Goal: Task Accomplishment & Management: Manage account settings

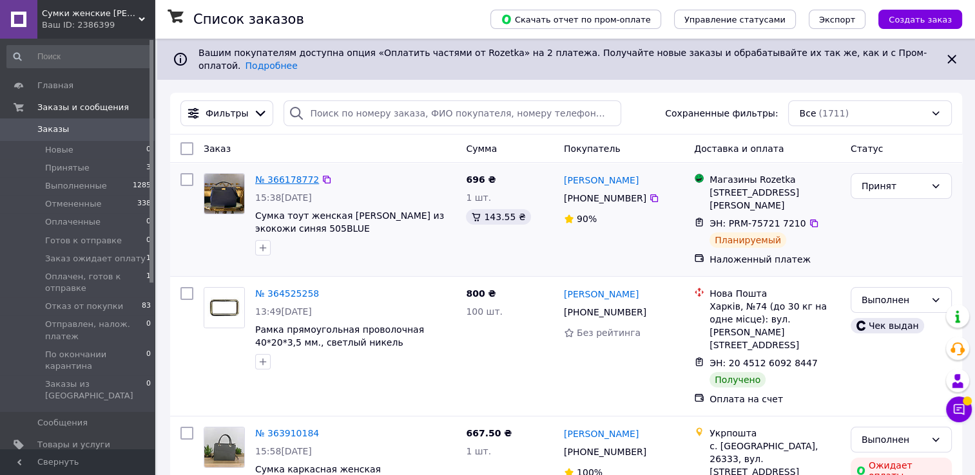
click at [274, 175] on link "№ 366178772" at bounding box center [287, 180] width 64 height 10
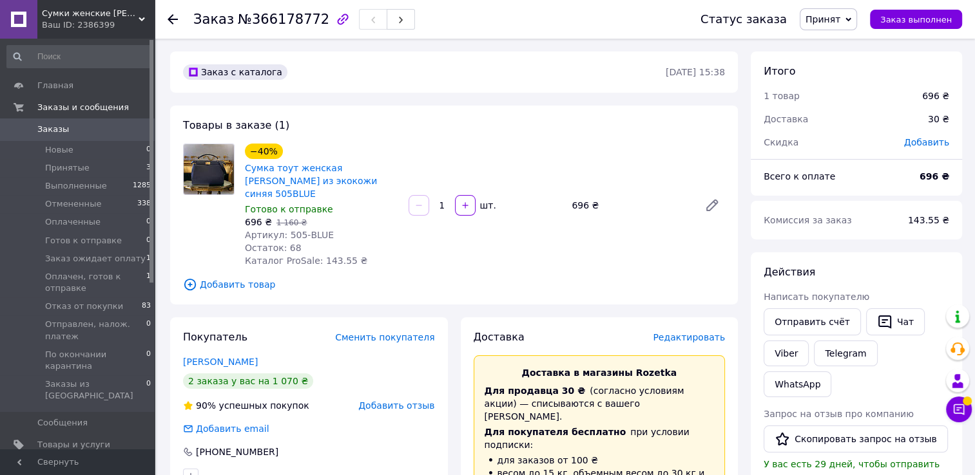
click at [673, 332] on span "Редактировать" at bounding box center [689, 337] width 72 height 10
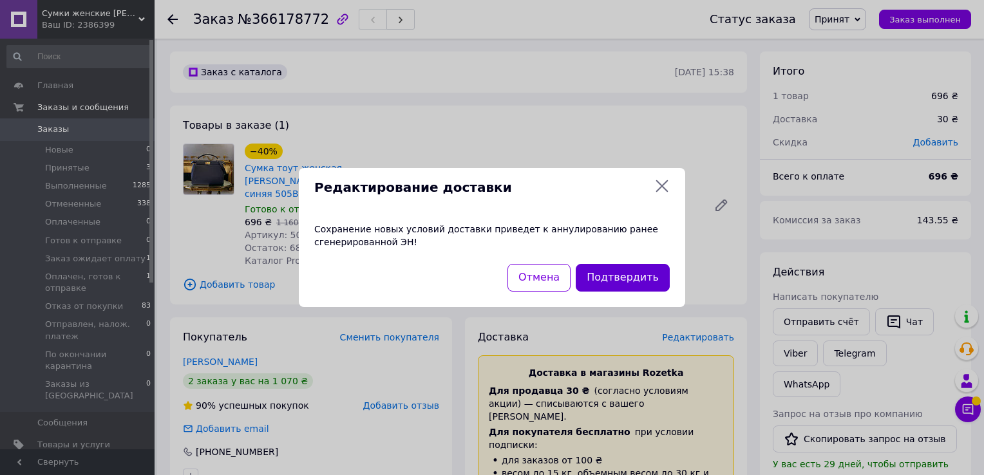
click at [617, 269] on button "Подтвердить" at bounding box center [623, 278] width 94 height 28
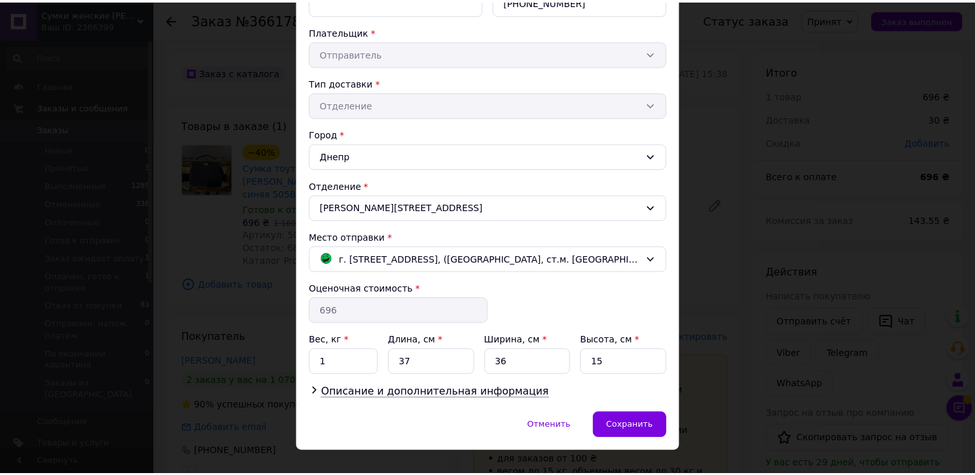
scroll to position [245, 0]
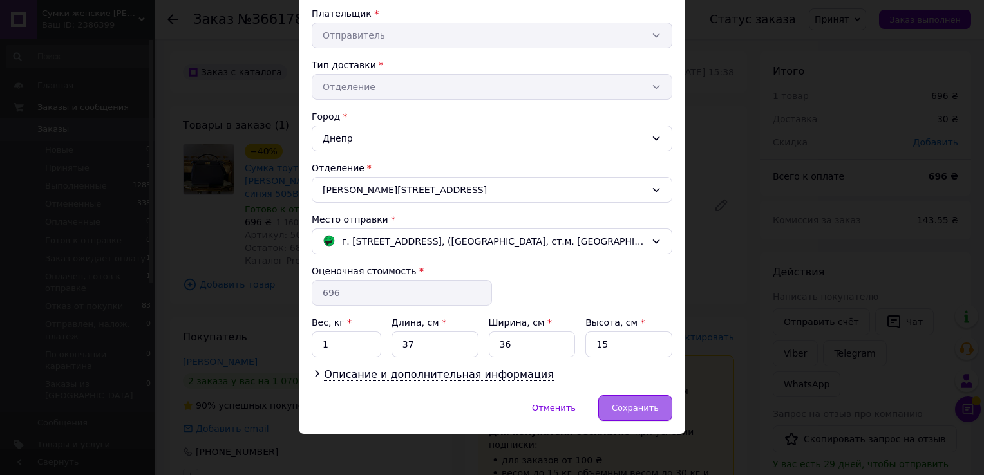
click at [636, 403] on span "Сохранить" at bounding box center [635, 408] width 47 height 10
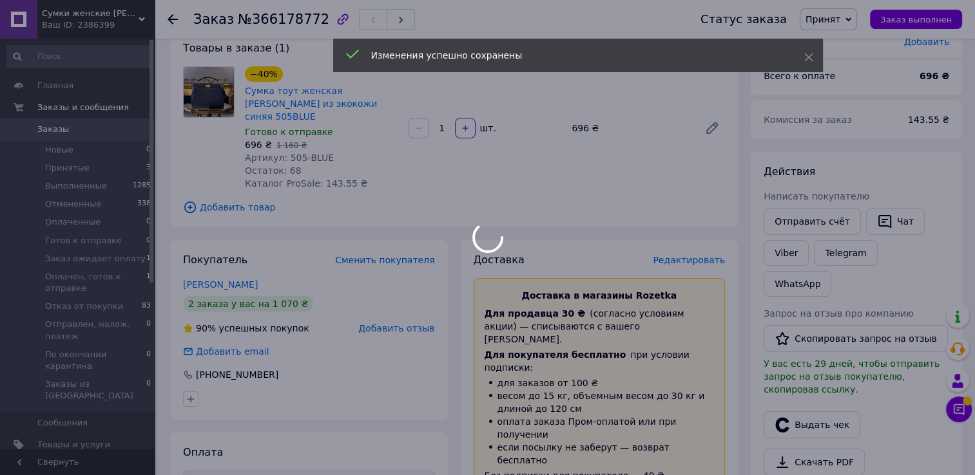
scroll to position [193, 0]
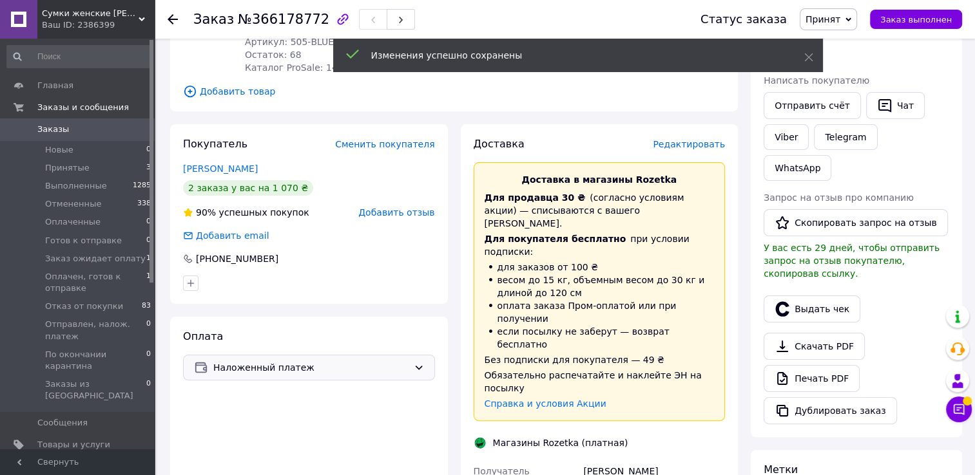
click at [327, 361] on span "Наложенный платеж" at bounding box center [310, 368] width 195 height 14
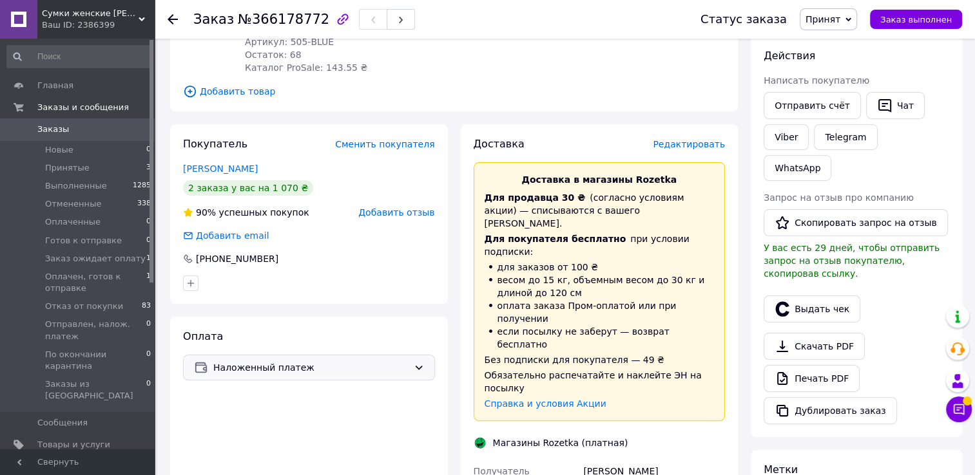
click at [317, 361] on span "Наложенный платеж" at bounding box center [310, 368] width 195 height 14
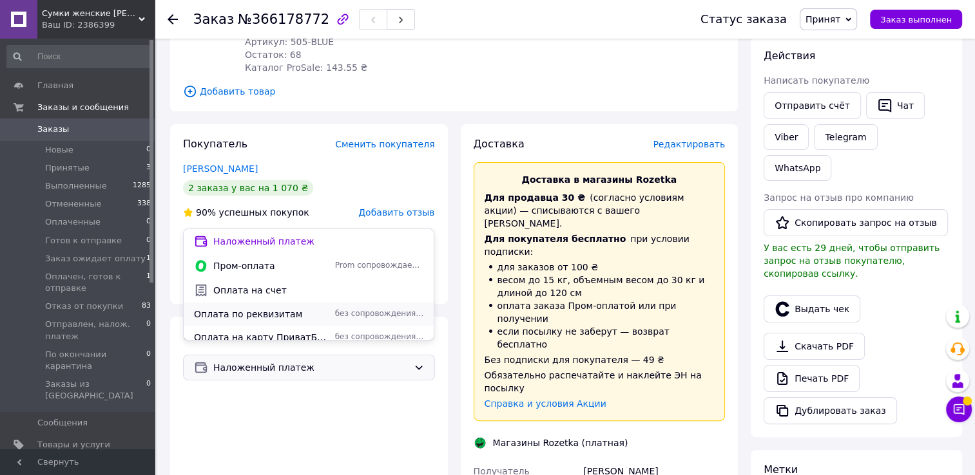
click at [208, 313] on span "Оплата по реквизитам" at bounding box center [262, 314] width 136 height 13
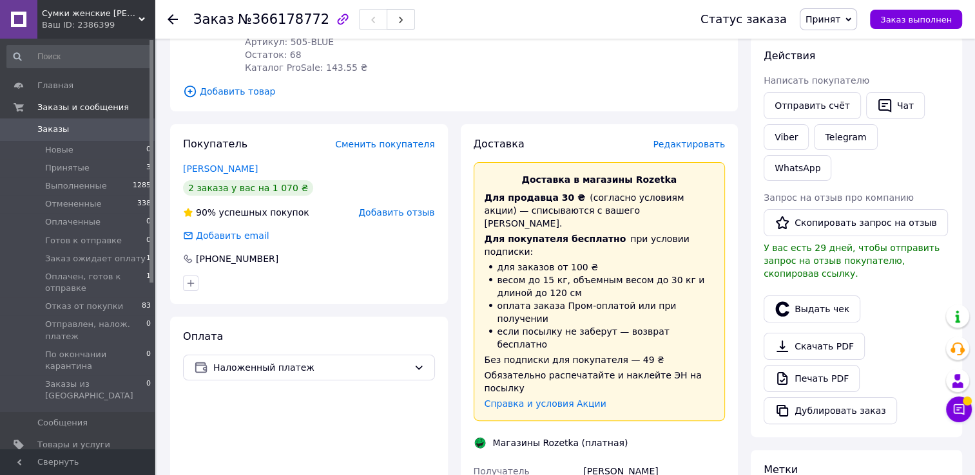
click at [674, 139] on span "Редактировать" at bounding box center [689, 144] width 72 height 10
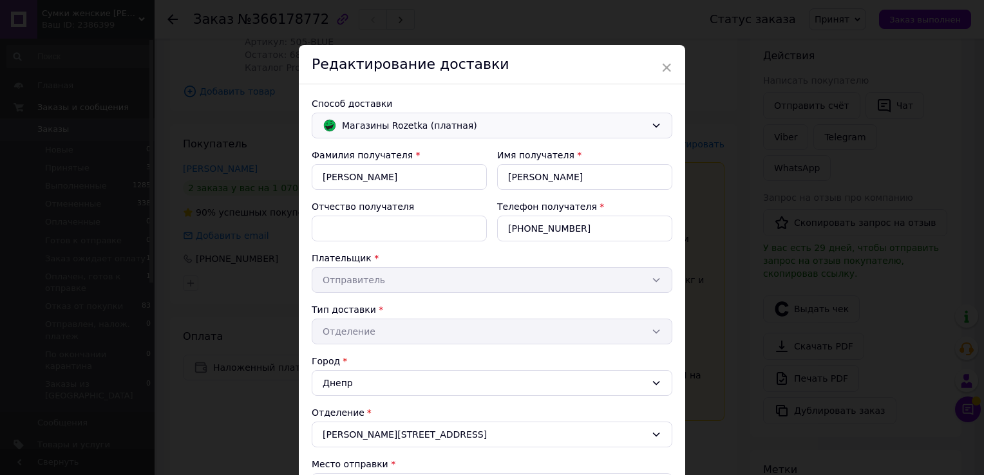
click at [428, 122] on span "Магазины Rozetka (платная)" at bounding box center [494, 126] width 304 height 14
click at [512, 84] on div "Способ доставки Магазины Rozetka (платная) Фамилия получателя * Яновська Имя по…" at bounding box center [492, 362] width 387 height 556
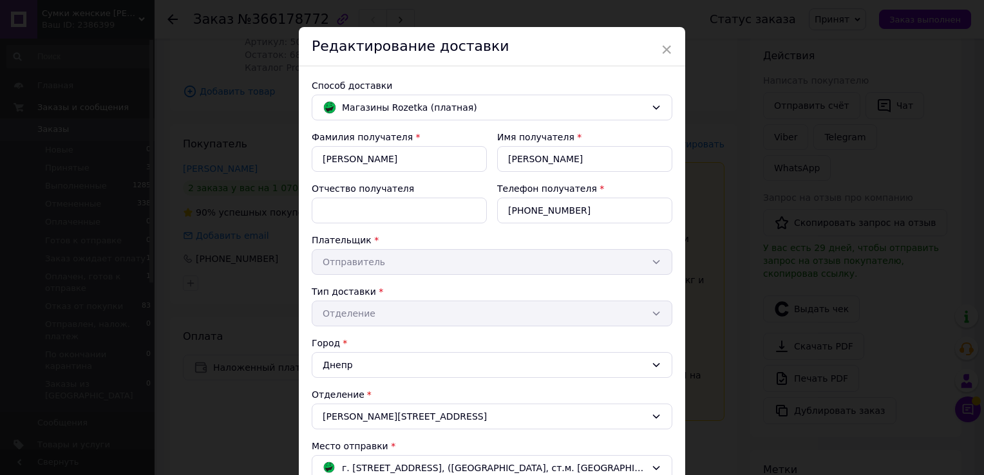
scroll to position [0, 0]
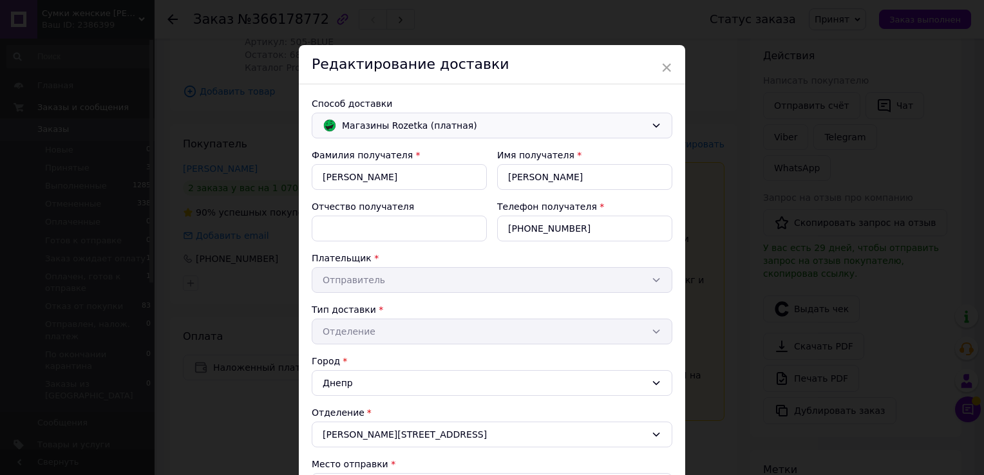
click at [451, 120] on span "Магазины Rozetka (платная)" at bounding box center [494, 126] width 304 height 14
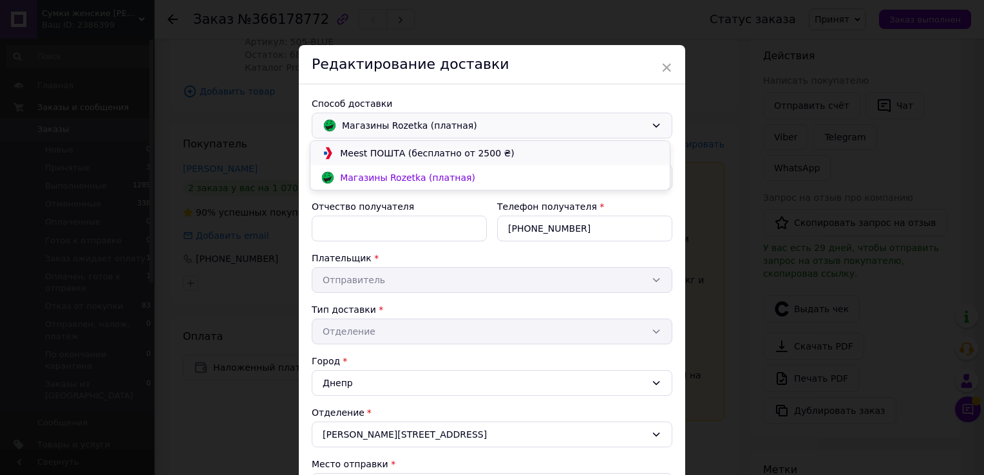
click at [365, 153] on span "Meest ПОШТА (бесплатно от 2500 ₴)" at bounding box center [500, 153] width 320 height 13
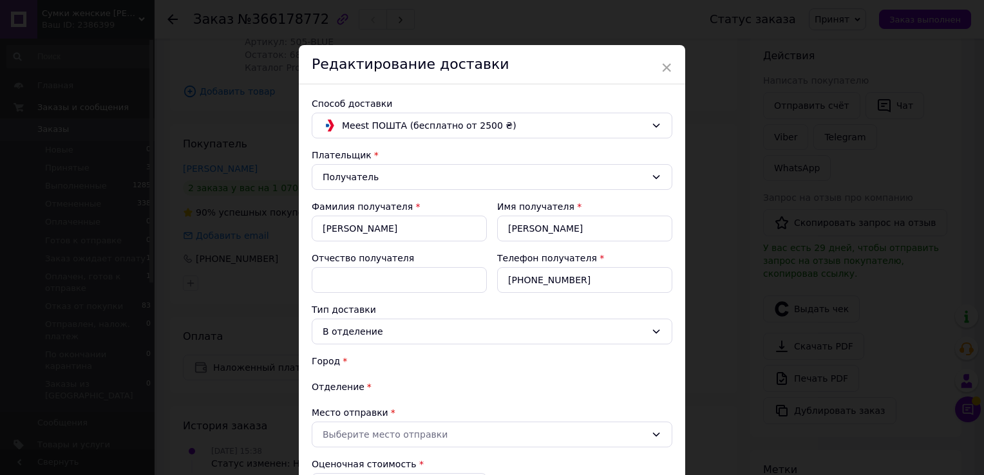
type input "696"
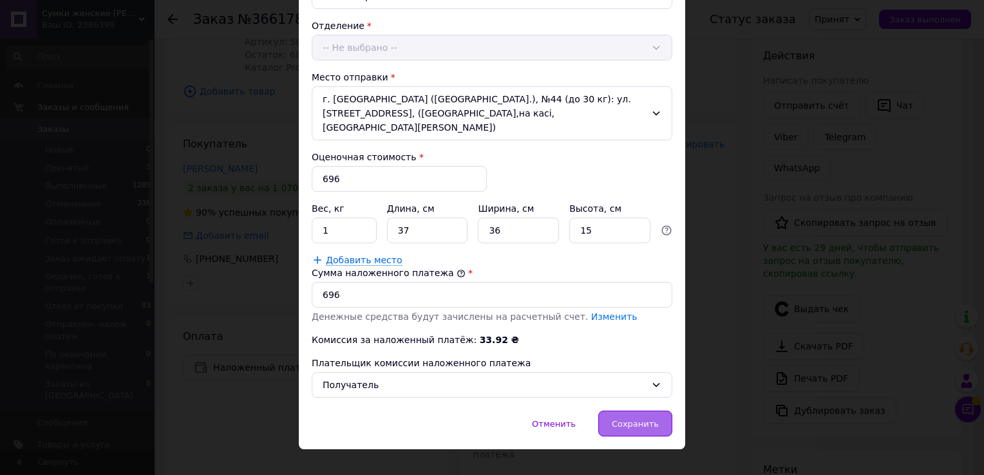
scroll to position [388, 0]
click at [626, 418] on span "Сохранить" at bounding box center [635, 423] width 47 height 10
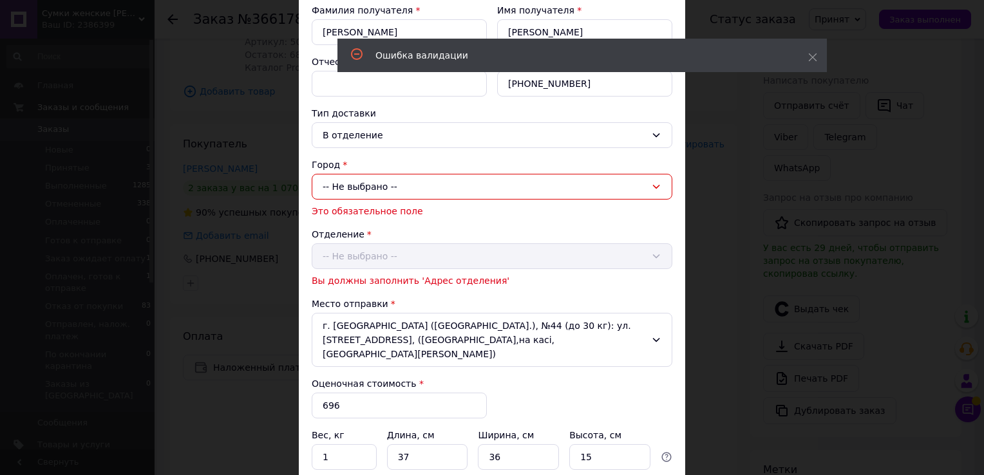
scroll to position [195, 0]
click at [349, 259] on div "Отделение -- Не выбрано -- Вы должны заполнить 'Адрес отделения'" at bounding box center [492, 258] width 361 height 59
click at [338, 184] on div "-- Не выбрано --" at bounding box center [492, 188] width 361 height 26
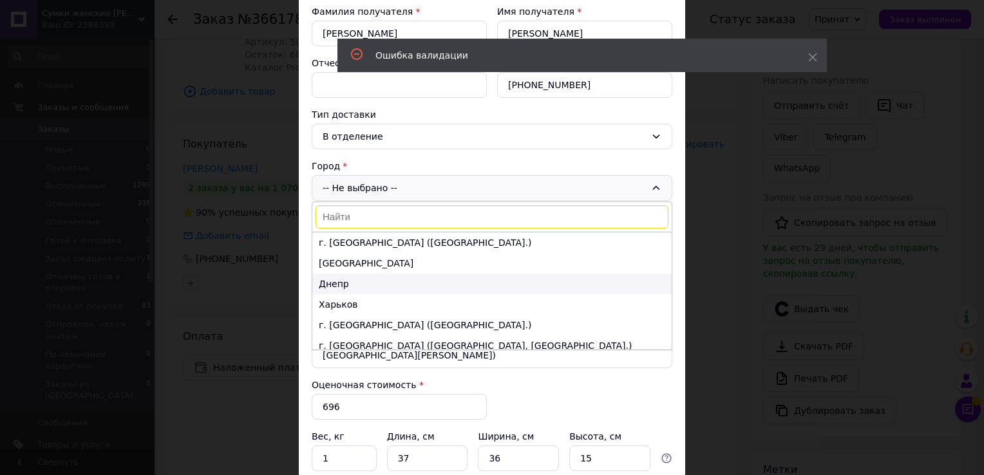
click at [329, 282] on li "Днепр" at bounding box center [491, 284] width 359 height 21
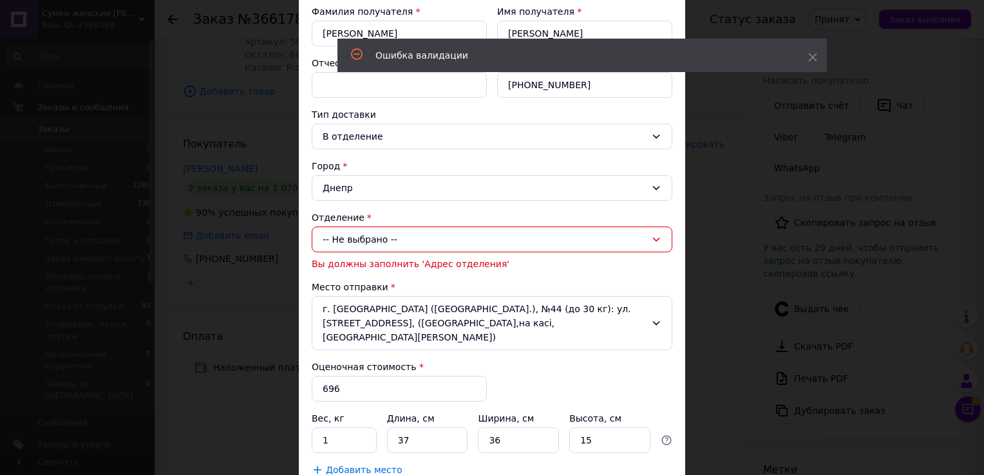
click at [356, 244] on div "-- Не выбрано --" at bounding box center [492, 240] width 361 height 26
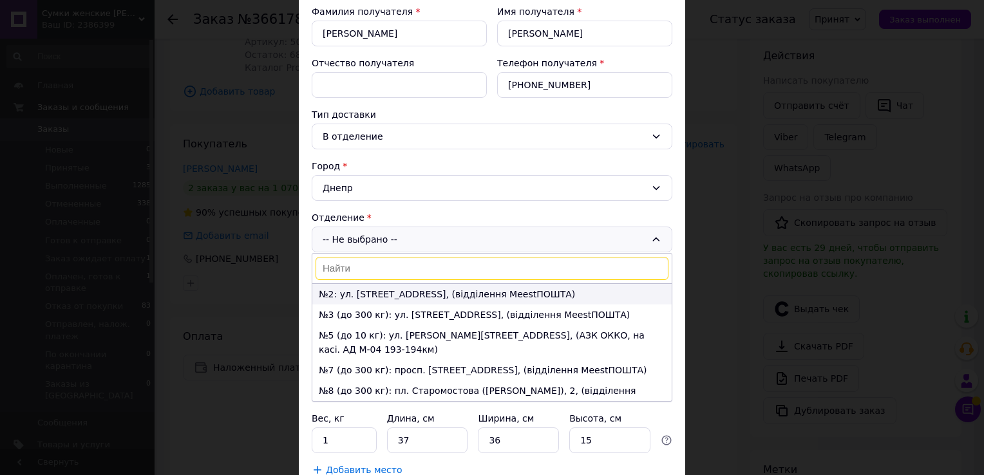
click at [365, 291] on li "№2: ул. Новочеркасская, 211, (відділення MeestПОШТА)" at bounding box center [491, 294] width 359 height 21
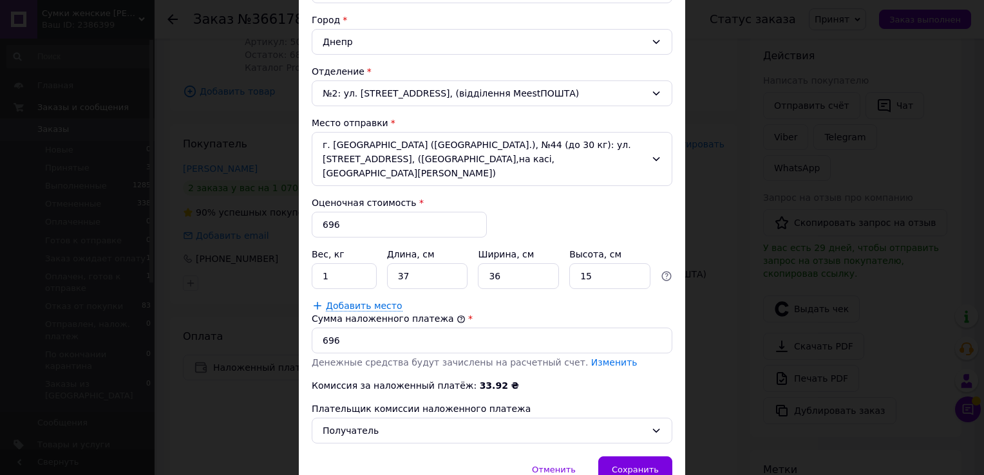
scroll to position [388, 0]
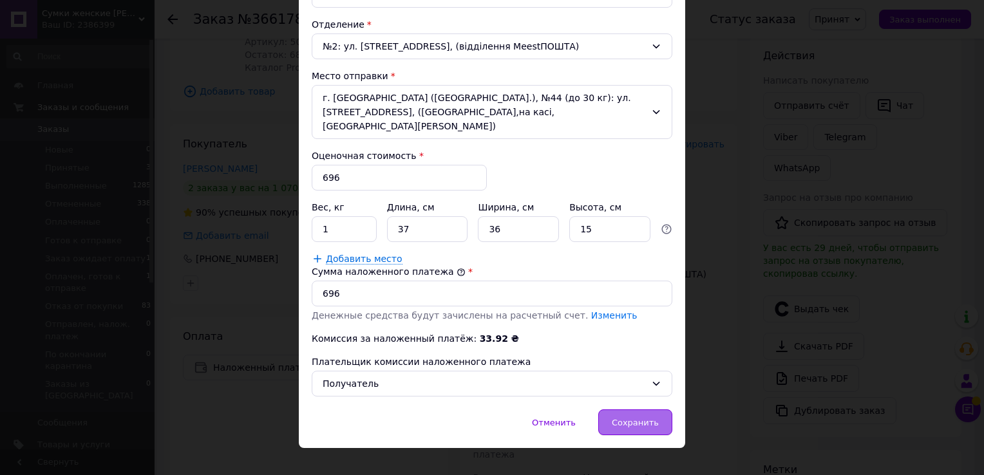
click at [643, 410] on div "Сохранить" at bounding box center [635, 423] width 74 height 26
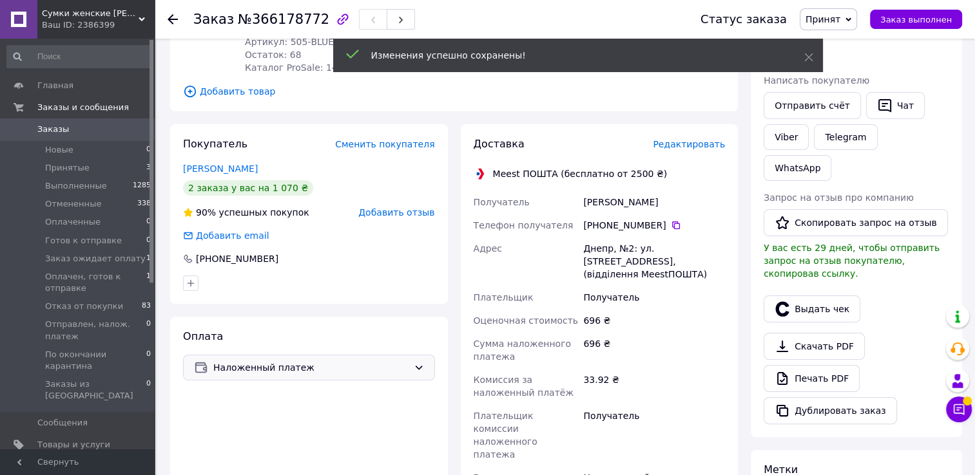
click at [219, 361] on span "Наложенный платеж" at bounding box center [310, 368] width 195 height 14
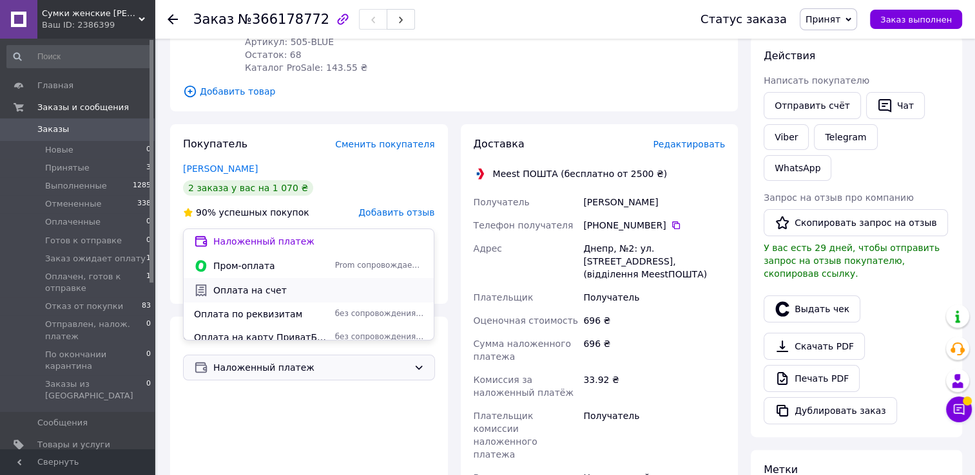
click at [224, 290] on span "Оплата на счет" at bounding box center [318, 290] width 210 height 13
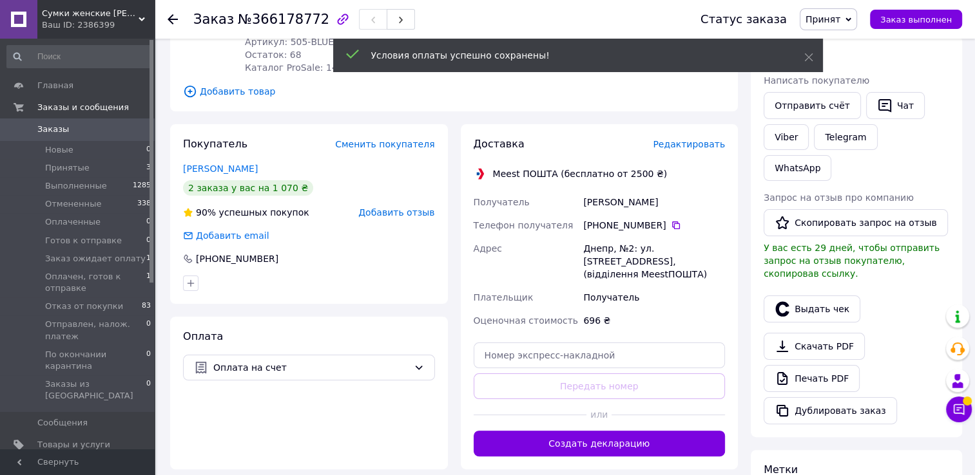
click at [667, 139] on span "Редактировать" at bounding box center [689, 144] width 72 height 10
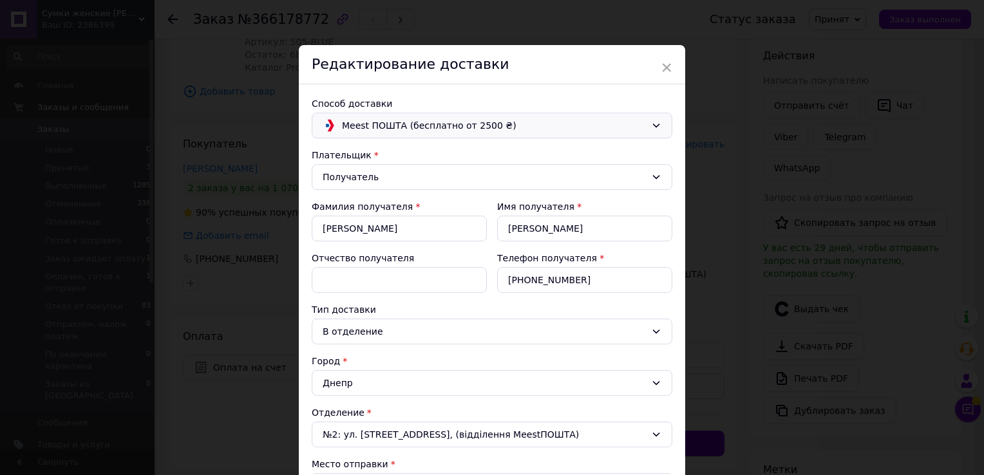
click at [371, 120] on span "Meest ПОШТА (бесплатно от 2500 ₴)" at bounding box center [494, 126] width 304 height 14
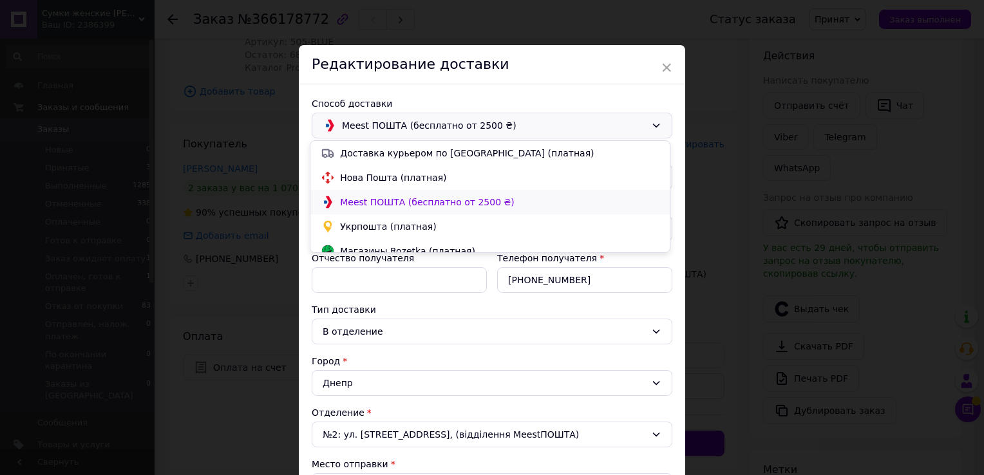
scroll to position [36, 0]
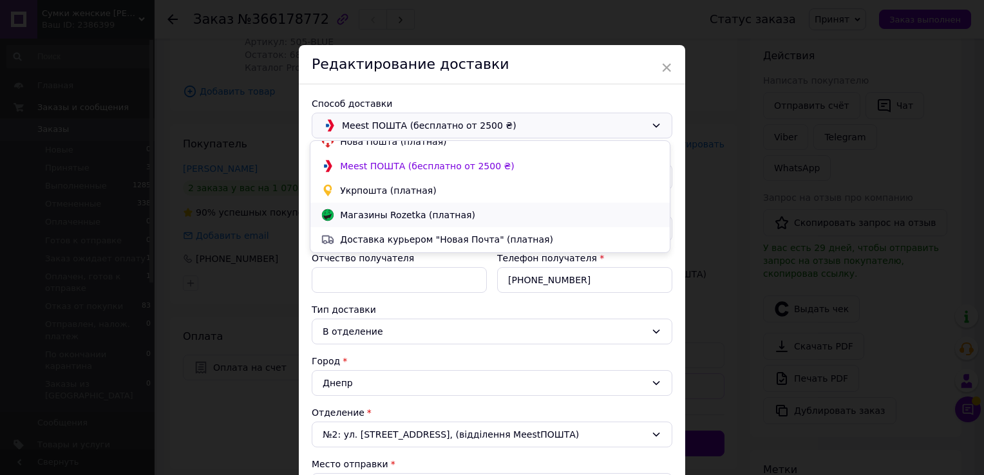
click at [348, 213] on span "Магазины Rozetka (платная)" at bounding box center [500, 215] width 320 height 13
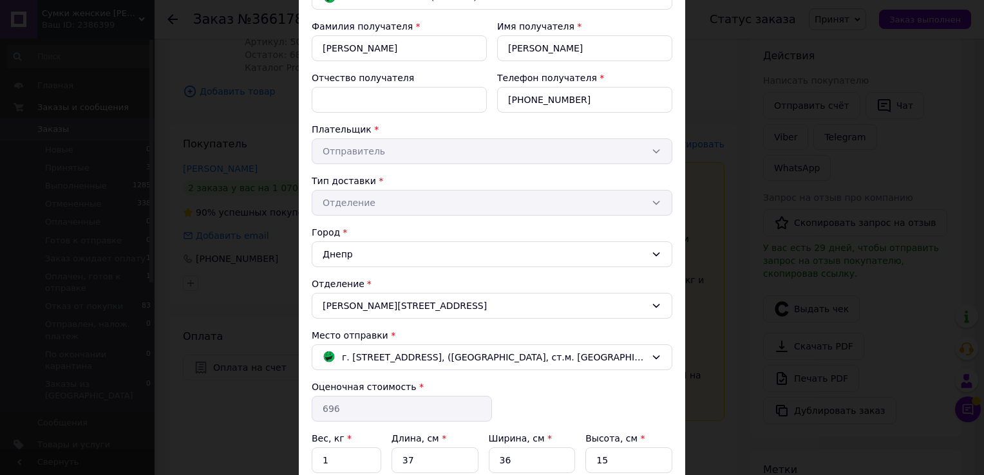
scroll to position [245, 0]
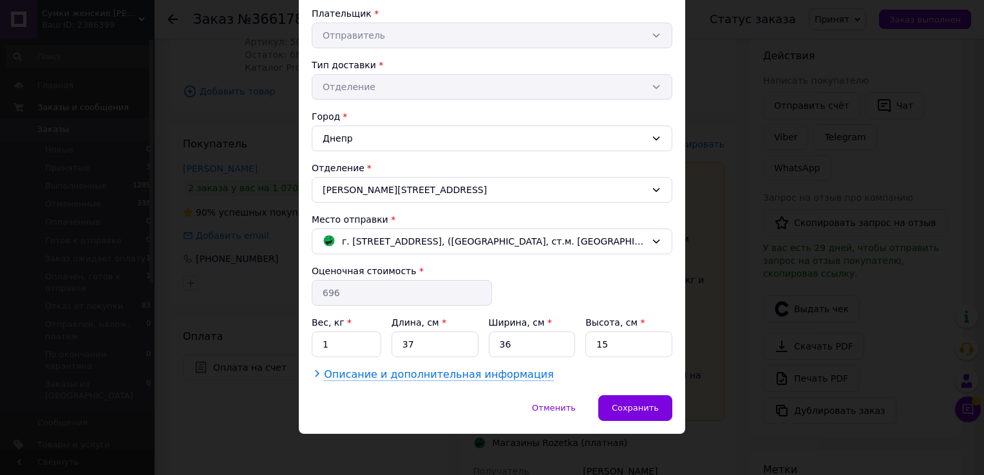
click at [358, 372] on span "Описание и дополнительная информация" at bounding box center [439, 374] width 230 height 13
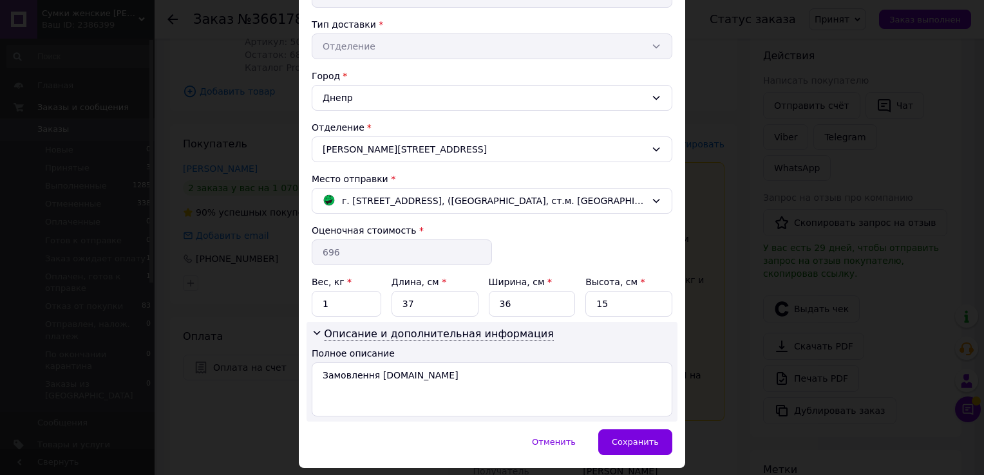
scroll to position [320, 0]
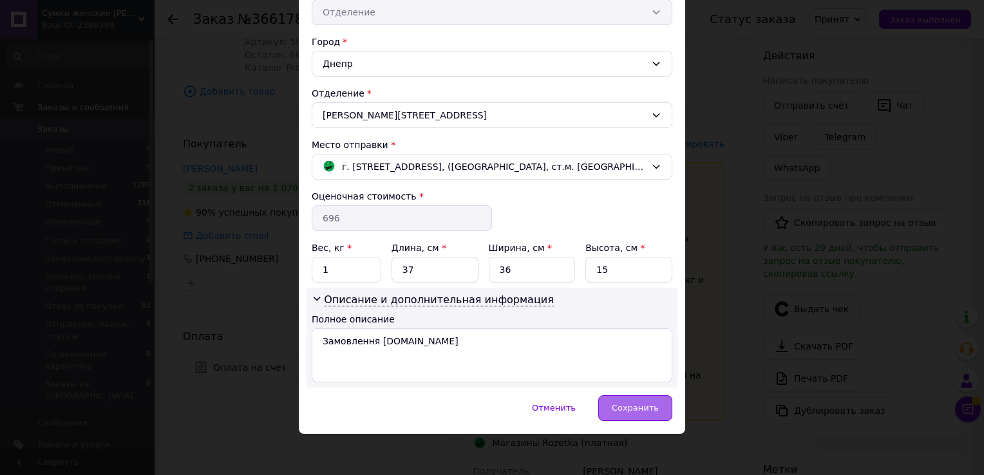
click at [625, 403] on span "Сохранить" at bounding box center [635, 408] width 47 height 10
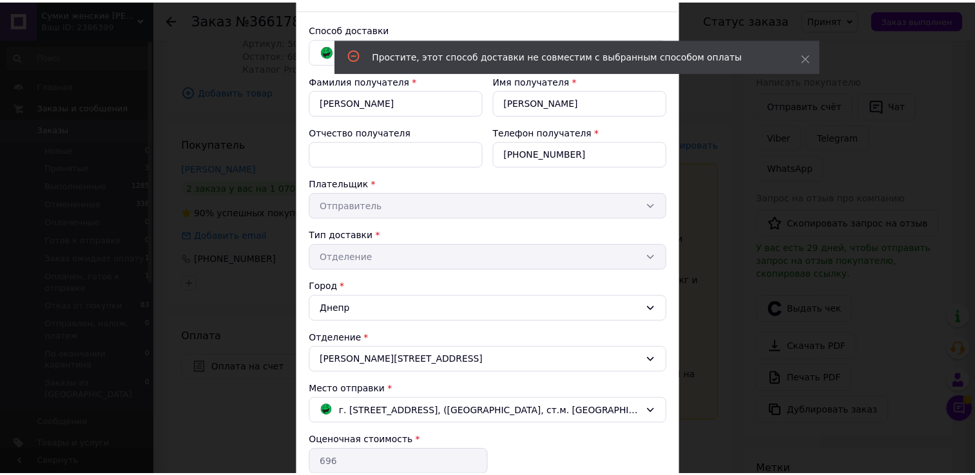
scroll to position [0, 0]
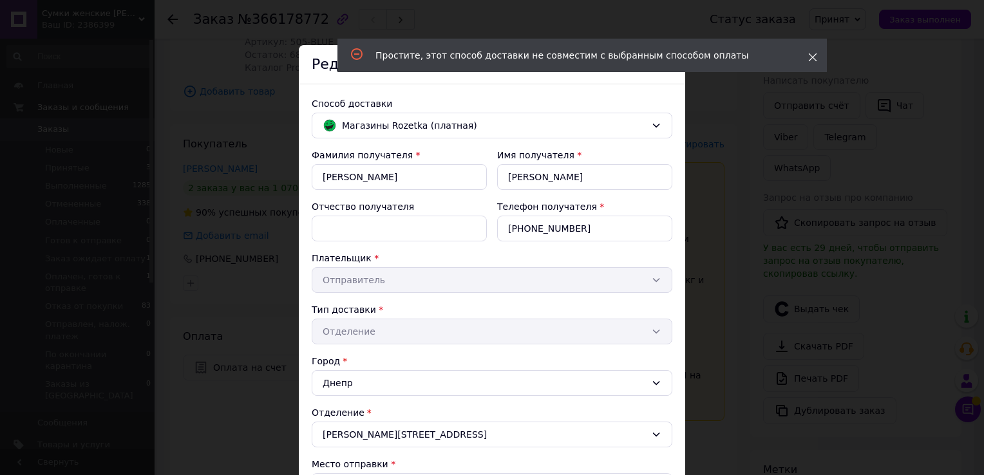
click at [810, 58] on icon at bounding box center [812, 57] width 9 height 9
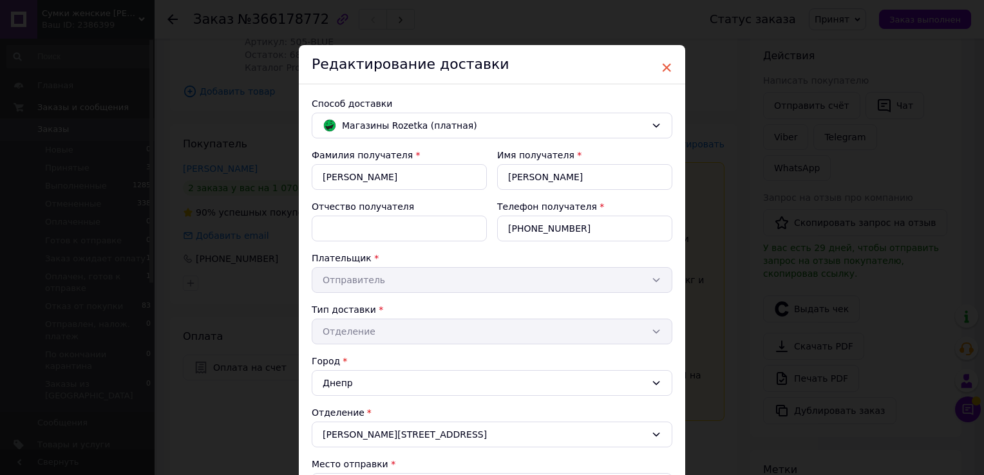
click at [665, 66] on span "×" at bounding box center [667, 68] width 12 height 22
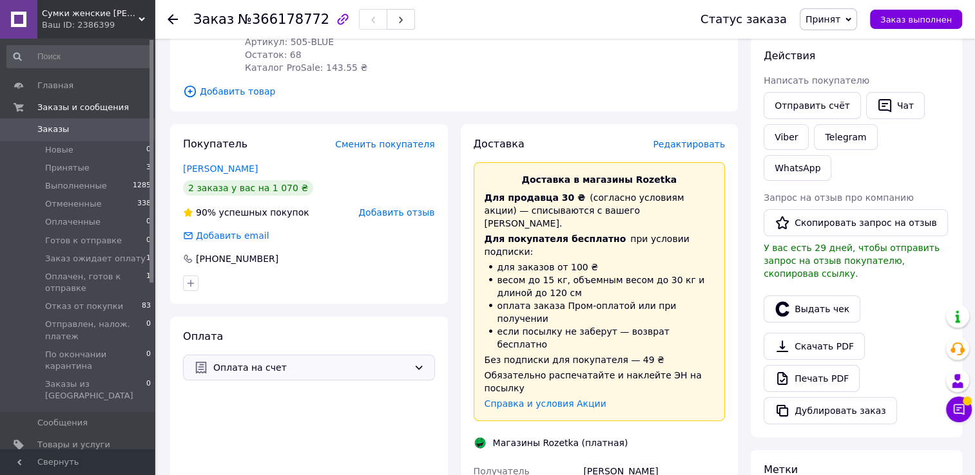
click at [294, 361] on span "Оплата на счет" at bounding box center [310, 368] width 195 height 14
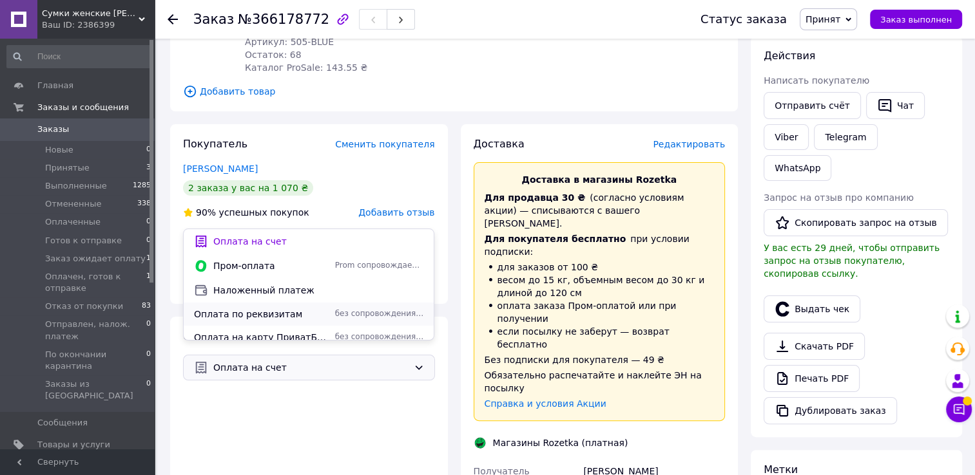
click at [213, 313] on span "Оплата по реквизитам" at bounding box center [262, 314] width 136 height 13
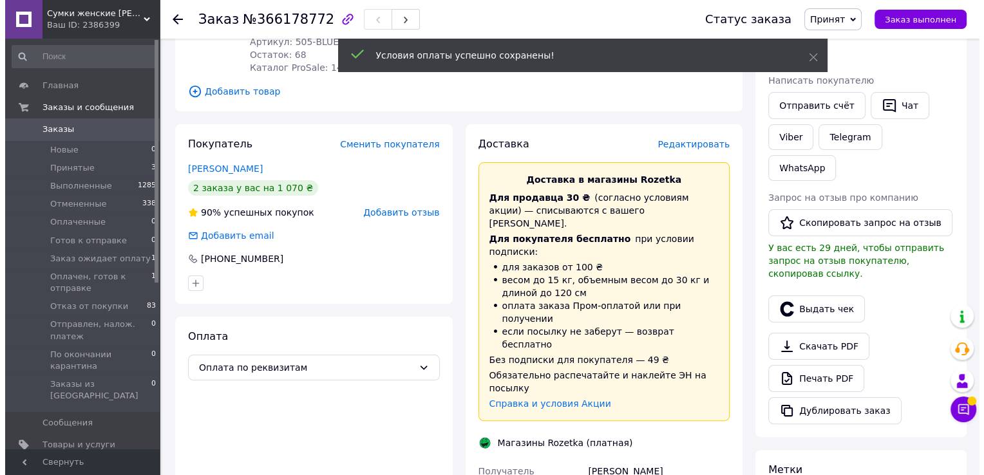
scroll to position [10, 0]
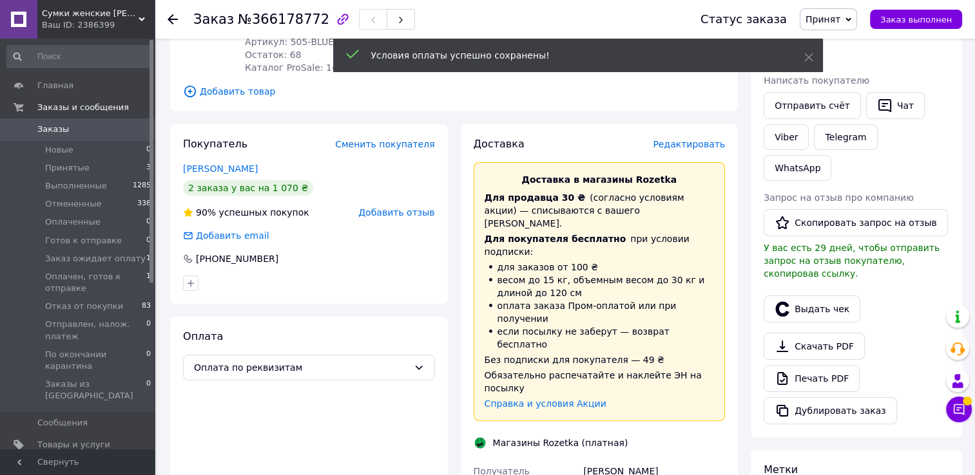
click at [670, 139] on span "Редактировать" at bounding box center [689, 144] width 72 height 10
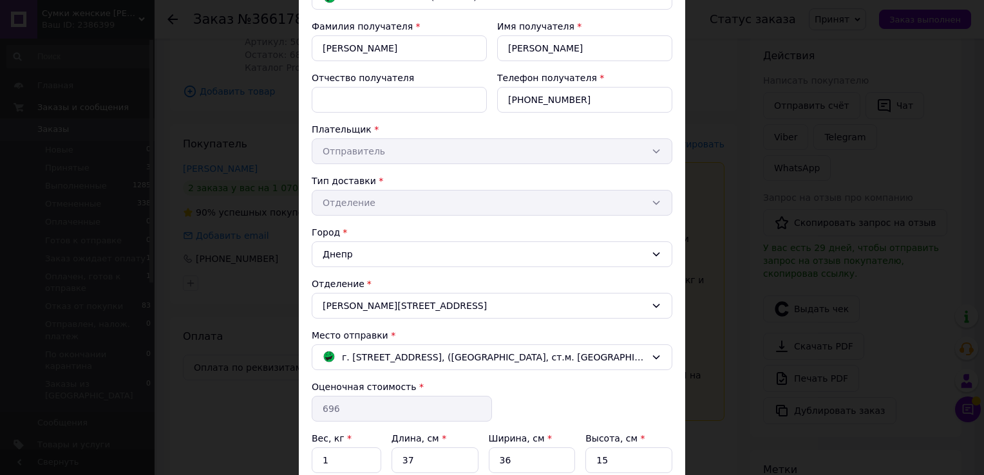
scroll to position [320, 0]
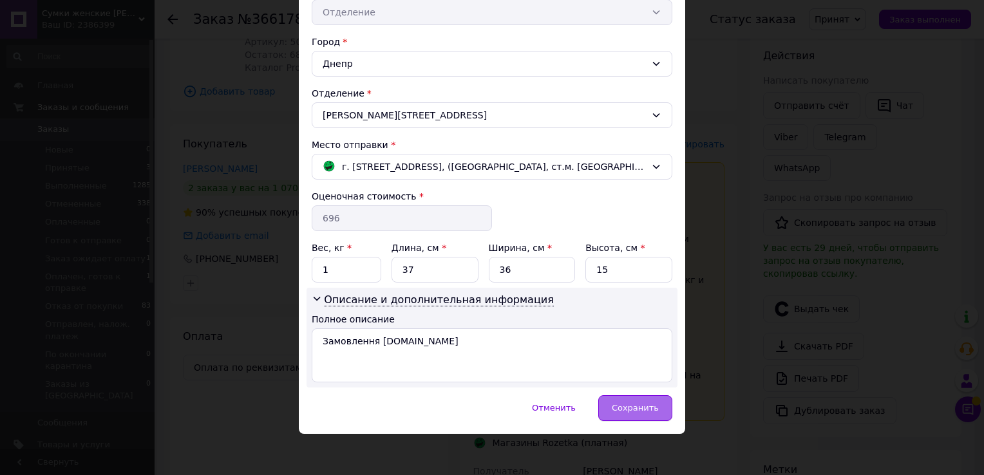
click at [621, 403] on span "Сохранить" at bounding box center [635, 408] width 47 height 10
click at [628, 411] on div "Сохранить" at bounding box center [635, 409] width 74 height 26
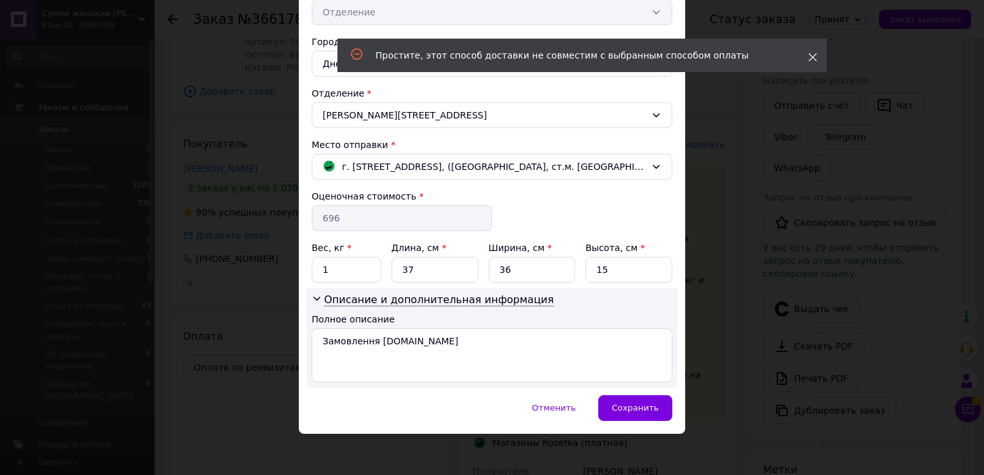
click at [810, 53] on icon at bounding box center [812, 57] width 9 height 9
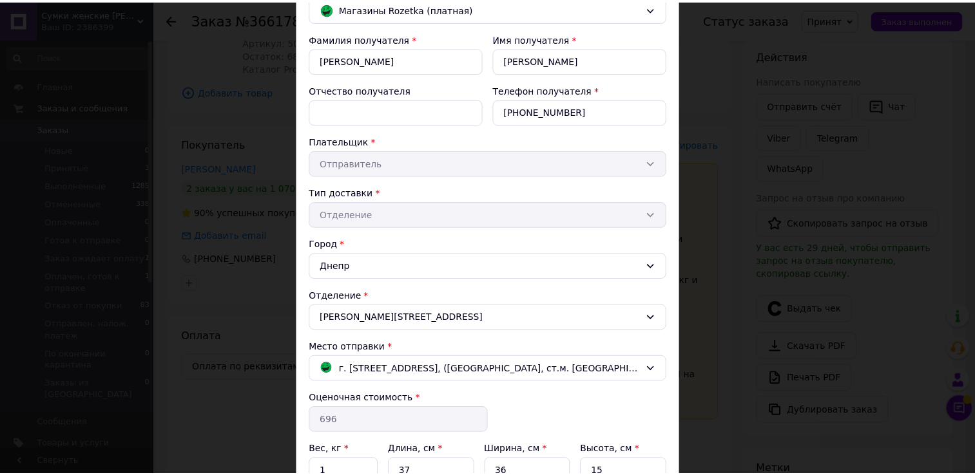
scroll to position [62, 0]
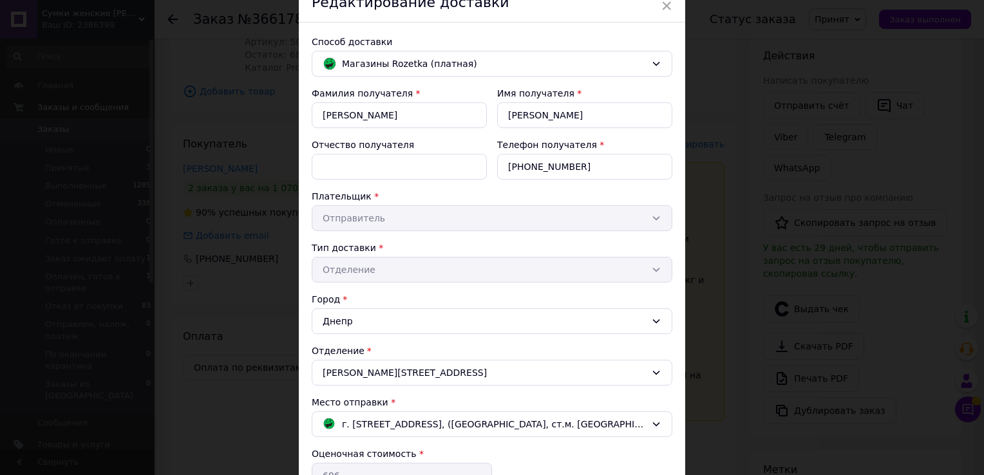
click at [658, 4] on div "Редактирование доставки" at bounding box center [492, 2] width 387 height 39
click at [665, 4] on span "×" at bounding box center [667, 6] width 12 height 22
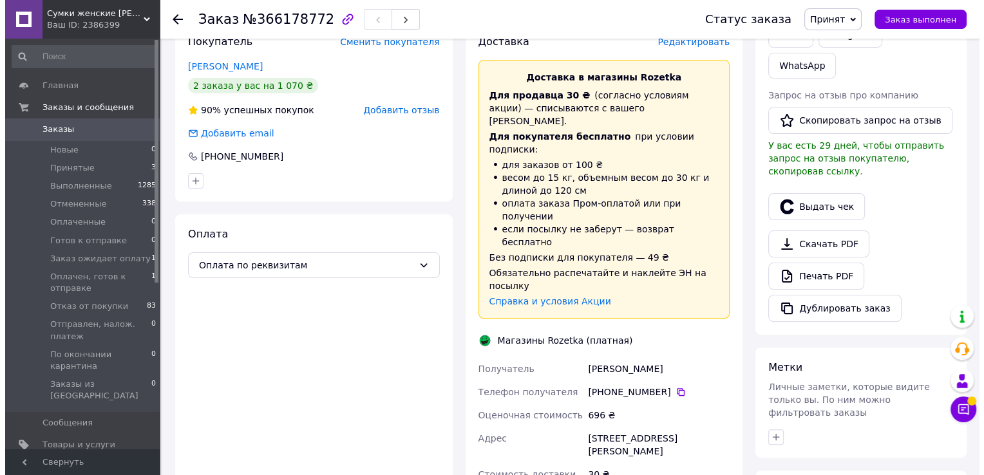
scroll to position [193, 0]
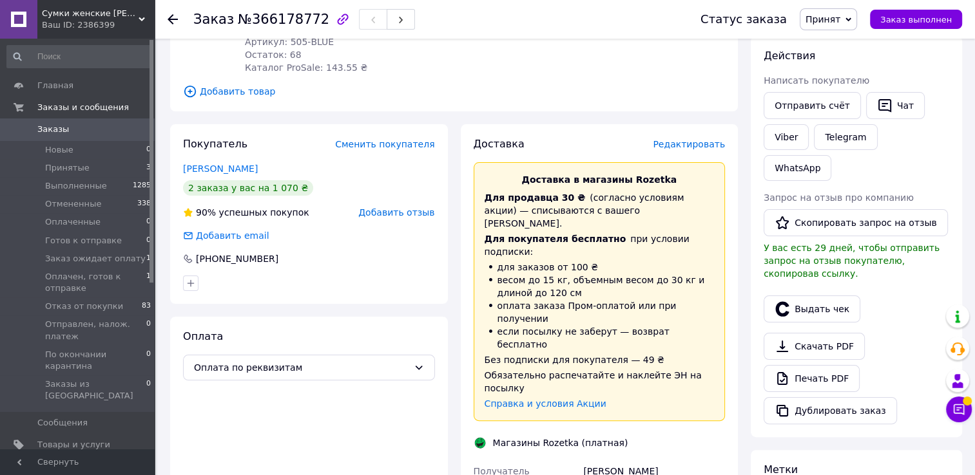
click at [673, 139] on span "Редактировать" at bounding box center [689, 144] width 72 height 10
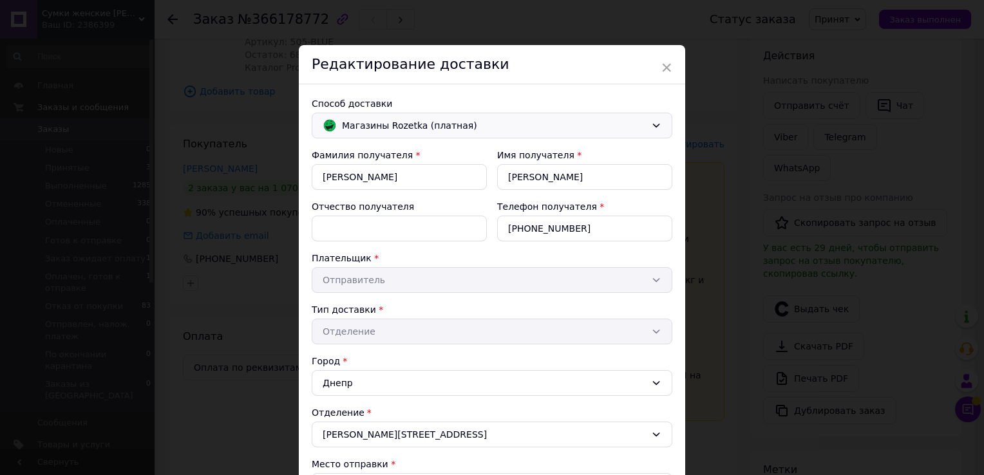
click at [438, 122] on span "Магазины Rozetka (платная)" at bounding box center [494, 126] width 304 height 14
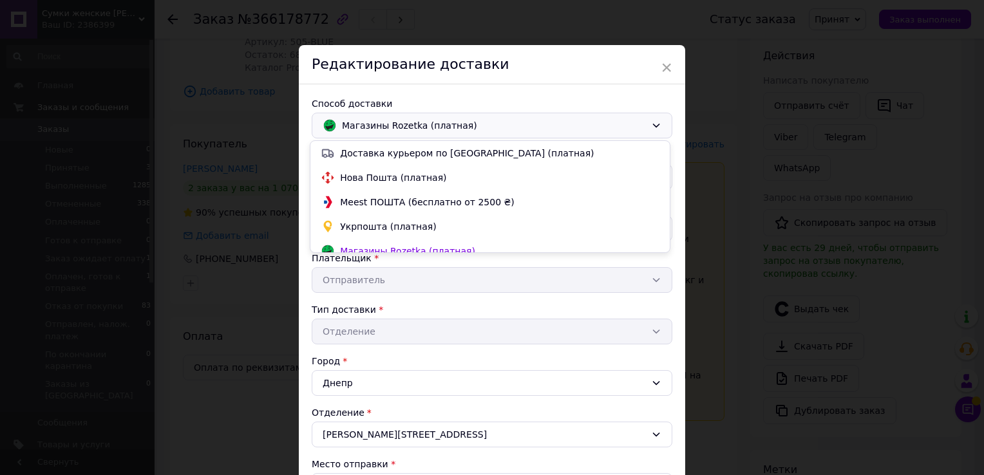
scroll to position [36, 0]
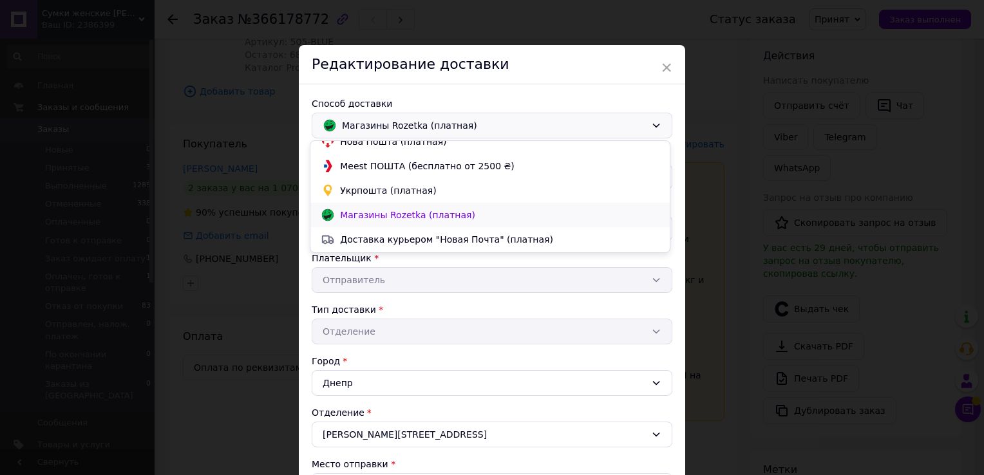
click at [350, 210] on span "Магазины Rozetka (платная)" at bounding box center [500, 215] width 320 height 13
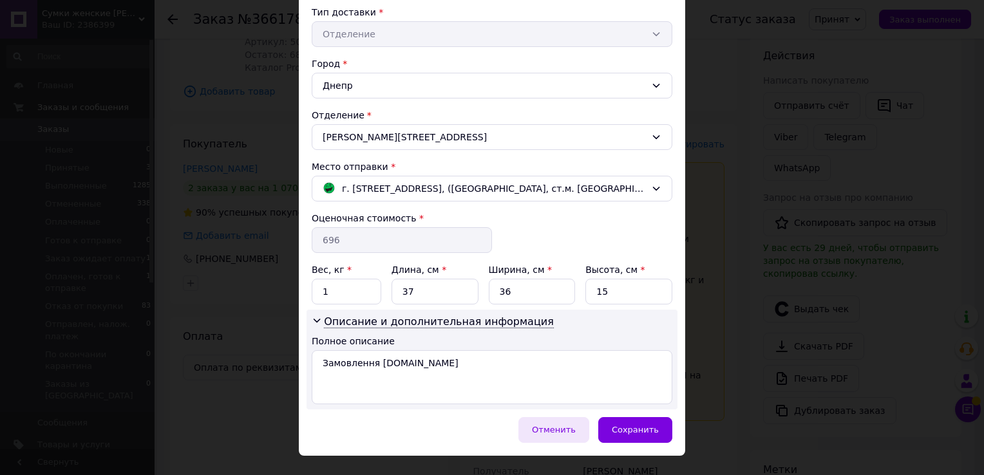
scroll to position [320, 0]
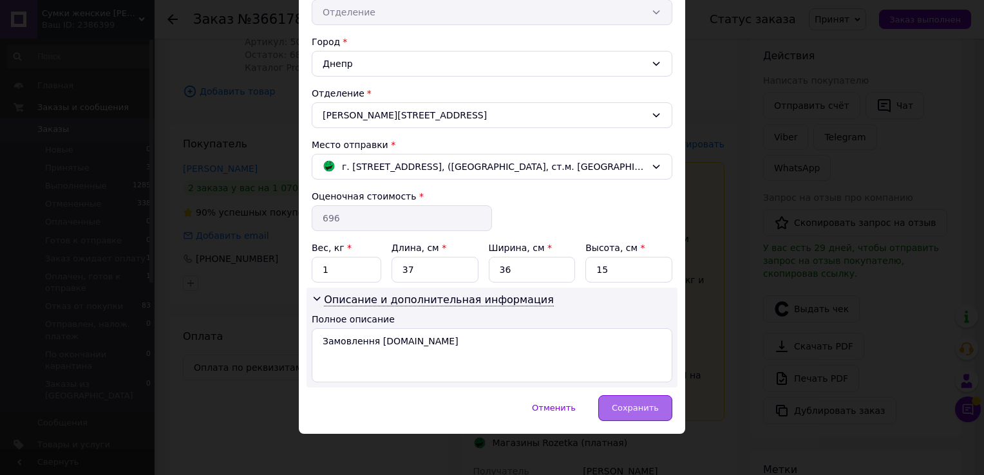
click at [629, 403] on span "Сохранить" at bounding box center [635, 408] width 47 height 10
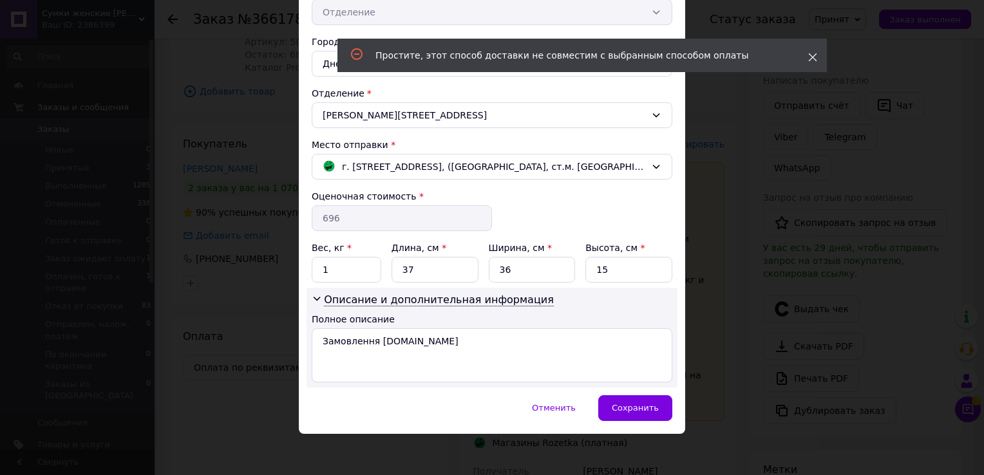
click at [812, 56] on use at bounding box center [813, 57] width 8 height 8
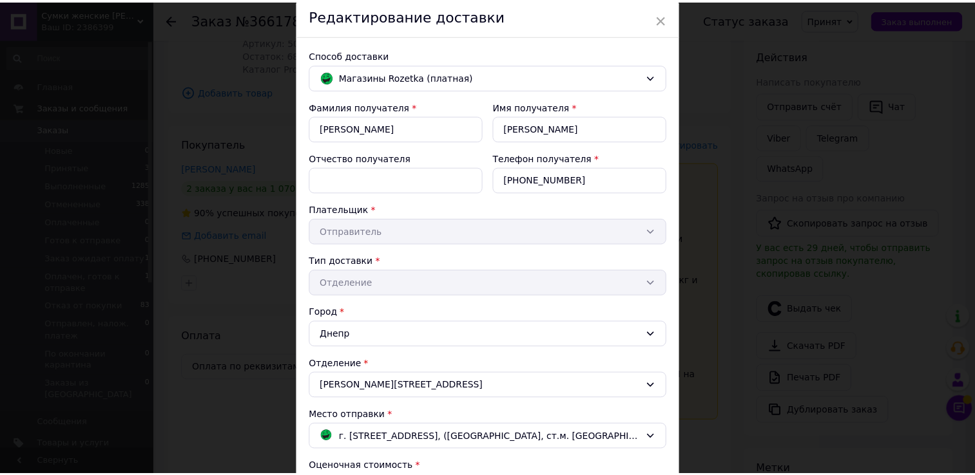
scroll to position [0, 0]
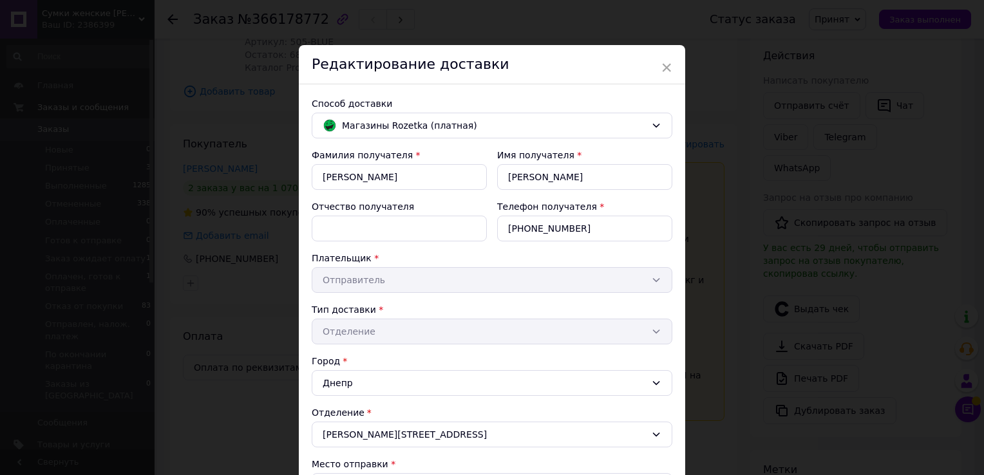
click at [664, 63] on span "×" at bounding box center [667, 68] width 12 height 22
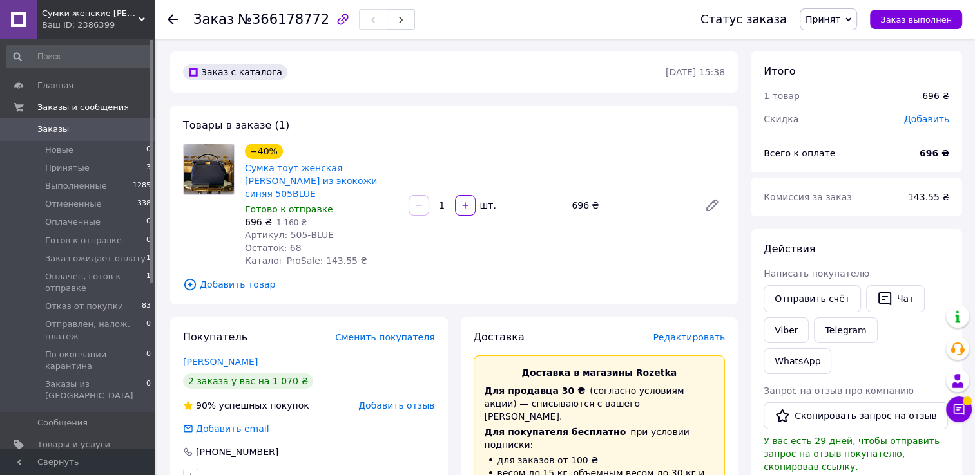
click at [49, 133] on span "Заказы" at bounding box center [53, 130] width 32 height 12
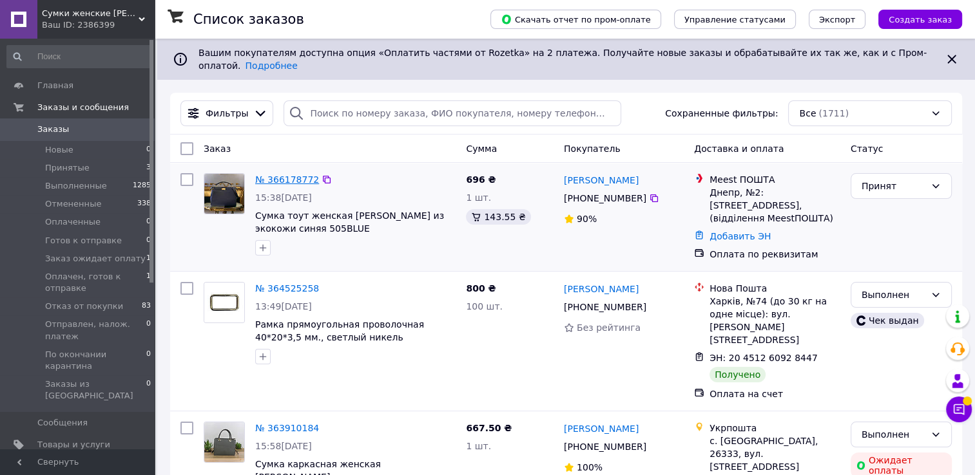
click at [294, 175] on link "№ 366178772" at bounding box center [287, 180] width 64 height 10
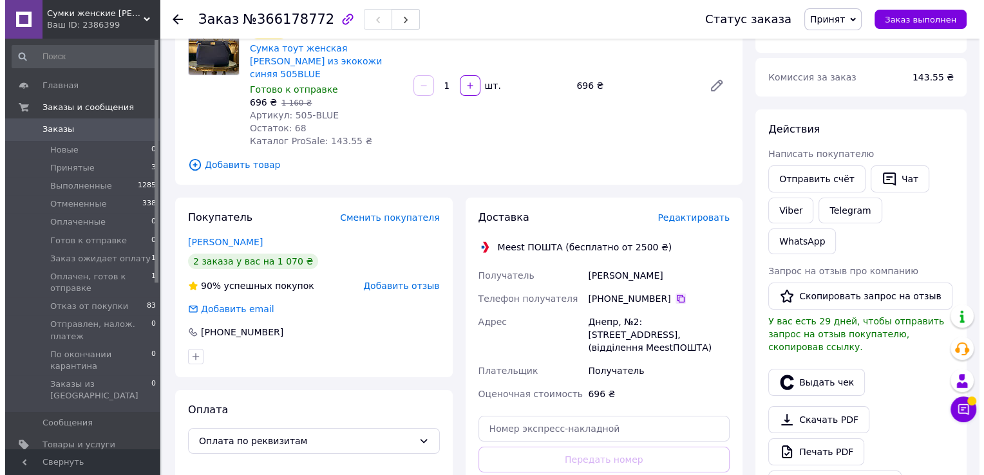
scroll to position [129, 0]
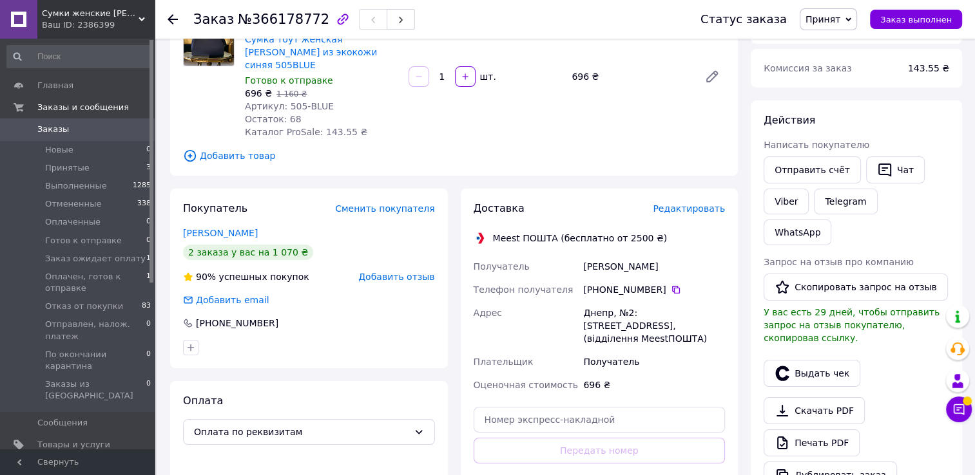
click at [691, 204] on span "Редактировать" at bounding box center [689, 209] width 72 height 10
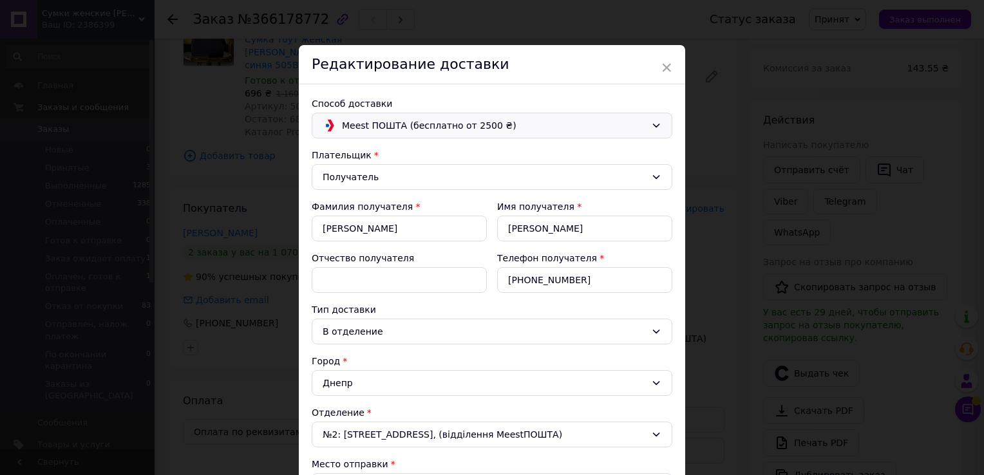
click at [344, 129] on span "Meest ПОШТА (бесплатно от 2500 ₴)" at bounding box center [494, 126] width 304 height 14
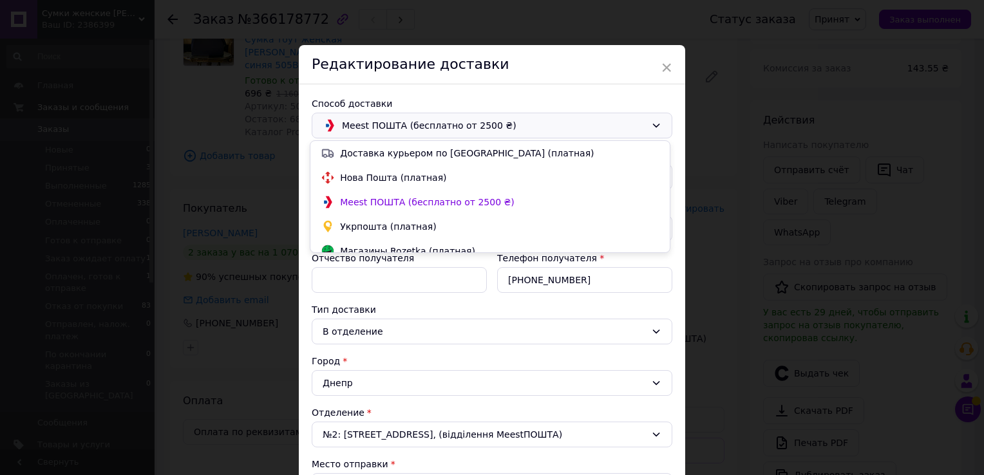
scroll to position [36, 0]
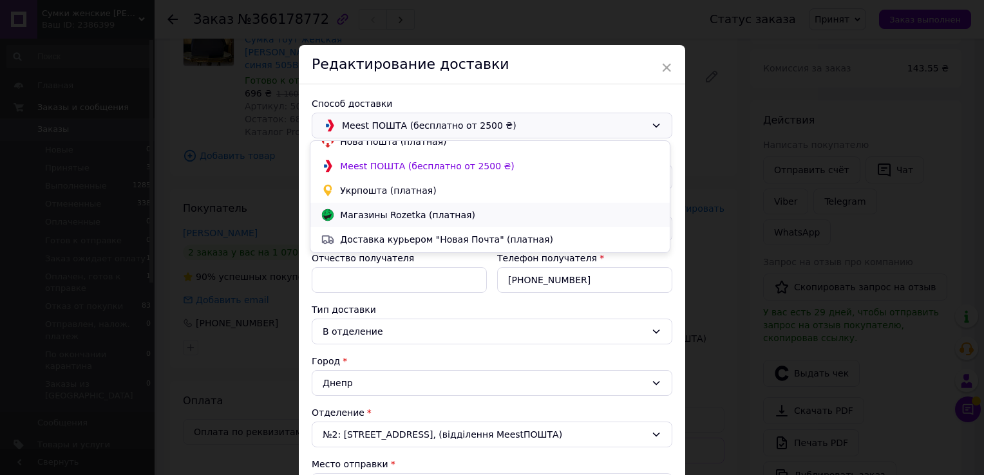
click at [355, 213] on span "Магазины Rozetka (платная)" at bounding box center [500, 215] width 320 height 13
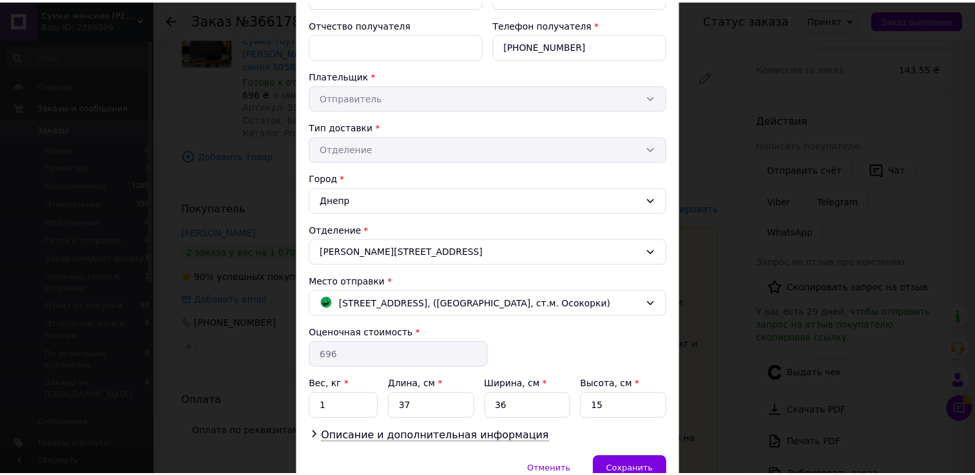
scroll to position [245, 0]
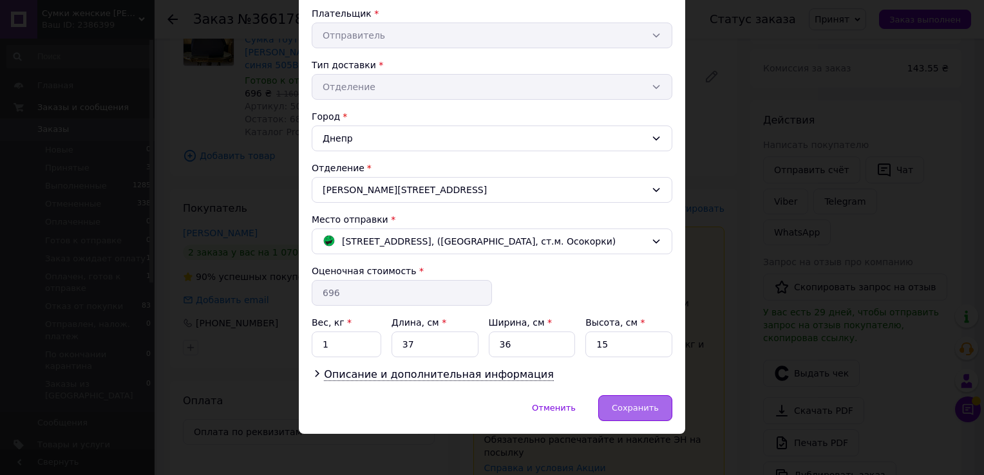
click at [618, 403] on span "Сохранить" at bounding box center [635, 408] width 47 height 10
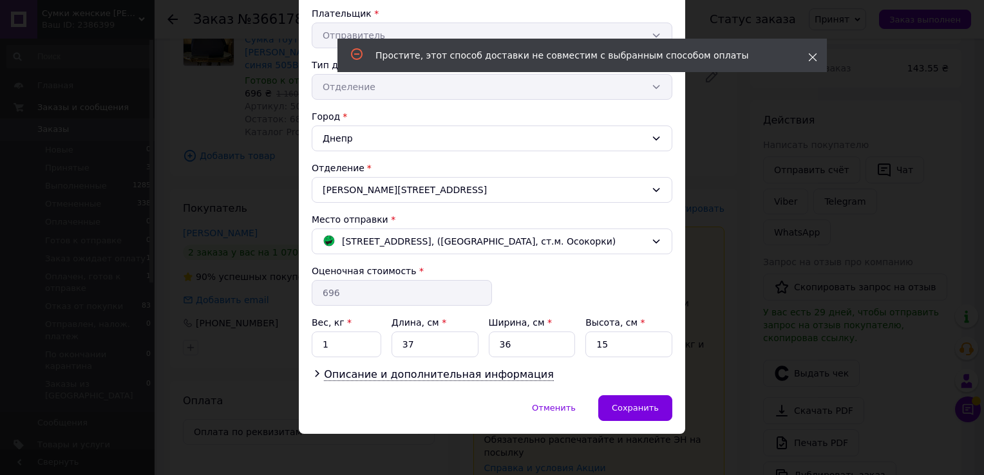
click at [815, 57] on icon at bounding box center [812, 57] width 9 height 9
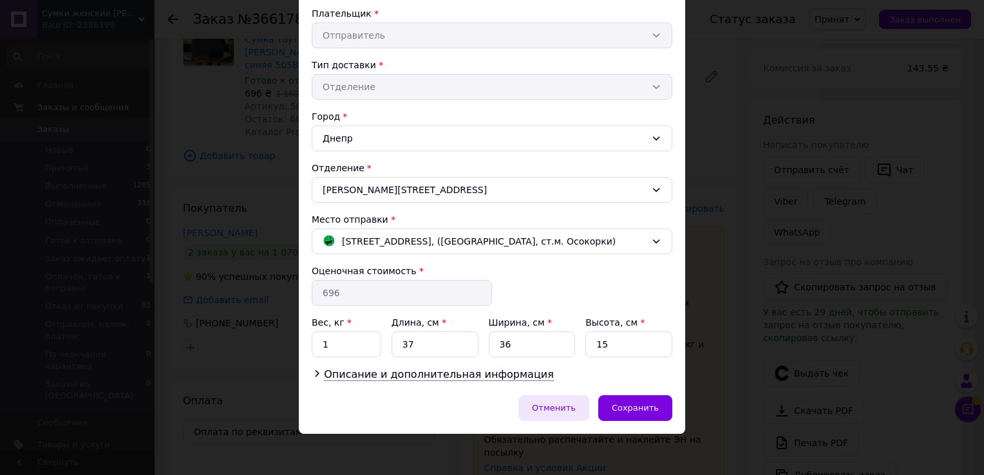
click at [551, 403] on span "Отменить" at bounding box center [554, 408] width 44 height 10
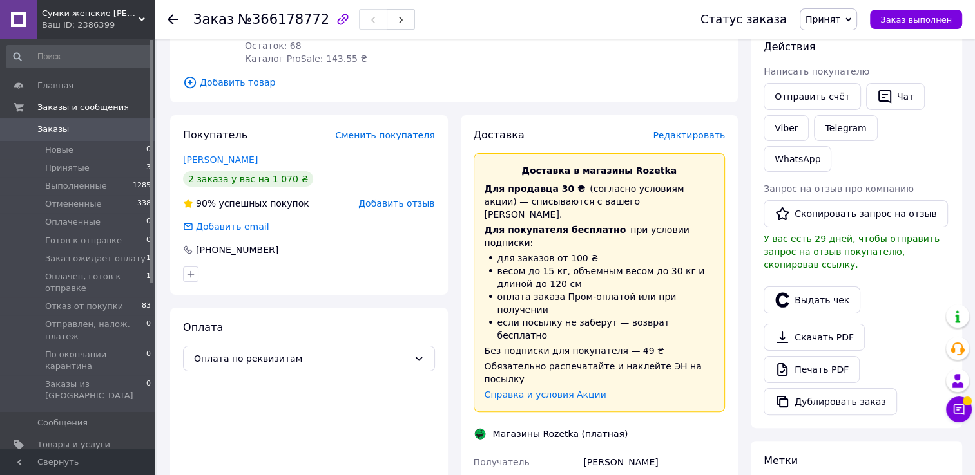
scroll to position [258, 0]
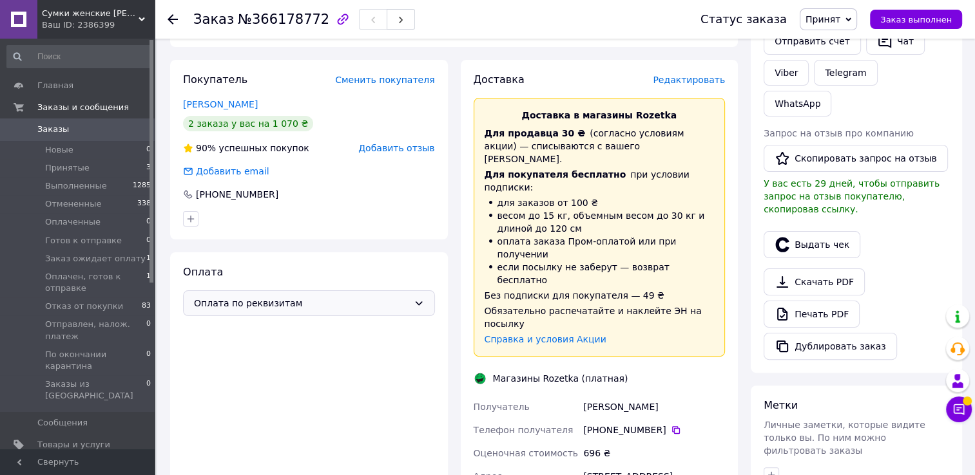
click at [296, 296] on span "Оплата по реквизитам" at bounding box center [301, 303] width 215 height 14
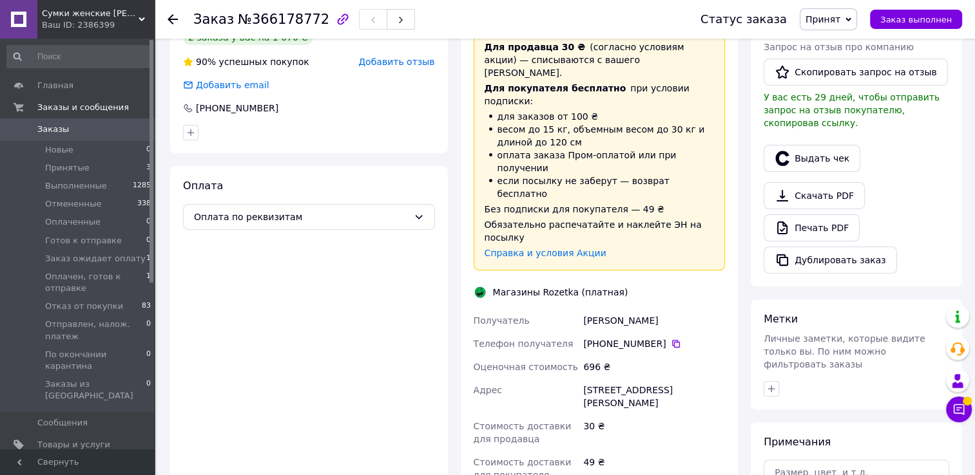
scroll to position [322, 0]
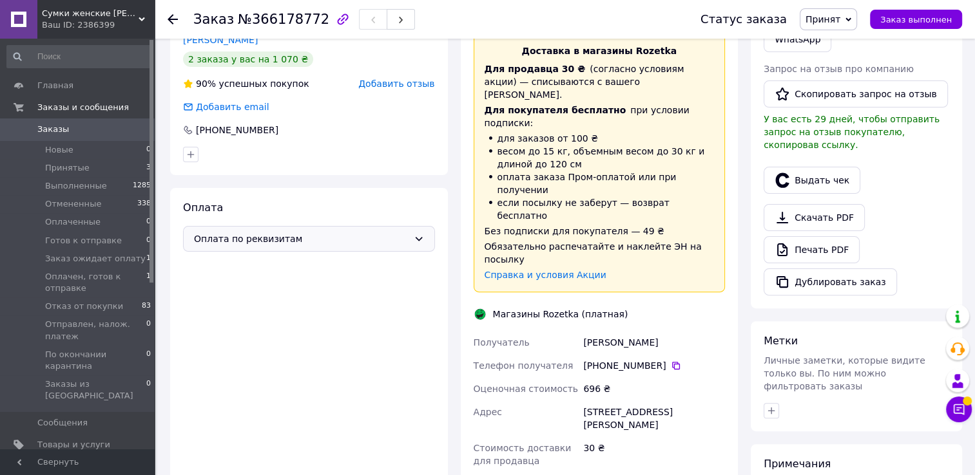
click at [300, 232] on span "Оплата по реквизитам" at bounding box center [301, 239] width 215 height 14
click at [314, 232] on span "Оплата по реквизитам" at bounding box center [301, 239] width 215 height 14
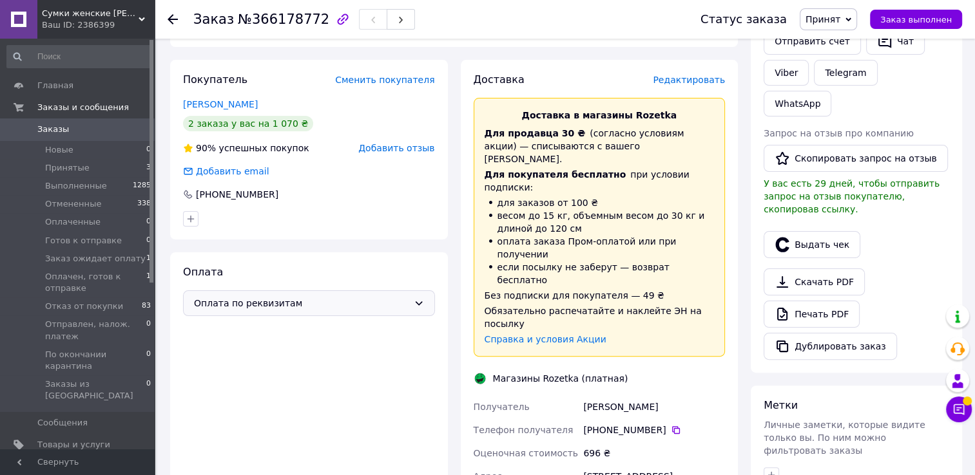
click at [247, 296] on span "Оплата по реквизитам" at bounding box center [301, 303] width 215 height 14
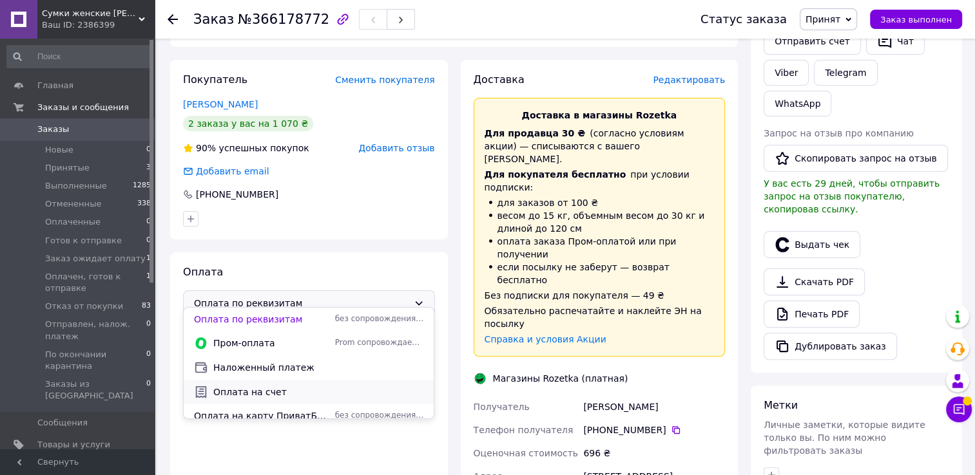
click at [228, 389] on span "Оплата на счет" at bounding box center [318, 392] width 210 height 13
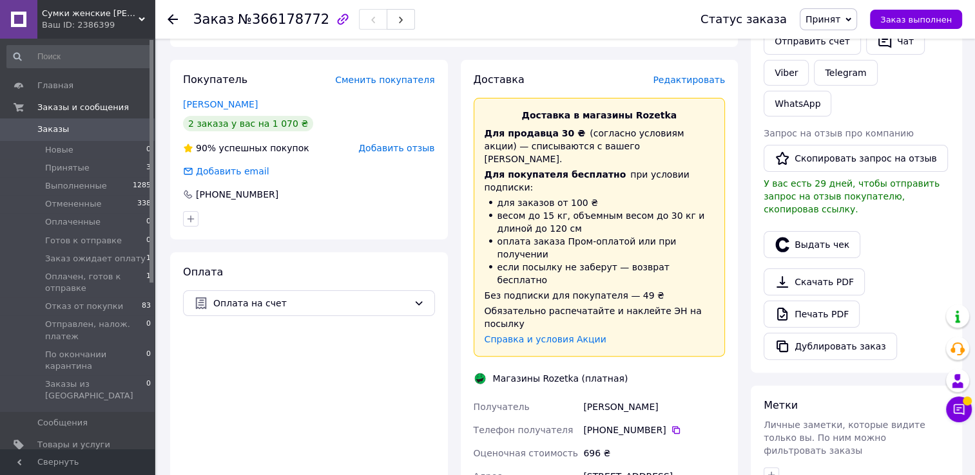
click at [670, 75] on span "Редактировать" at bounding box center [689, 80] width 72 height 10
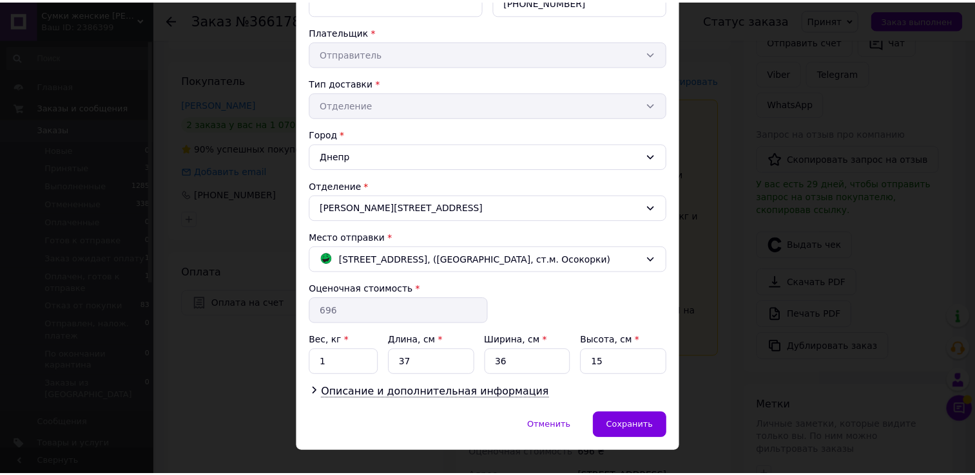
scroll to position [245, 0]
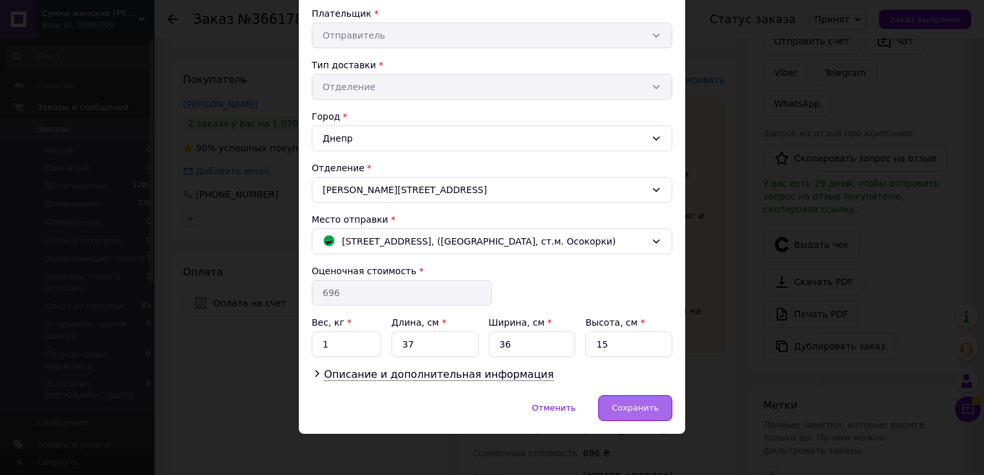
click at [618, 405] on span "Сохранить" at bounding box center [635, 408] width 47 height 10
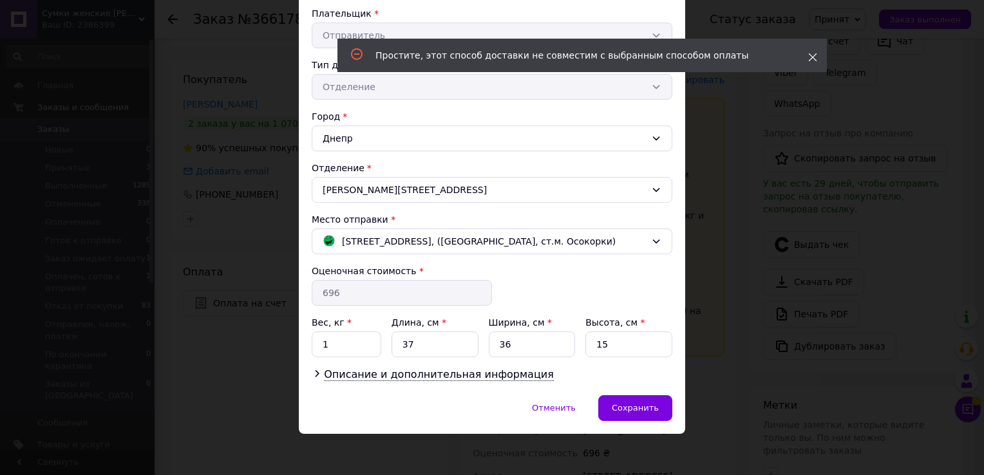
click at [814, 58] on use at bounding box center [813, 57] width 8 height 8
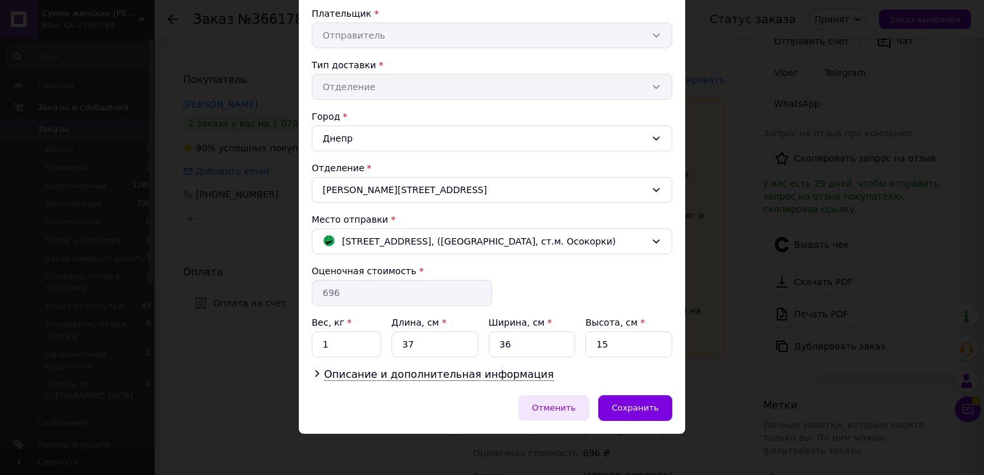
click at [562, 406] on span "Отменить" at bounding box center [554, 408] width 44 height 10
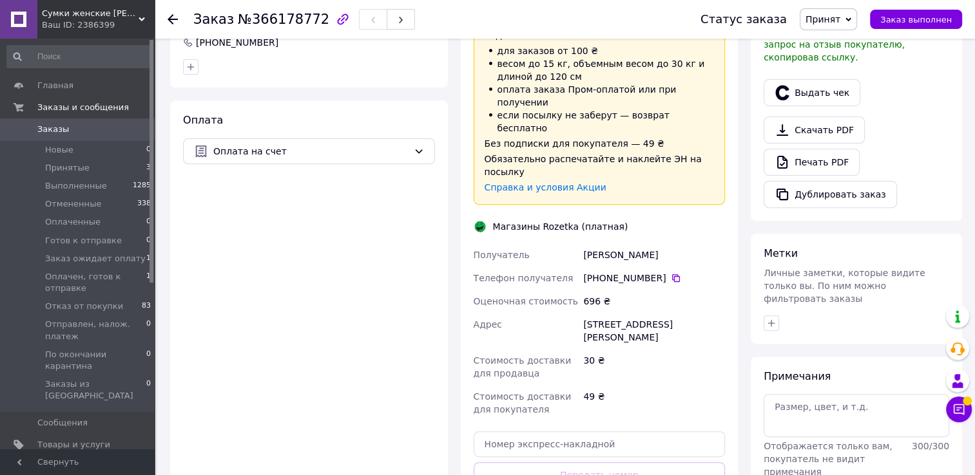
scroll to position [451, 0]
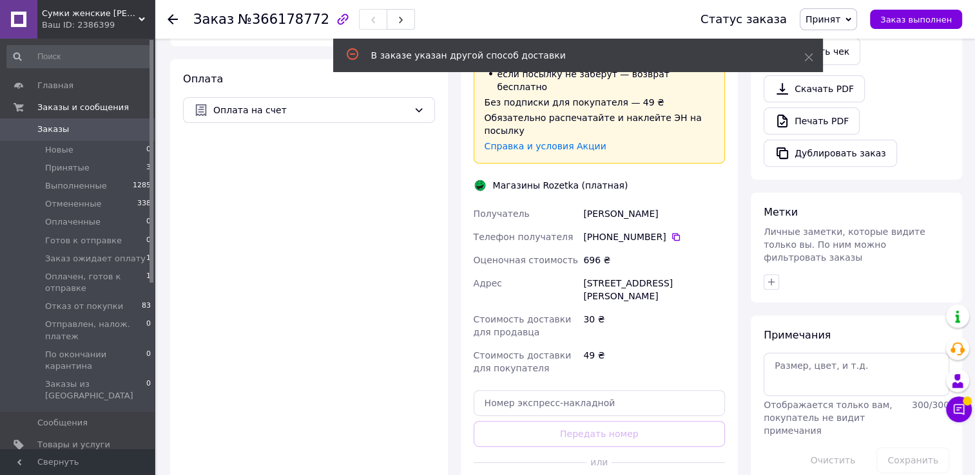
click at [330, 263] on div "Оплата Оплата на счет" at bounding box center [309, 288] width 278 height 458
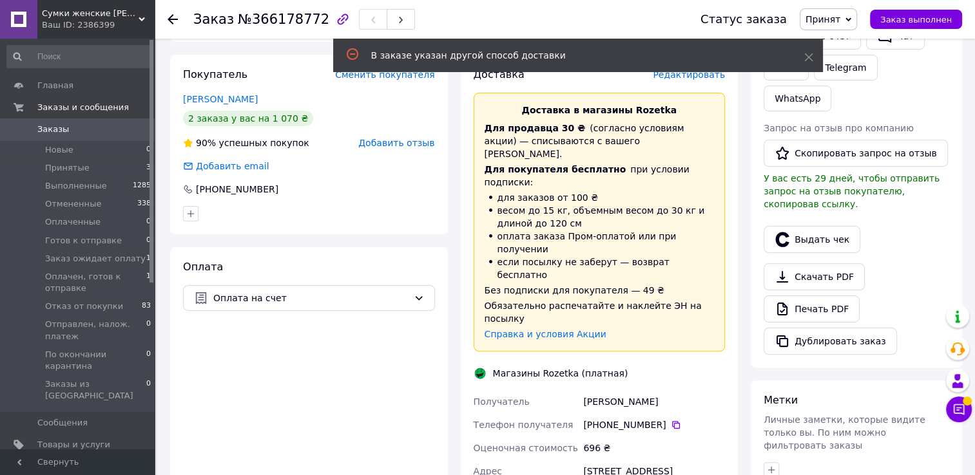
scroll to position [193, 0]
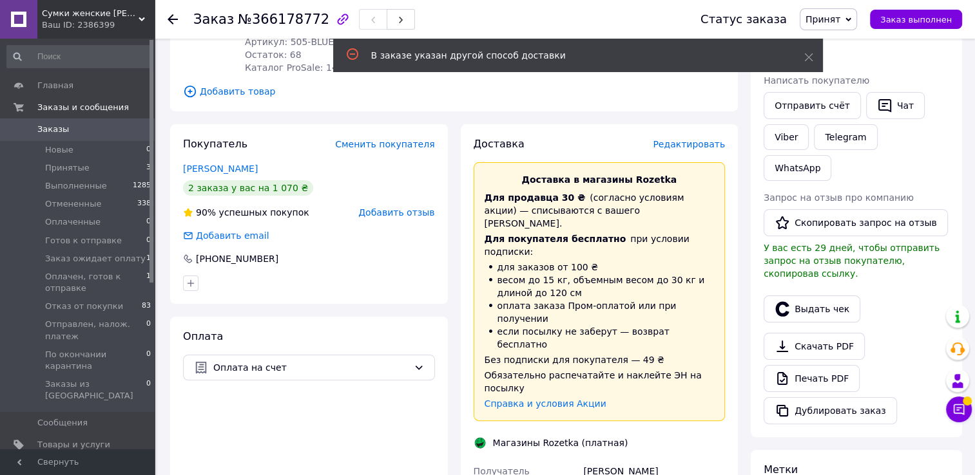
click at [830, 15] on span "Принят" at bounding box center [822, 19] width 35 height 10
drag, startPoint x: 837, startPoint y: 45, endPoint x: 835, endPoint y: 57, distance: 11.9
click at [835, 57] on ul "Выполнен Отменен Оплаченный Готов к отправке Заказ ожидает оплату Оплачен, гото…" at bounding box center [866, 96] width 135 height 129
click at [833, 23] on span "Принят" at bounding box center [822, 19] width 35 height 10
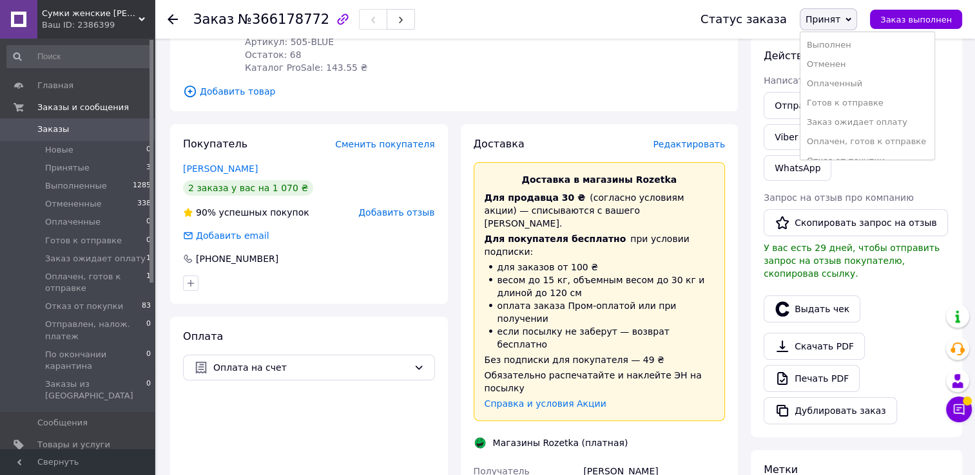
click at [615, 19] on div "Заказ №366178772" at bounding box center [433, 19] width 481 height 39
click at [43, 128] on span "Заказы" at bounding box center [53, 130] width 32 height 12
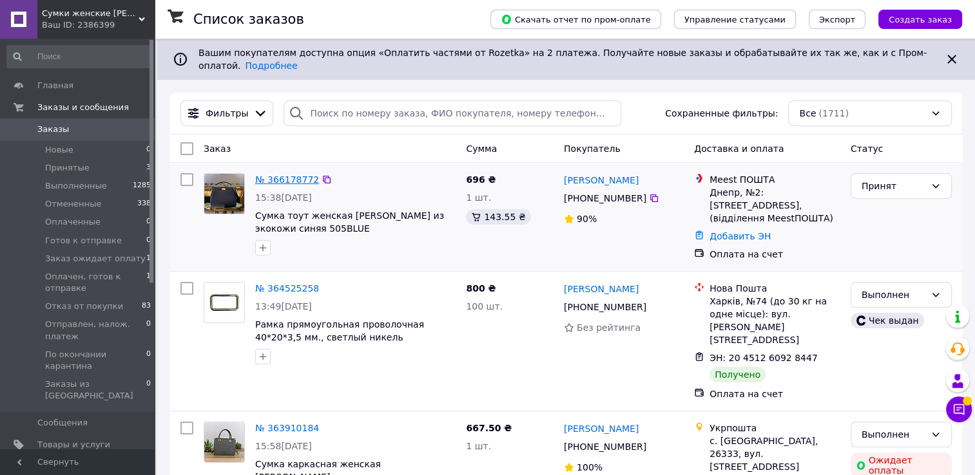
click at [287, 175] on link "№ 366178772" at bounding box center [287, 180] width 64 height 10
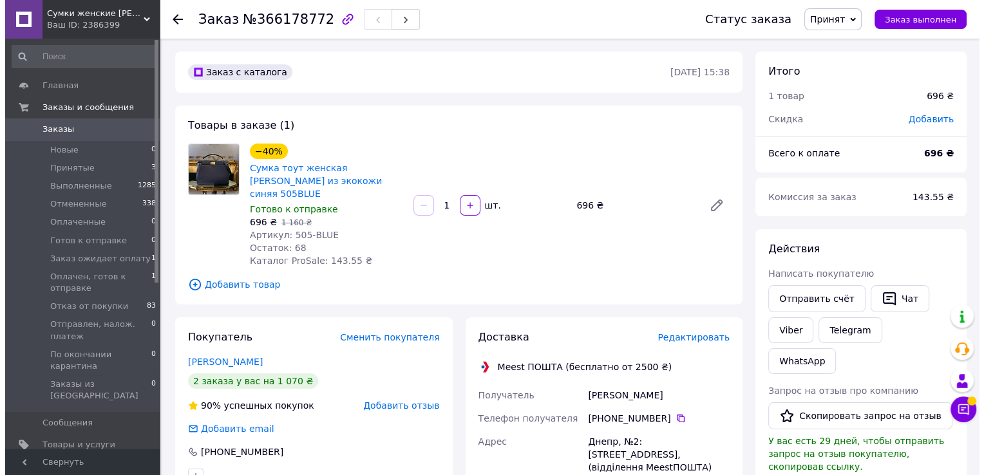
scroll to position [41, 0]
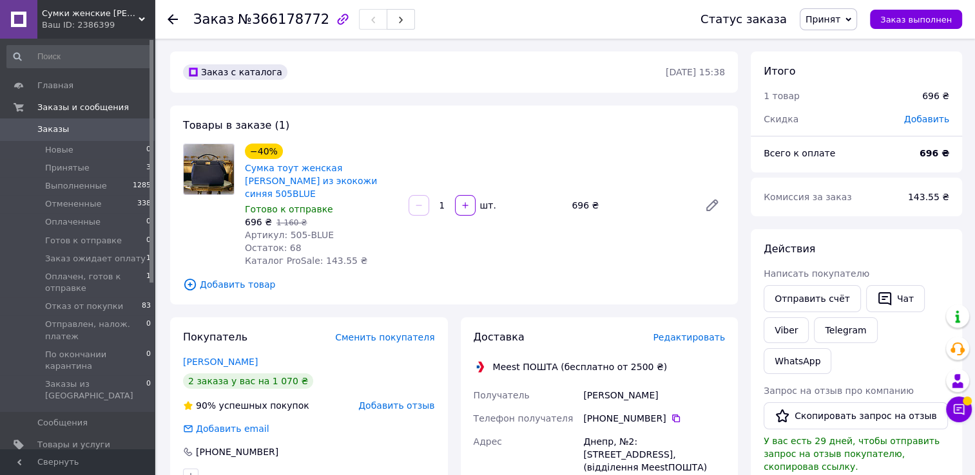
click at [673, 332] on span "Редактировать" at bounding box center [689, 337] width 72 height 10
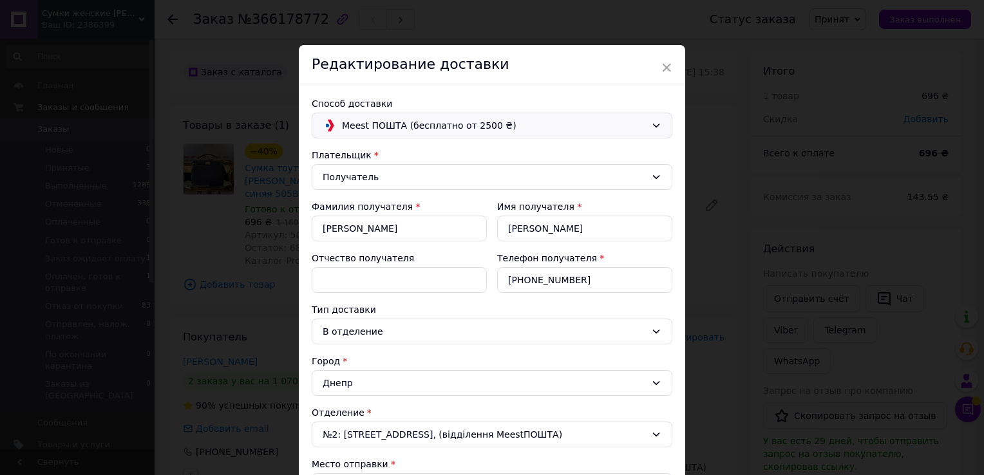
click at [414, 131] on span "Meest ПОШТА (бесплатно от 2500 ₴)" at bounding box center [494, 126] width 304 height 14
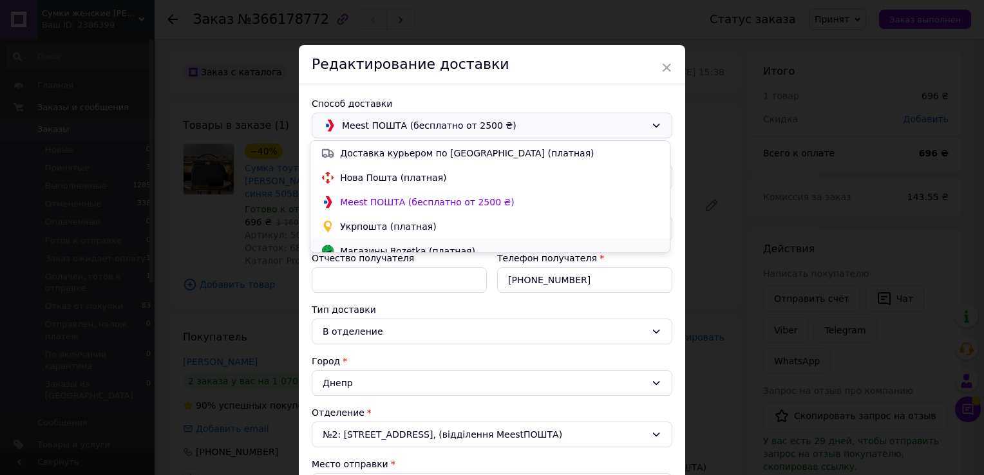
scroll to position [36, 0]
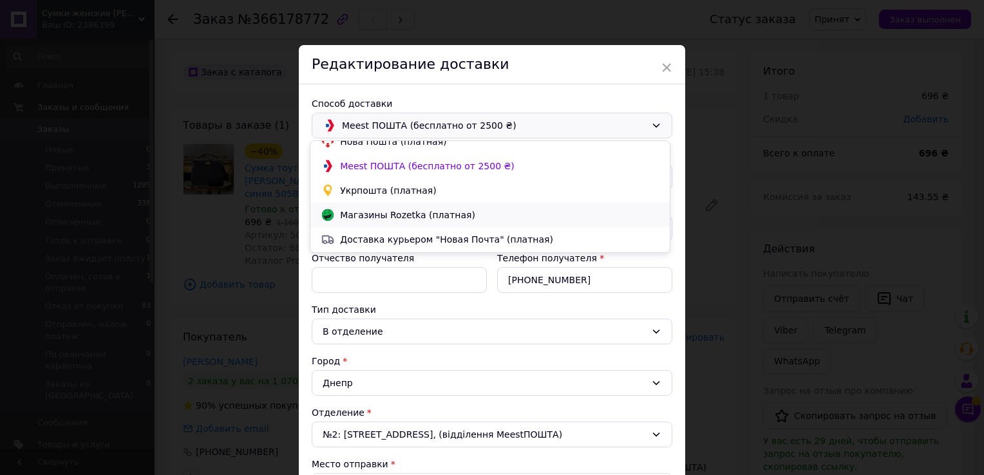
click at [358, 211] on span "Магазины Rozetka (платная)" at bounding box center [500, 215] width 320 height 13
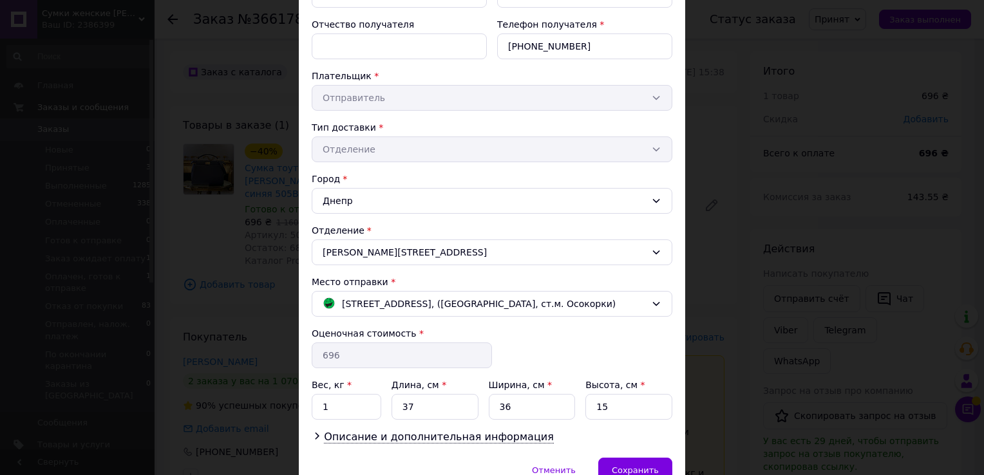
scroll to position [245, 0]
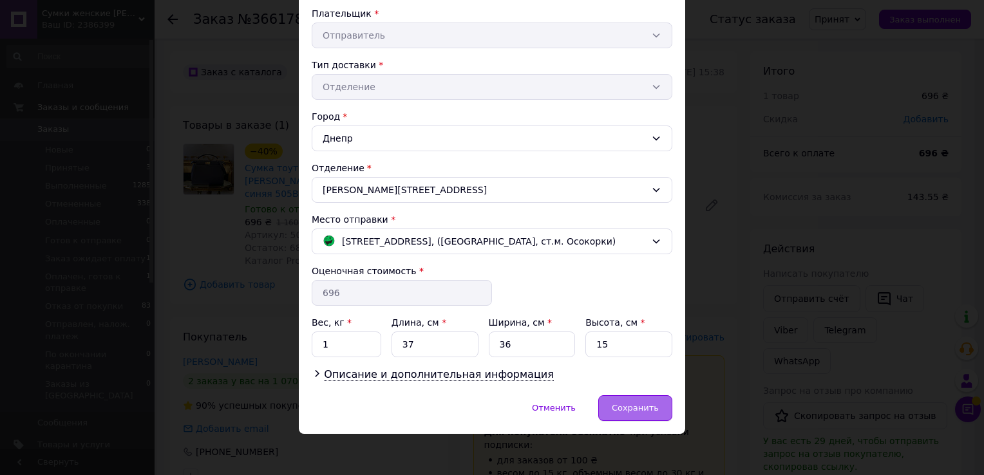
click at [620, 408] on span "Сохранить" at bounding box center [635, 408] width 47 height 10
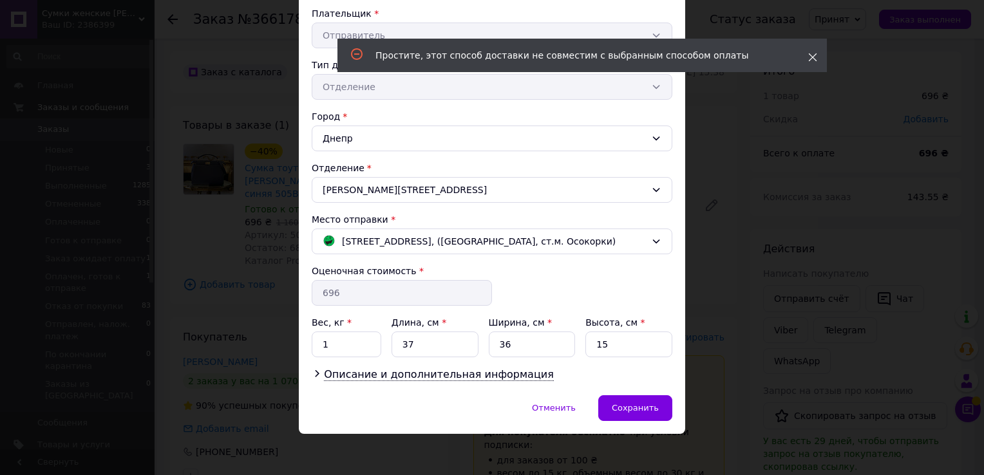
click at [808, 58] on icon at bounding box center [812, 57] width 9 height 9
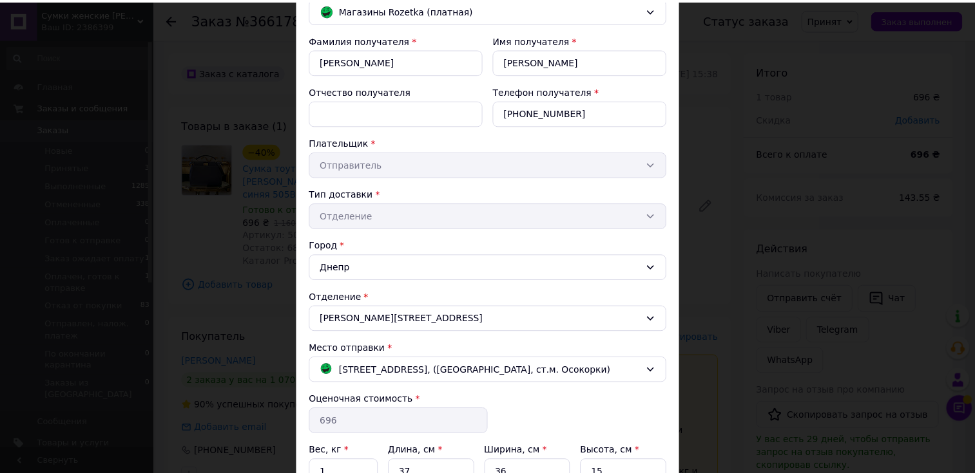
scroll to position [52, 0]
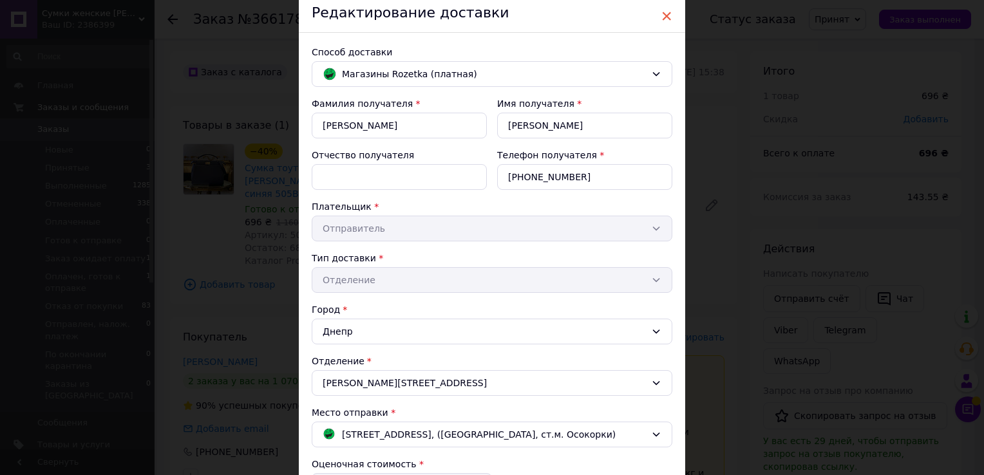
click at [667, 14] on span "×" at bounding box center [667, 16] width 12 height 22
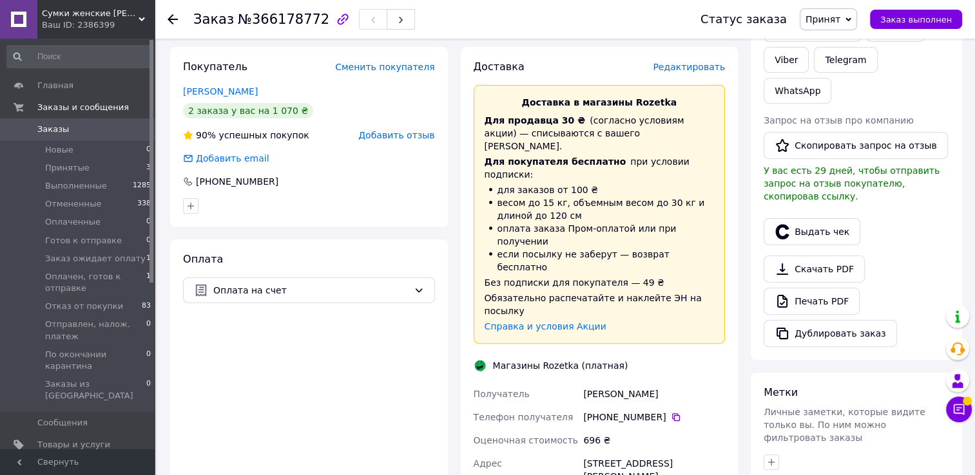
scroll to position [322, 0]
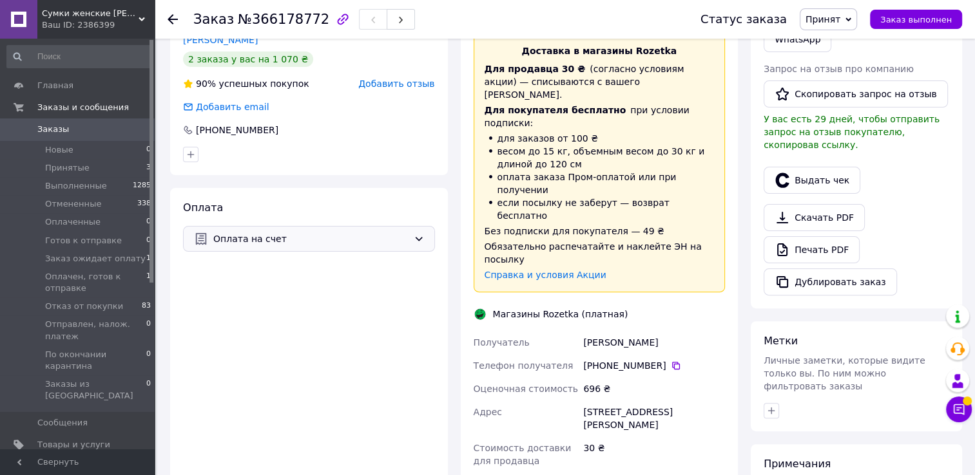
click at [276, 232] on span "Оплата на счет" at bounding box center [310, 239] width 195 height 14
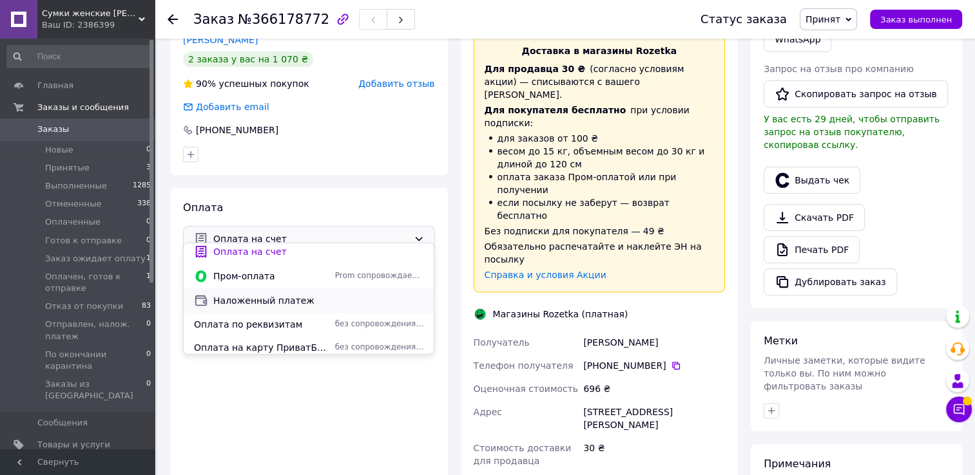
scroll to position [0, 0]
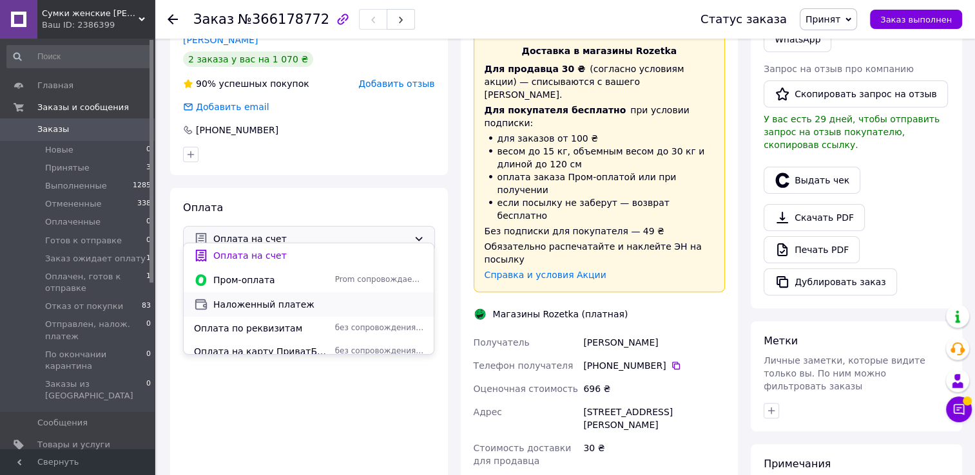
click at [221, 300] on span "Наложенный платеж" at bounding box center [318, 304] width 210 height 13
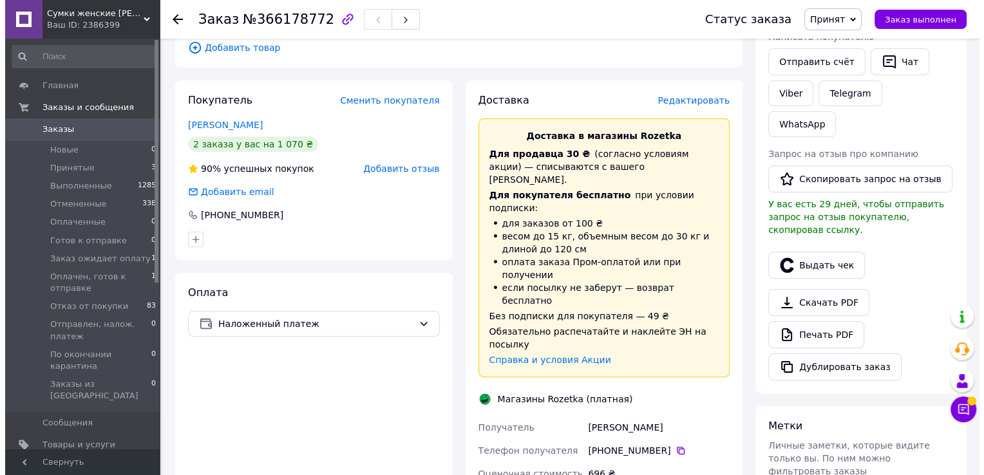
scroll to position [193, 0]
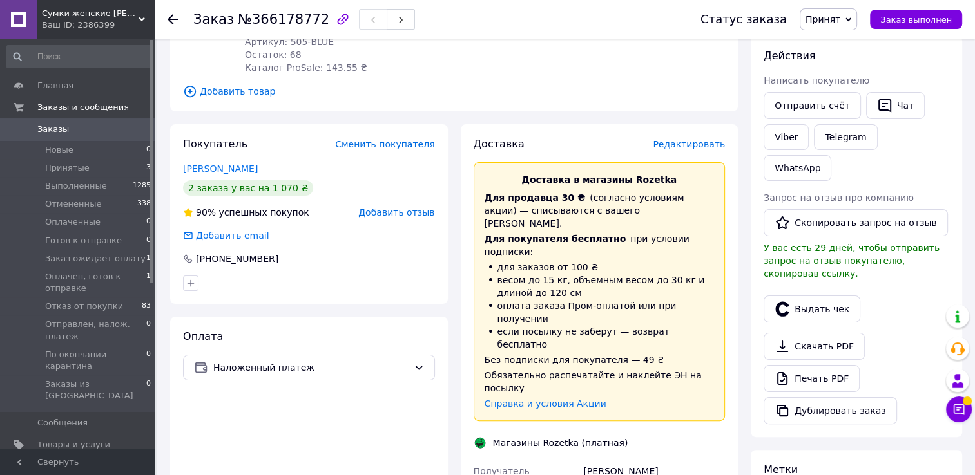
click at [678, 139] on span "Редактировать" at bounding box center [689, 144] width 72 height 10
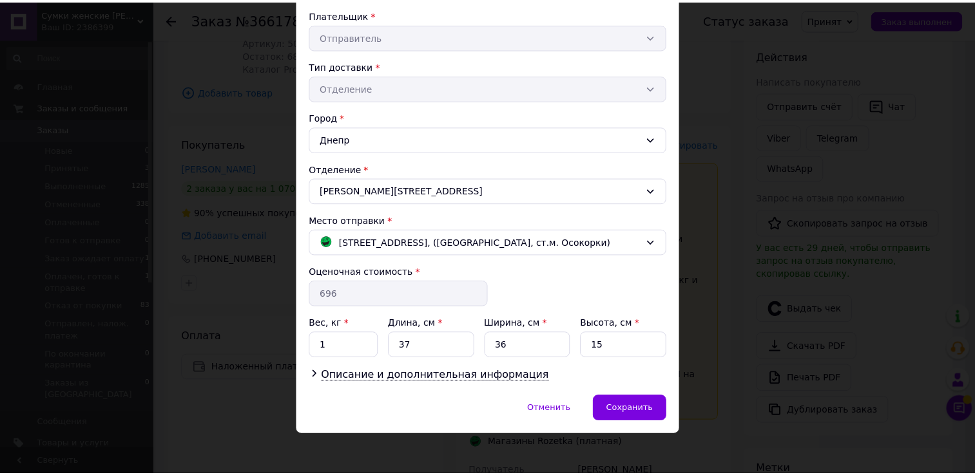
scroll to position [245, 0]
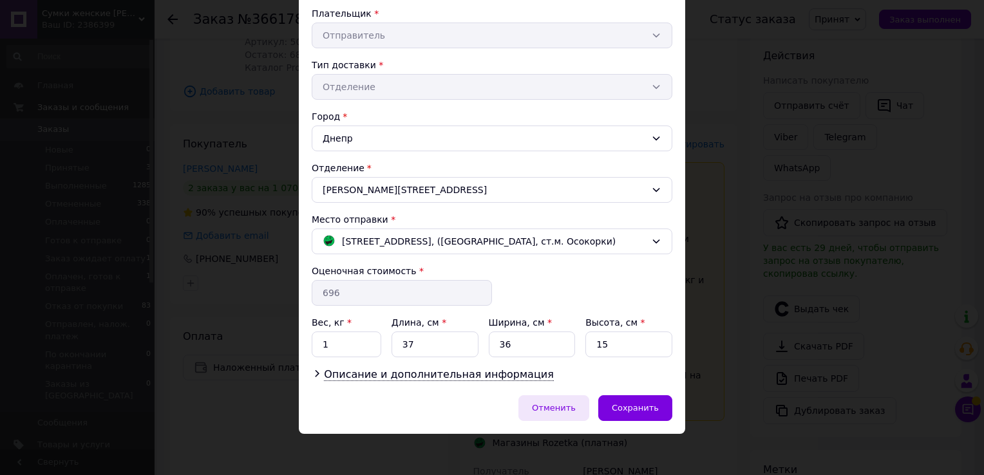
click at [568, 405] on span "Отменить" at bounding box center [554, 408] width 44 height 10
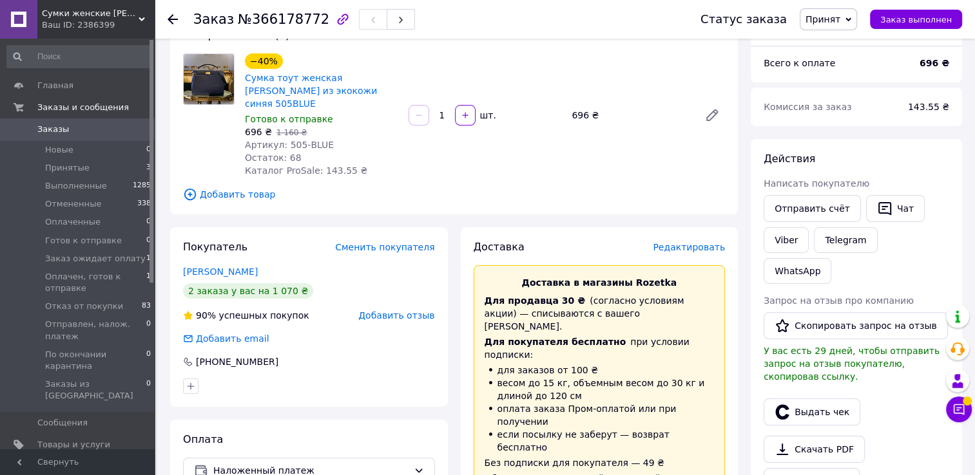
scroll to position [0, 0]
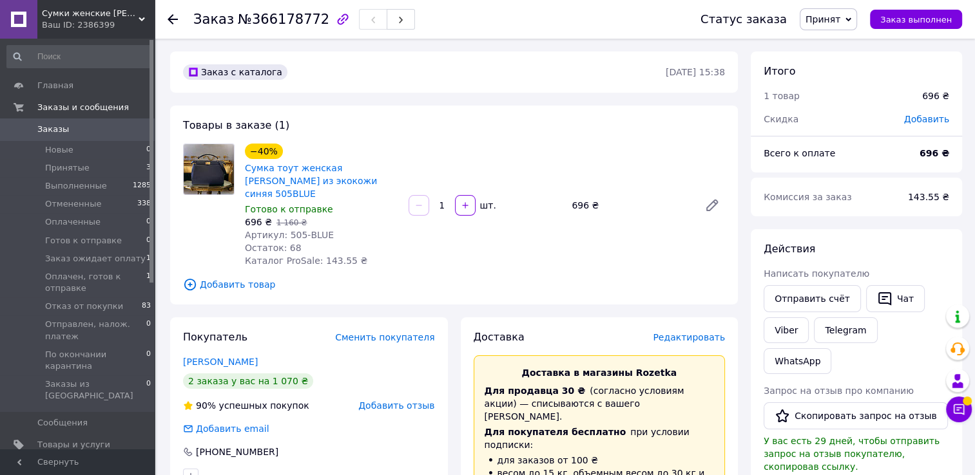
click at [46, 137] on link "Заказы 0" at bounding box center [79, 130] width 158 height 22
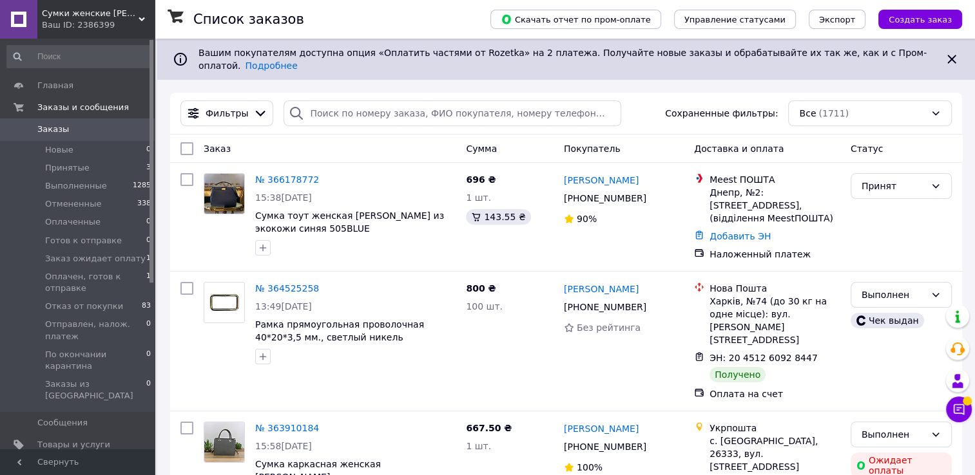
click at [44, 137] on link "Заказы 0" at bounding box center [79, 130] width 158 height 22
click at [276, 175] on link "№ 366178772" at bounding box center [287, 180] width 64 height 10
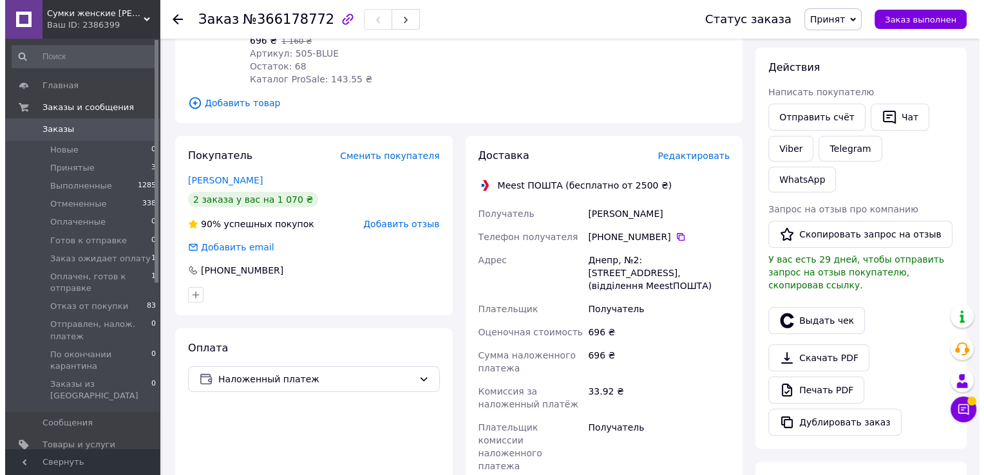
scroll to position [193, 0]
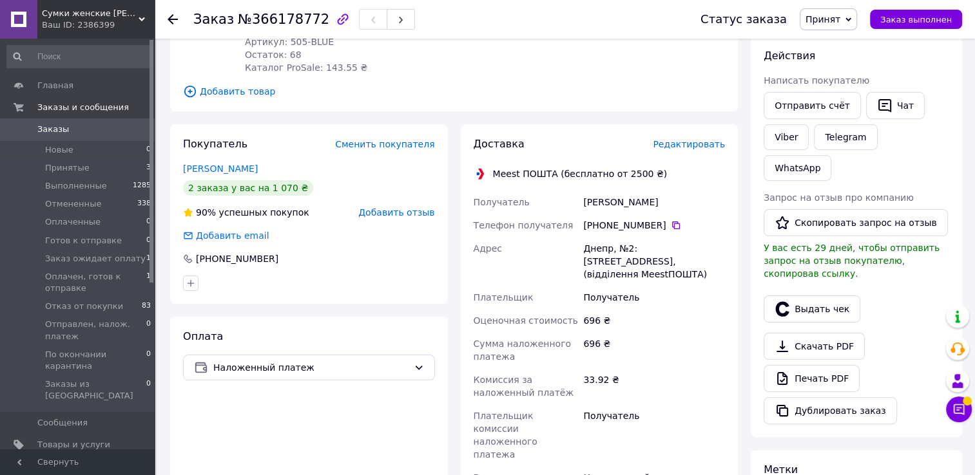
click at [678, 139] on span "Редактировать" at bounding box center [689, 144] width 72 height 10
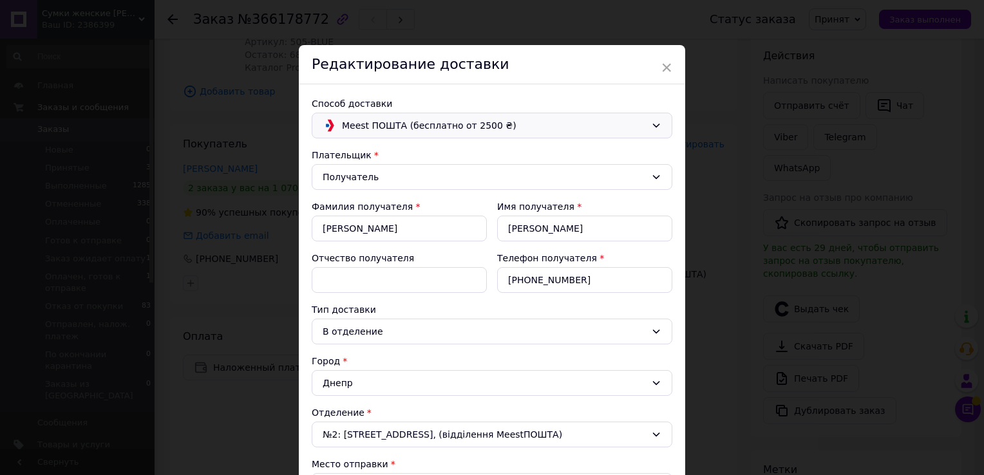
click at [374, 124] on span "Meest ПОШТА (бесплатно от 2500 ₴)" at bounding box center [494, 126] width 304 height 14
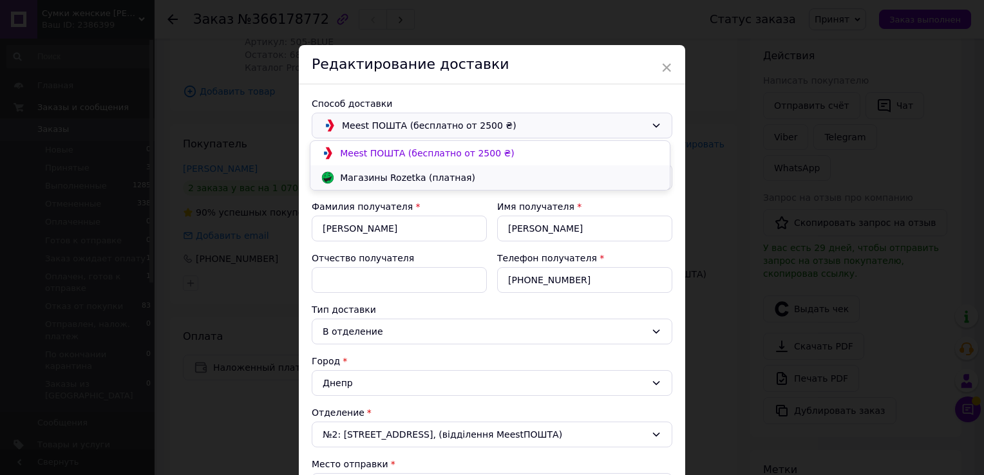
click at [355, 181] on span "Магазины Rozetka (платная)" at bounding box center [500, 177] width 320 height 13
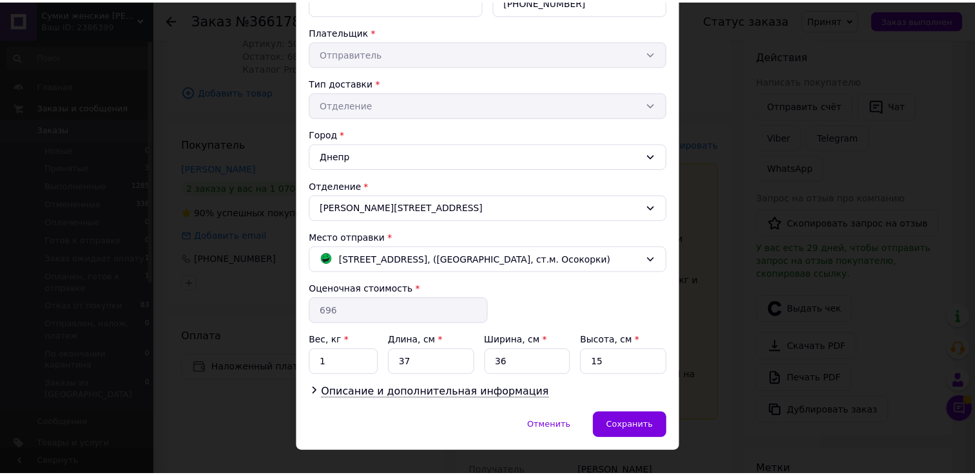
scroll to position [245, 0]
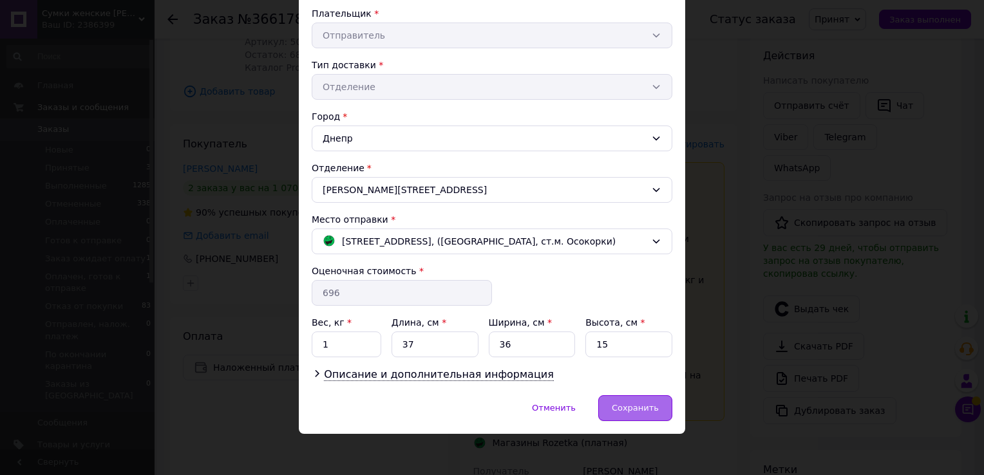
click at [625, 403] on span "Сохранить" at bounding box center [635, 408] width 47 height 10
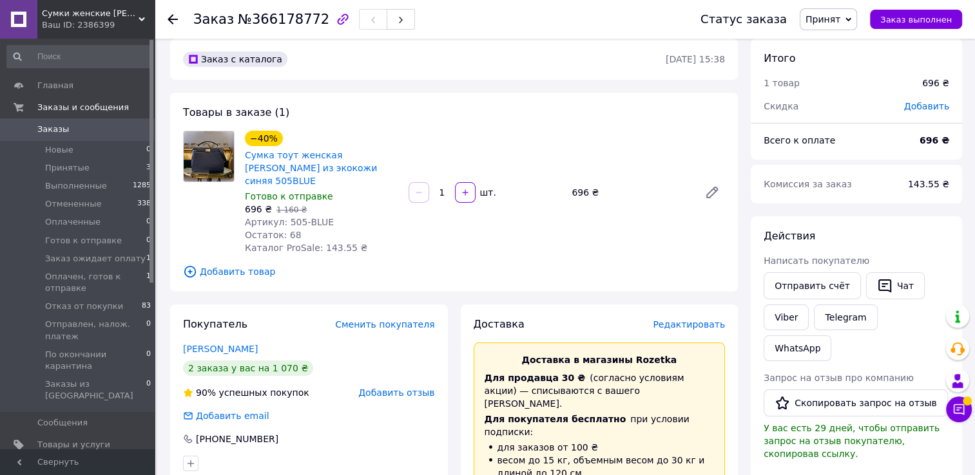
scroll to position [0, 0]
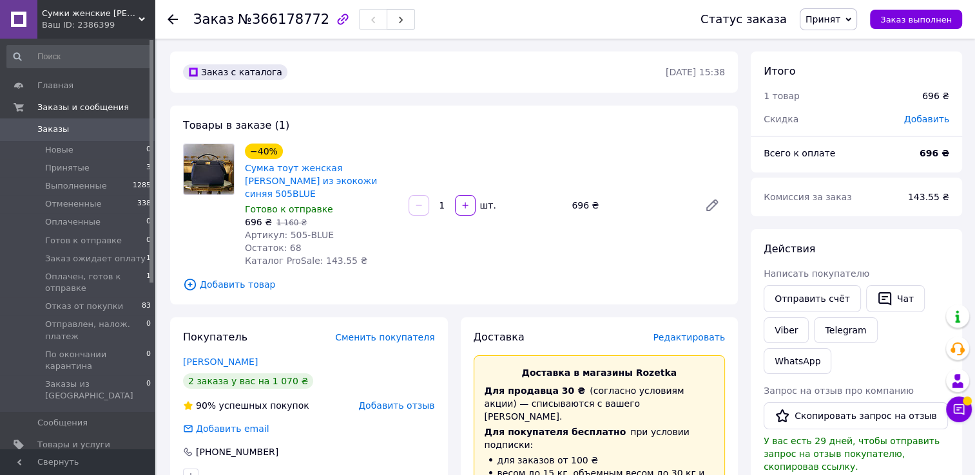
click at [44, 138] on link "Заказы 0" at bounding box center [79, 130] width 158 height 22
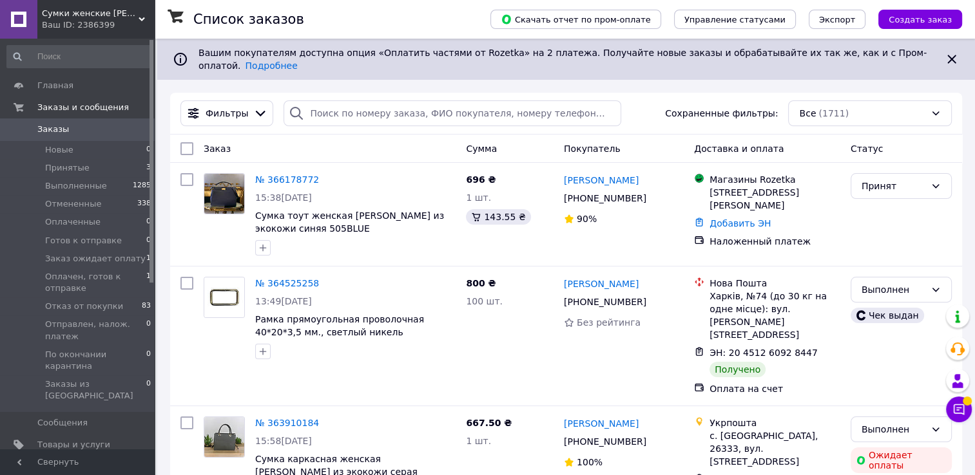
click at [44, 138] on link "Заказы 0" at bounding box center [79, 130] width 158 height 22
click at [41, 138] on link "Заказы 0" at bounding box center [79, 130] width 158 height 22
click at [44, 138] on link "Заказы 0" at bounding box center [79, 130] width 158 height 22
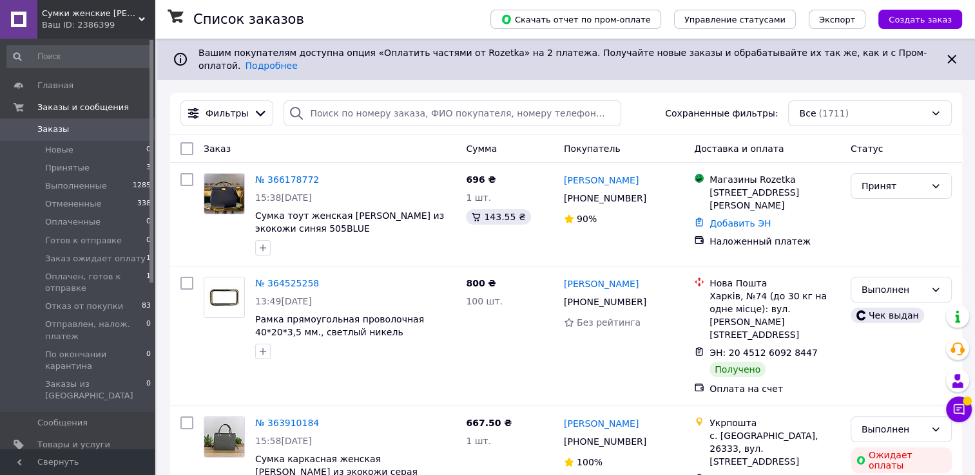
click at [45, 138] on link "Заказы 0" at bounding box center [79, 130] width 158 height 22
click at [50, 439] on span "Товары и услуги" at bounding box center [73, 445] width 73 height 12
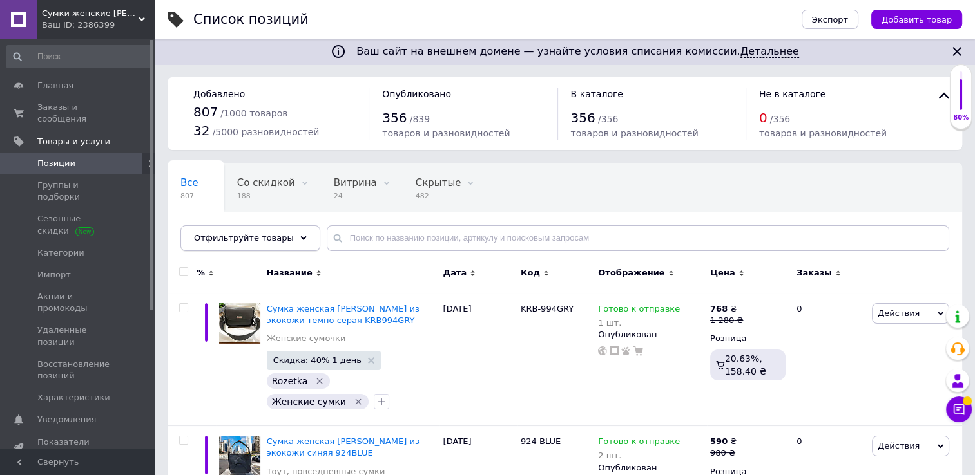
click at [233, 238] on span "Отфильтруйте товары" at bounding box center [244, 238] width 100 height 10
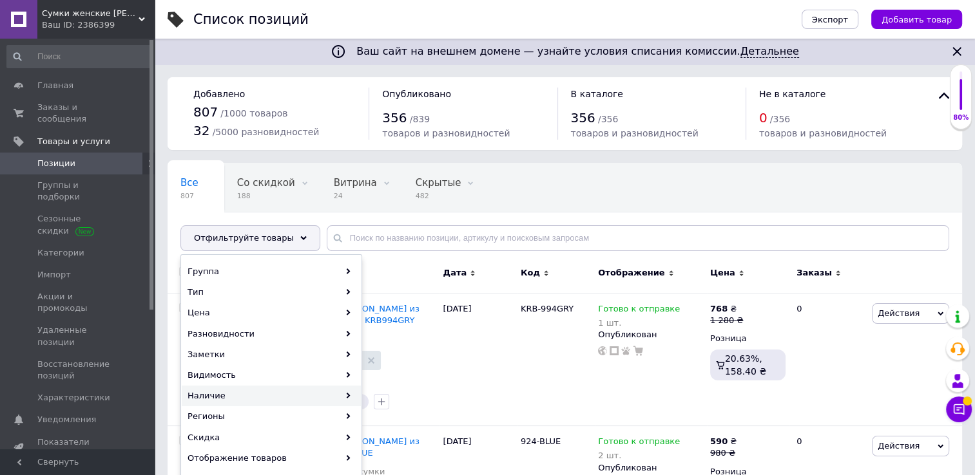
click at [229, 393] on div "Наличие" at bounding box center [271, 396] width 179 height 21
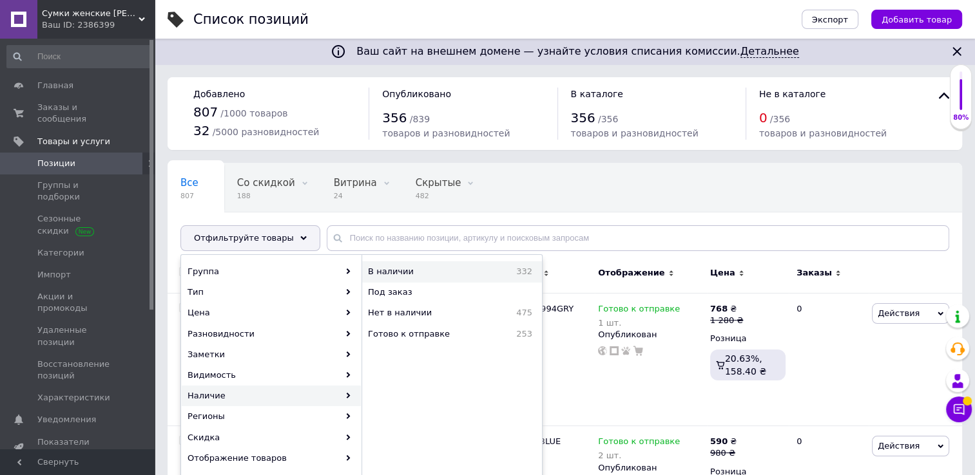
click at [383, 271] on span "В наличии" at bounding box center [423, 272] width 110 height 12
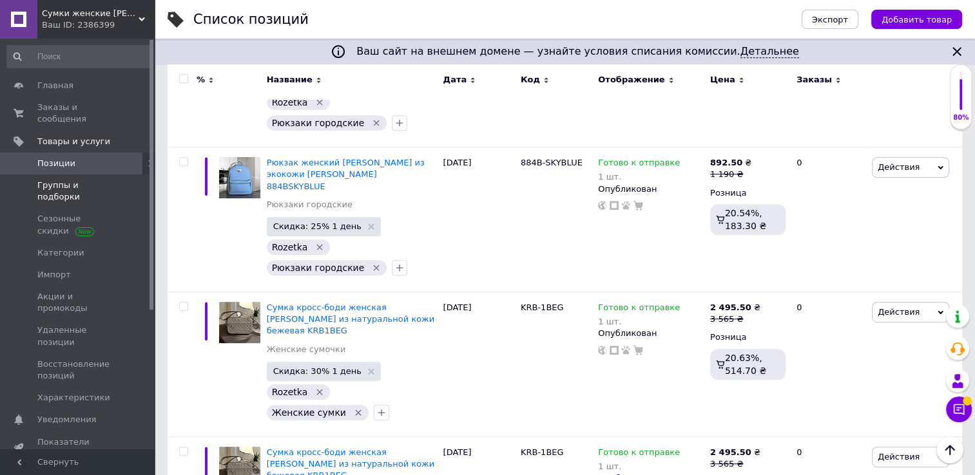
scroll to position [580, 0]
click at [36, 158] on span at bounding box center [18, 164] width 37 height 12
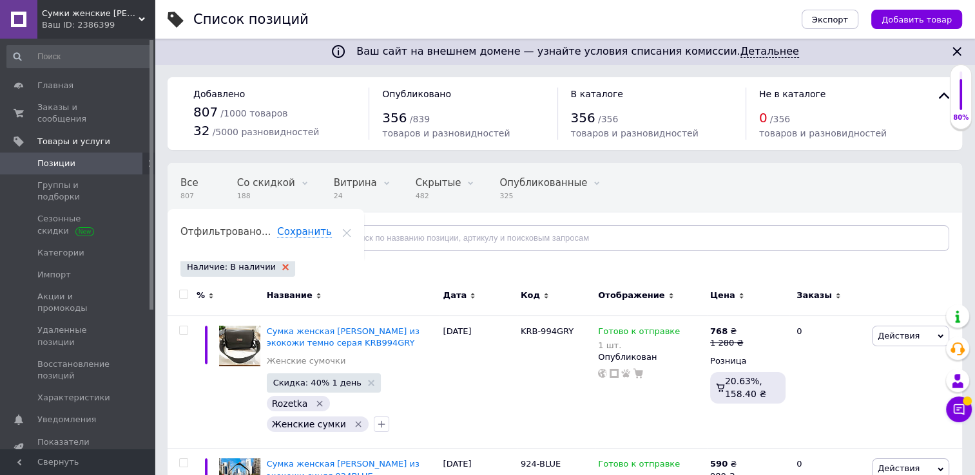
click at [282, 267] on icon at bounding box center [285, 267] width 6 height 6
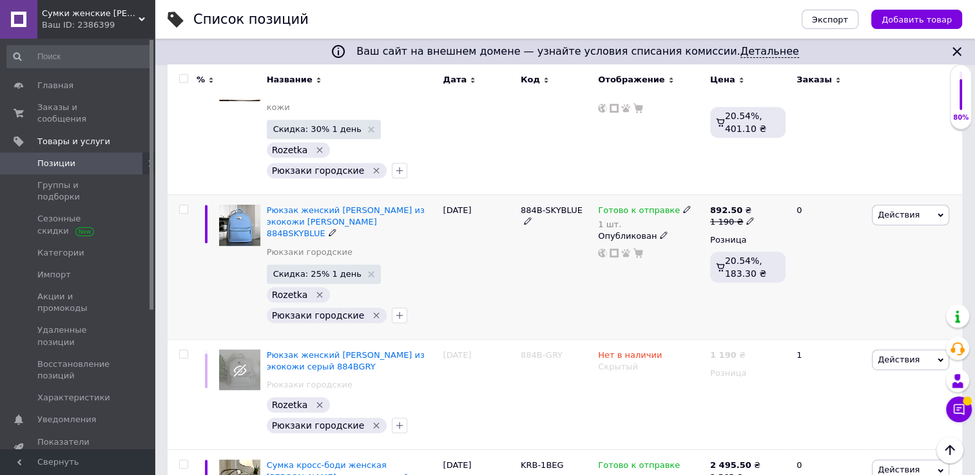
scroll to position [580, 0]
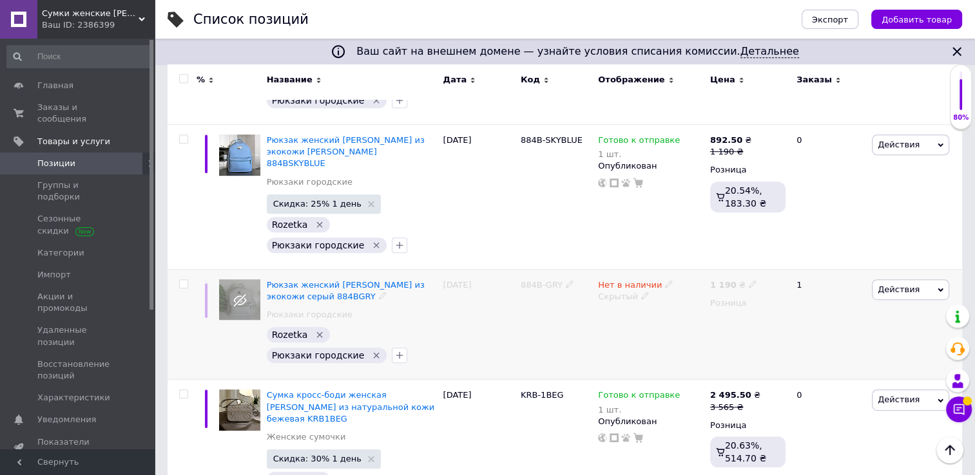
click at [905, 285] on span "Действия" at bounding box center [898, 290] width 42 height 10
click at [806, 414] on li "Скрыть" at bounding box center [856, 423] width 183 height 18
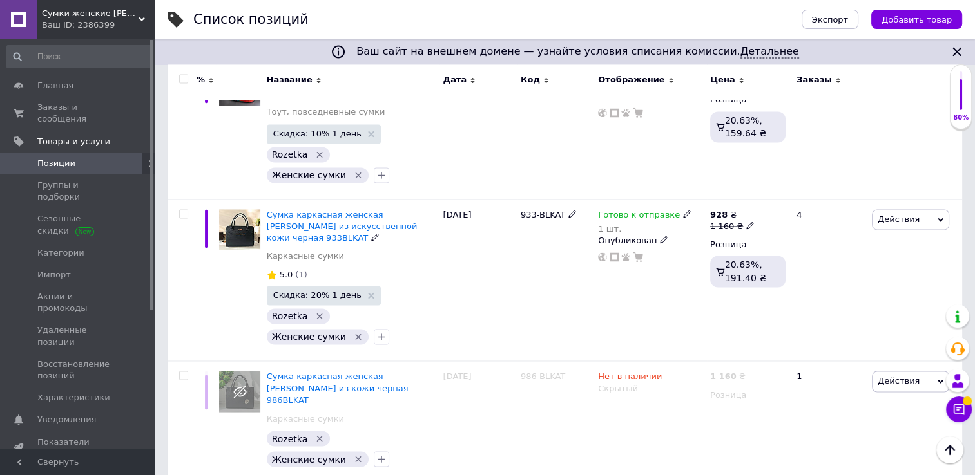
scroll to position [2061, 0]
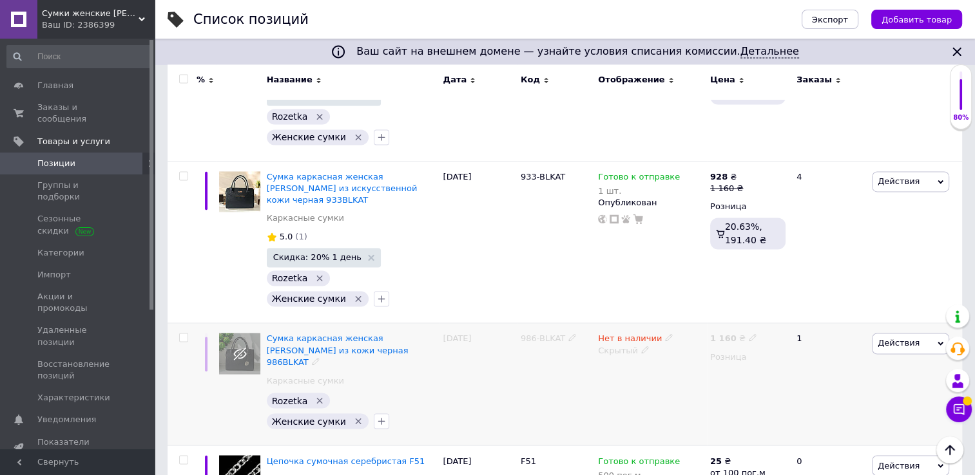
click at [926, 333] on span "Действия" at bounding box center [910, 343] width 77 height 21
click at [817, 468] on li "Скрыть" at bounding box center [856, 477] width 183 height 18
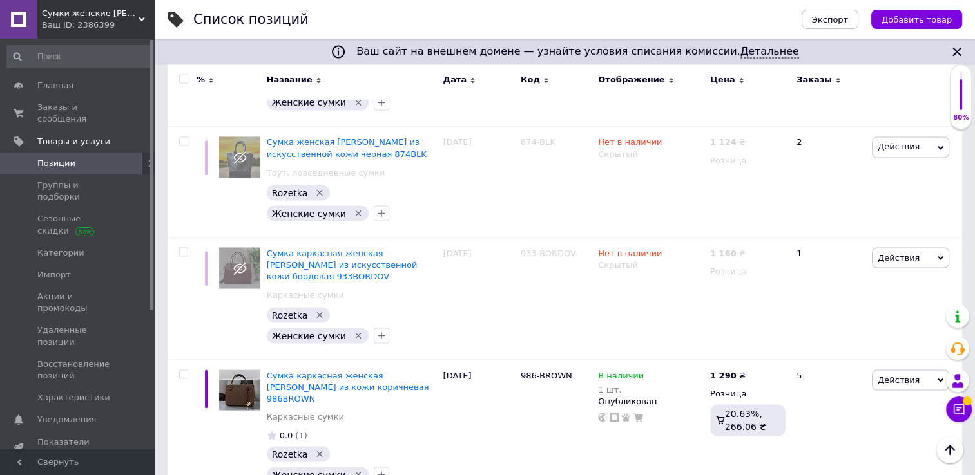
scroll to position [7215, 0]
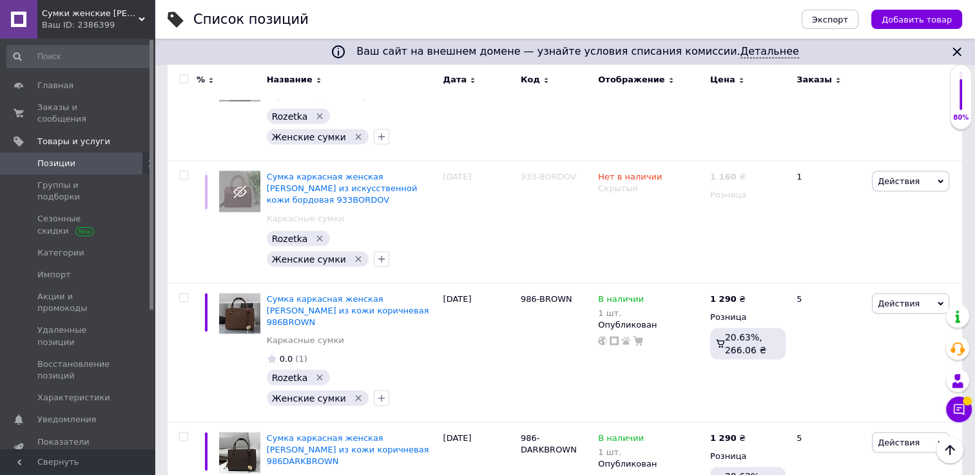
type input "1"
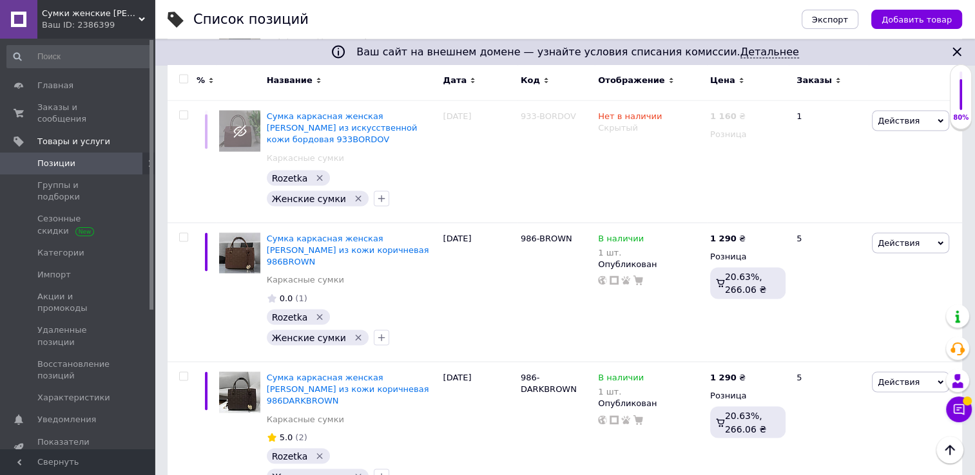
scroll to position [7344, 0]
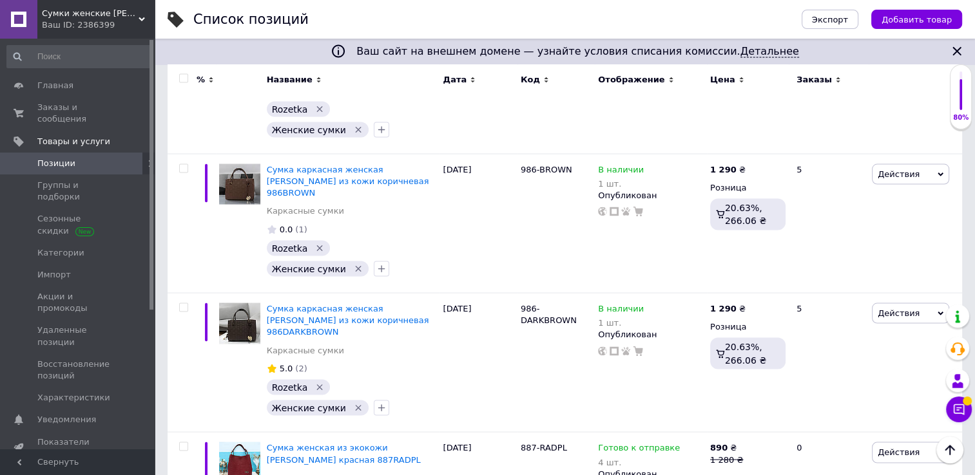
type input "1"
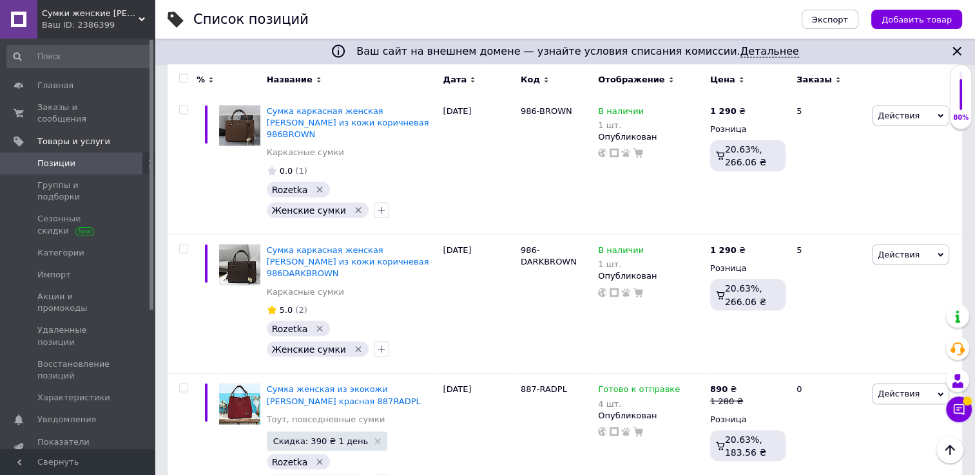
scroll to position [7473, 0]
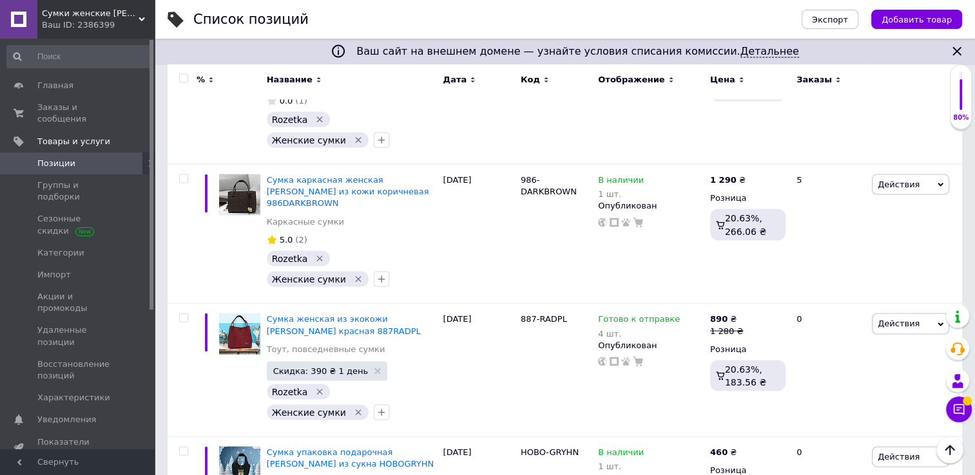
type input "1"
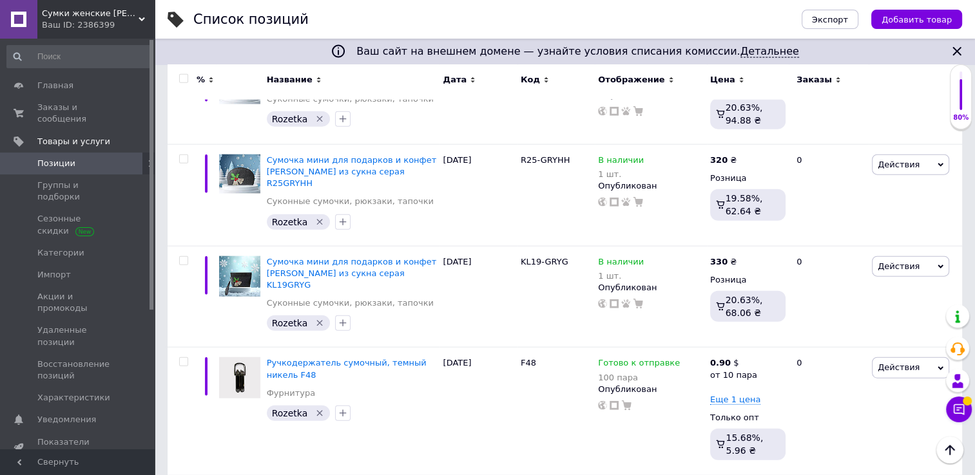
scroll to position [7859, 0]
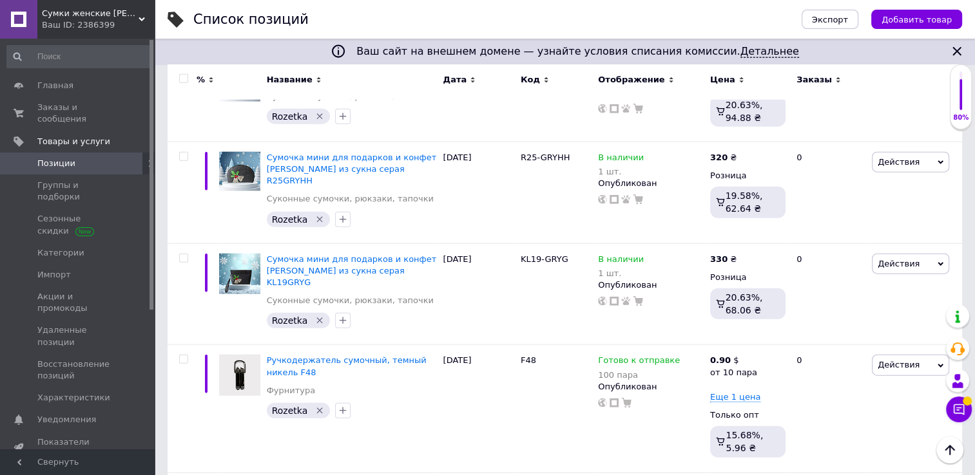
type input "1"
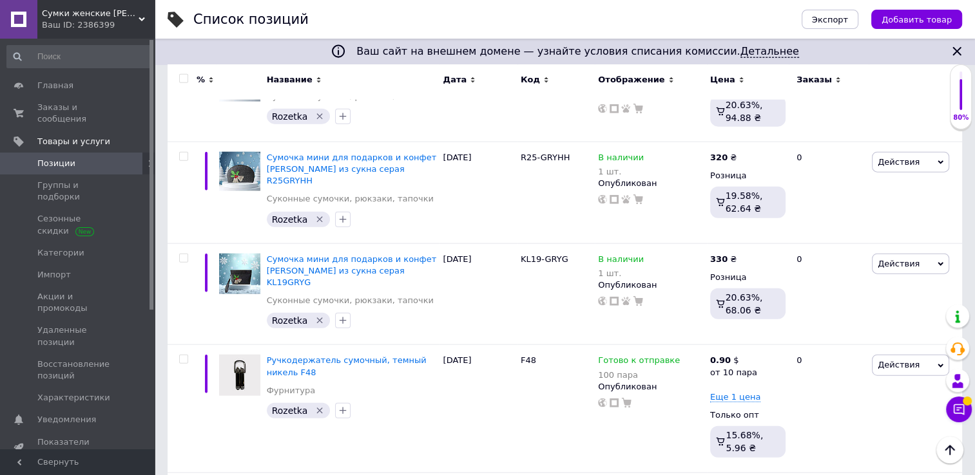
type input "1"
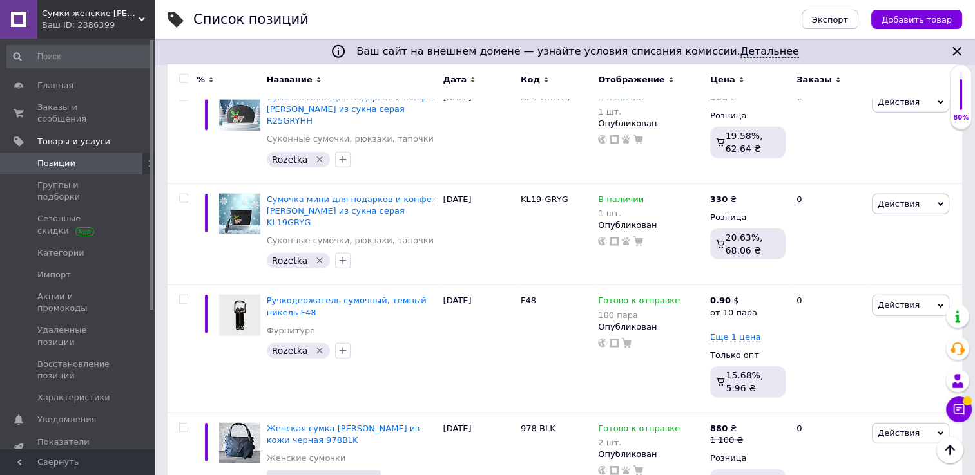
scroll to position [8053, 0]
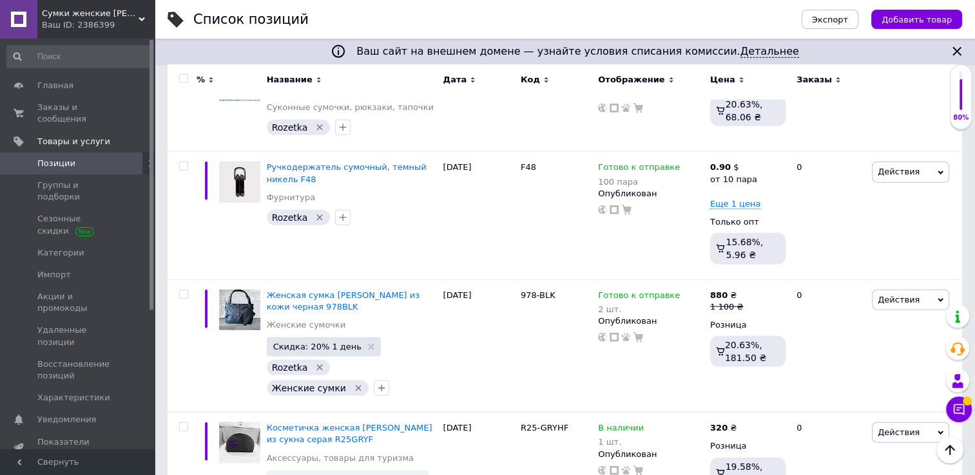
type input "1"
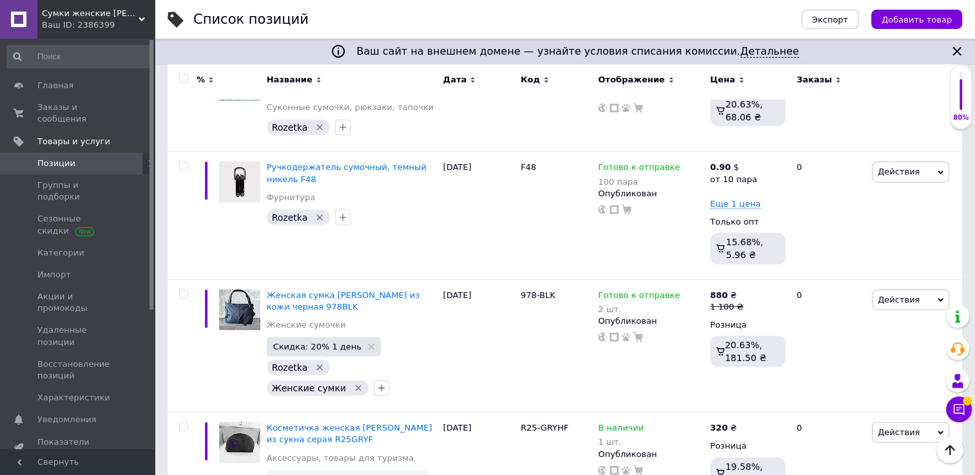
scroll to position [8182, 0]
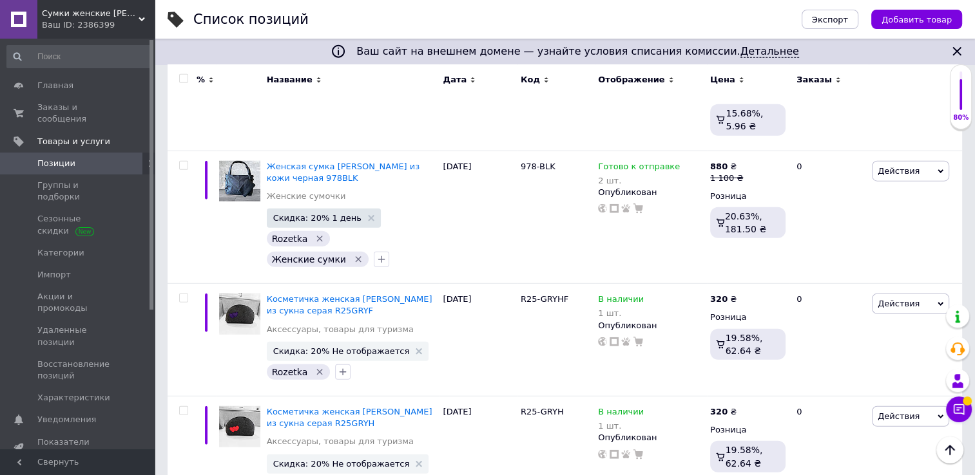
type input "1"
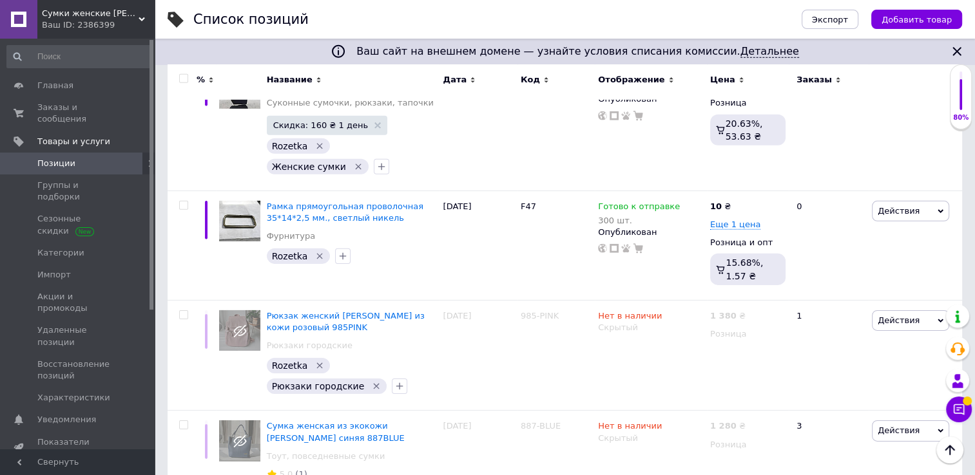
scroll to position [8955, 0]
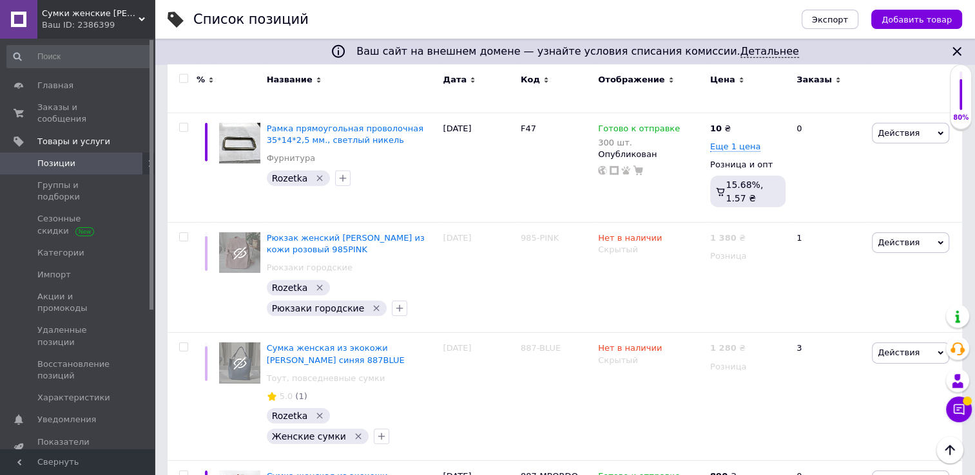
type input "1"
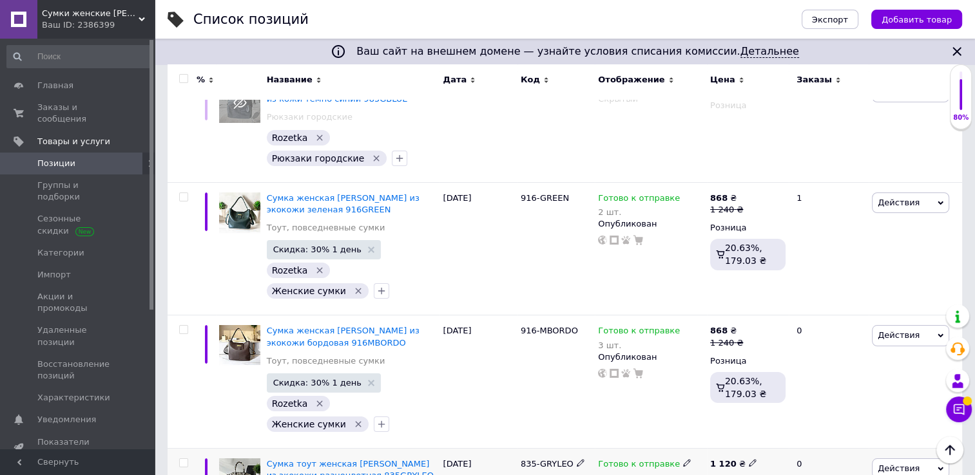
scroll to position [9728, 0]
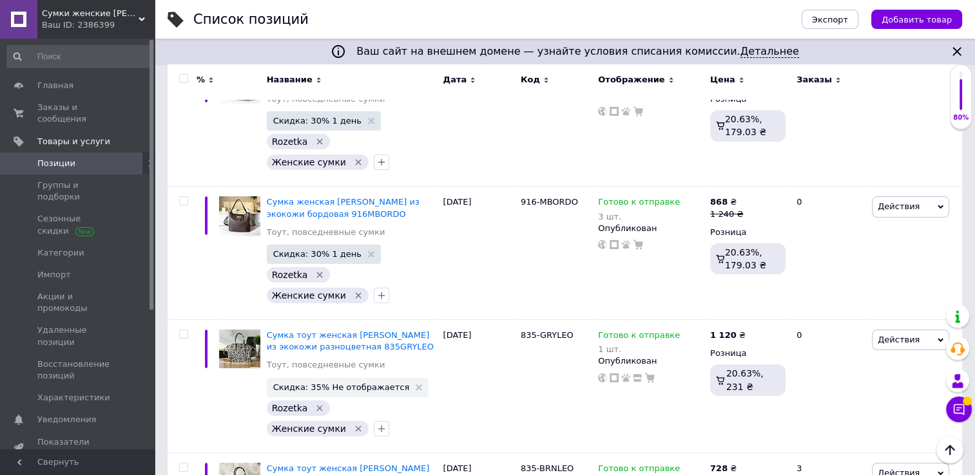
type input "1"
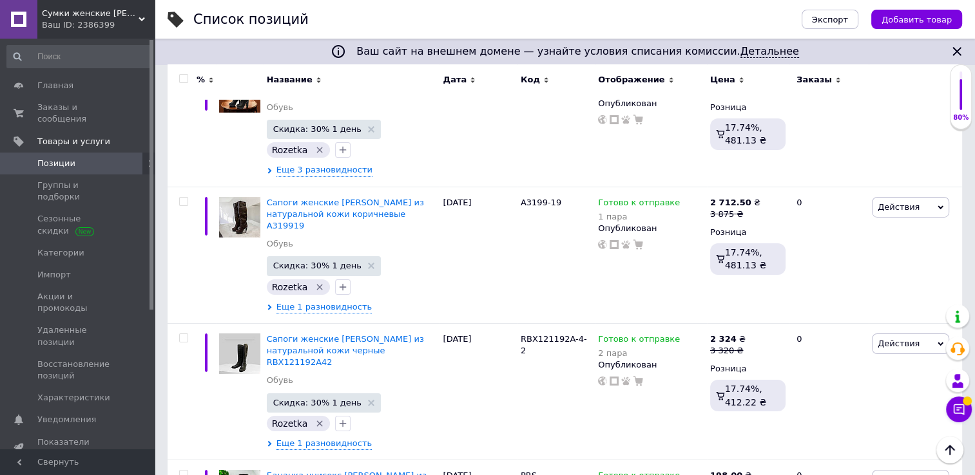
scroll to position [0, 0]
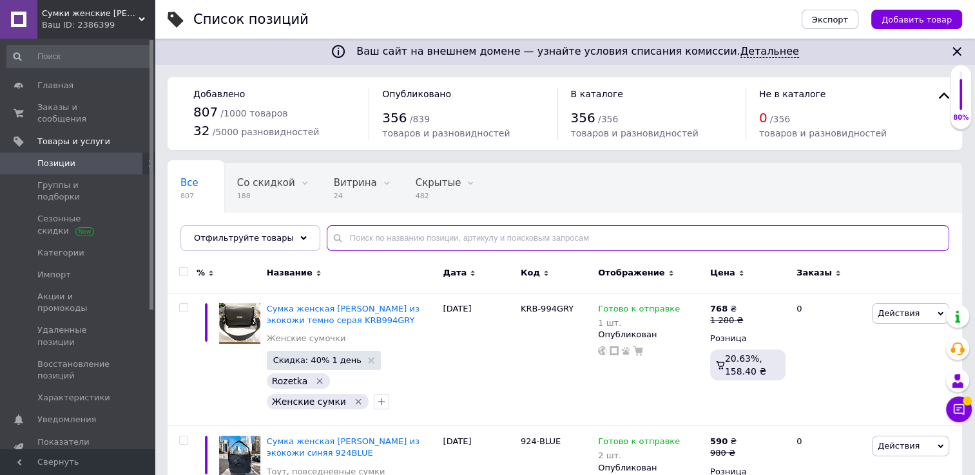
click at [426, 236] on input "text" at bounding box center [638, 238] width 622 height 26
type input "рамка"
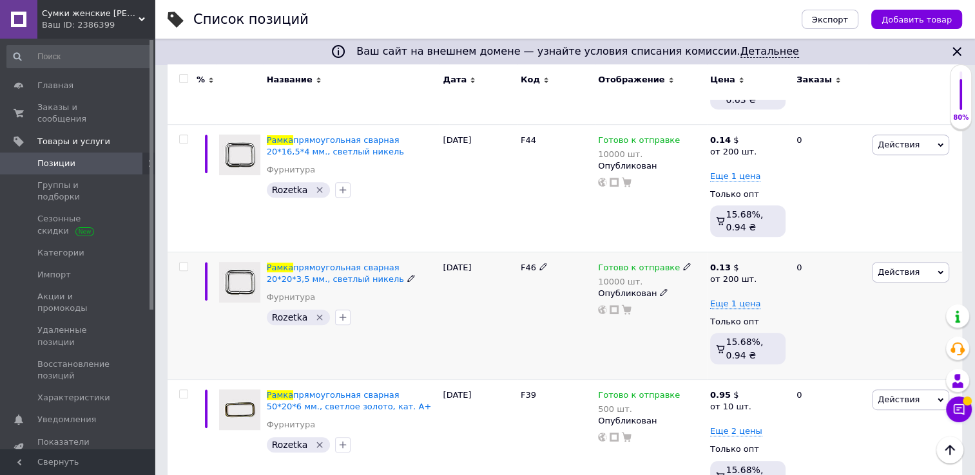
scroll to position [644, 0]
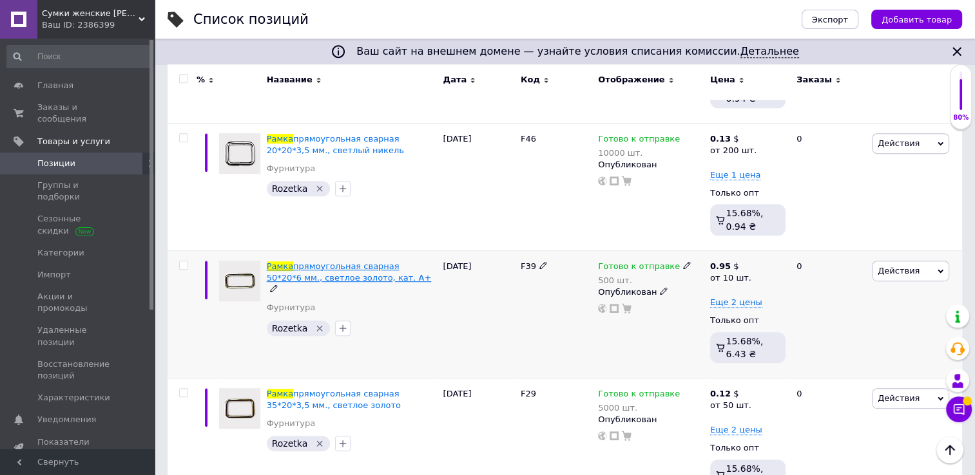
click at [306, 274] on span "прямоугольная сварная 50*20*6 мм., светлое золото, кат. А+" at bounding box center [349, 272] width 165 height 21
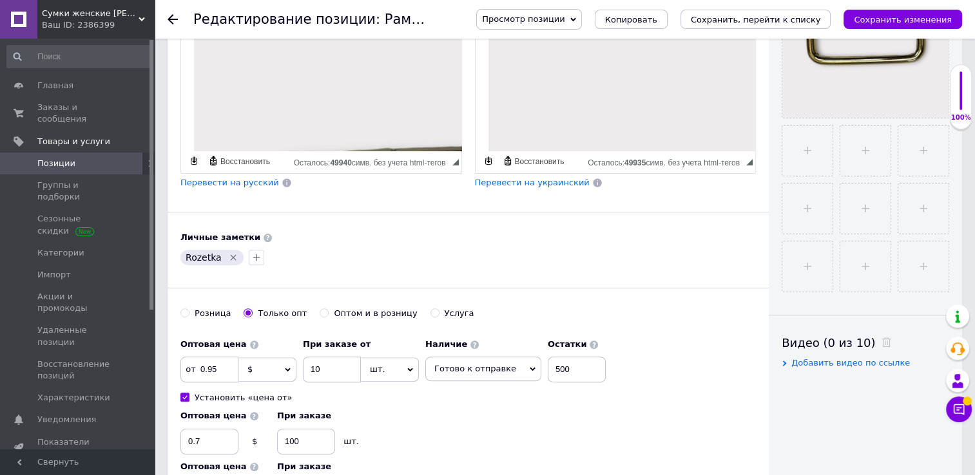
scroll to position [451, 0]
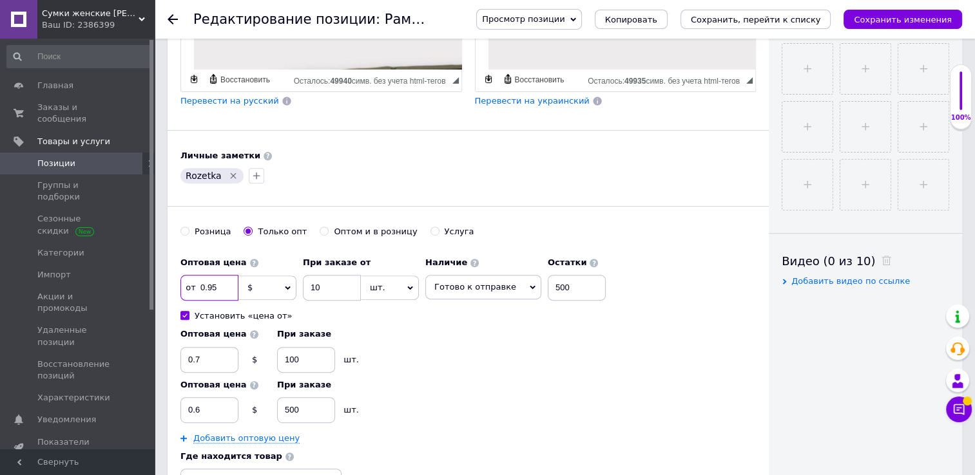
click at [218, 281] on input "0.95" at bounding box center [209, 288] width 58 height 26
drag, startPoint x: 229, startPoint y: 282, endPoint x: 163, endPoint y: 283, distance: 65.7
type input "12"
click at [282, 282] on span "$" at bounding box center [267, 288] width 58 height 24
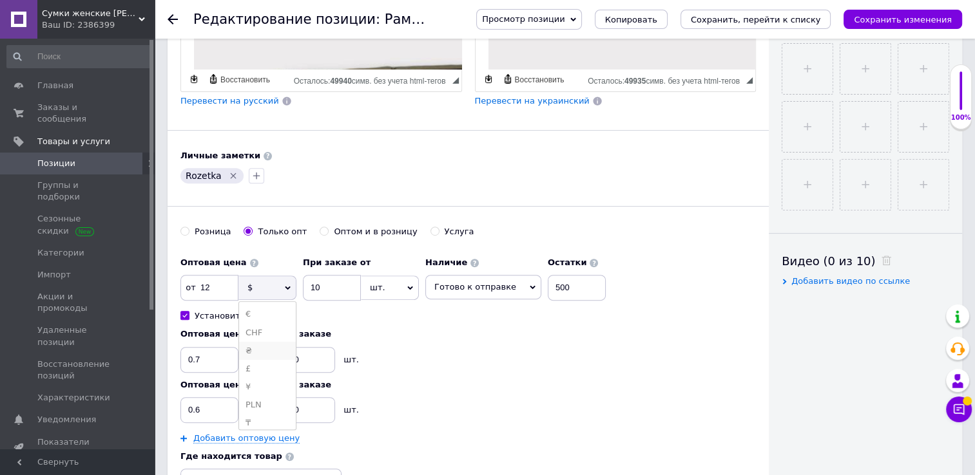
click at [258, 348] on li "₴" at bounding box center [267, 351] width 57 height 18
drag, startPoint x: 220, startPoint y: 359, endPoint x: 169, endPoint y: 358, distance: 50.9
click at [169, 358] on div "Основная информация При сохранении товара пустые поля будут переведены автомати…" at bounding box center [467, 83] width 601 height 965
type input "10"
drag, startPoint x: 211, startPoint y: 408, endPoint x: 162, endPoint y: 413, distance: 49.2
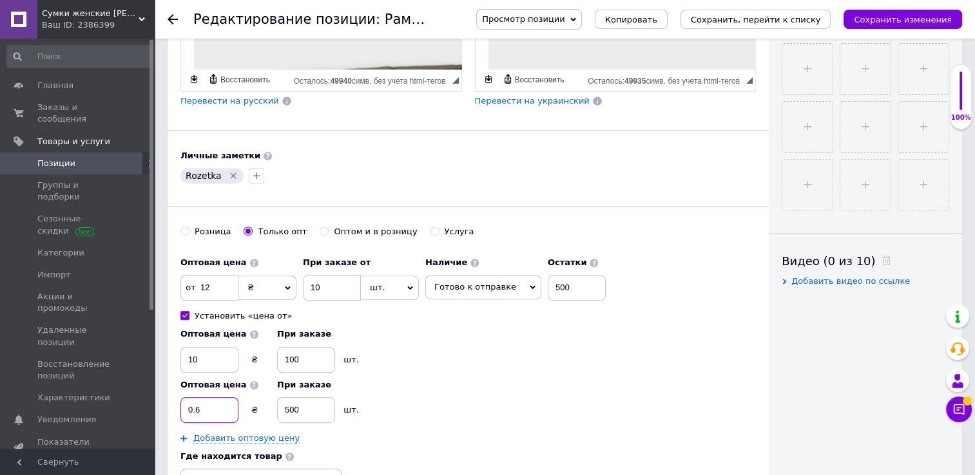
type input "8"
click at [749, 28] on button "Сохранить, перейти к списку" at bounding box center [755, 19] width 151 height 19
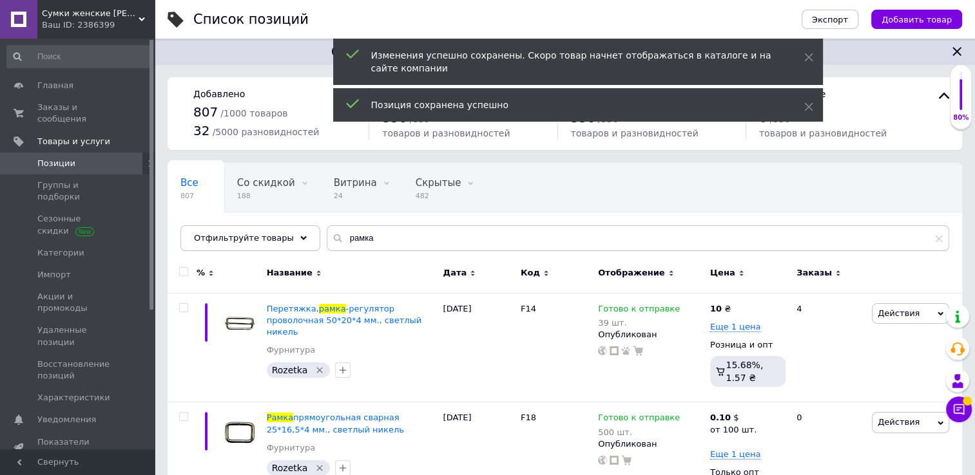
click at [46, 158] on span "Позиции" at bounding box center [56, 164] width 38 height 12
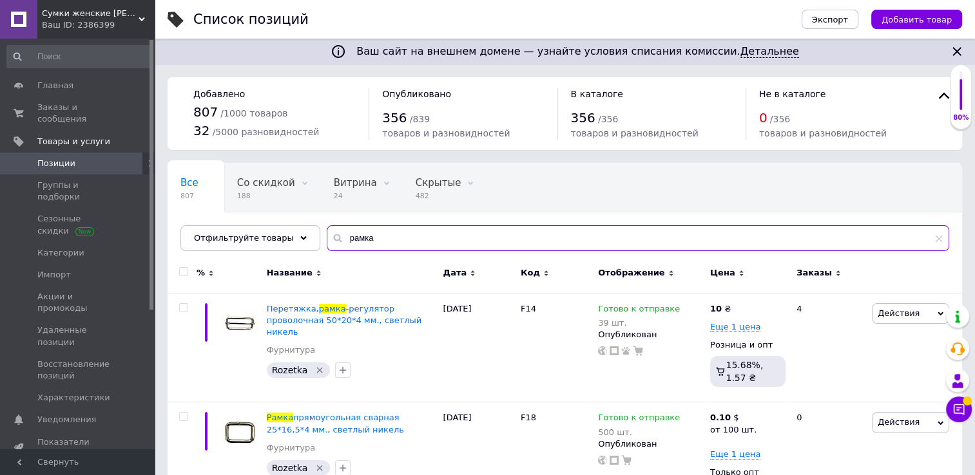
click at [359, 243] on input "рамка" at bounding box center [638, 238] width 622 height 26
drag, startPoint x: 397, startPoint y: 241, endPoint x: 278, endPoint y: 244, distance: 118.6
click at [278, 244] on div "Отфильтруйте товары рамка" at bounding box center [564, 238] width 769 height 26
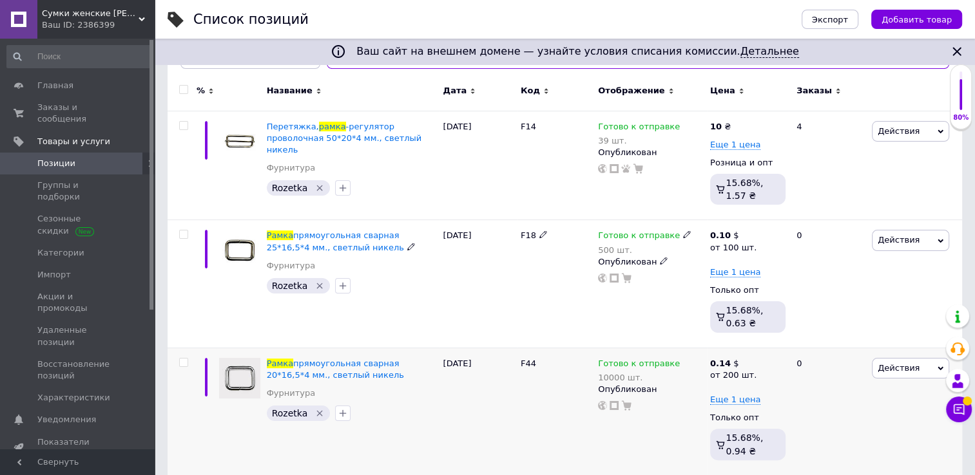
scroll to position [193, 0]
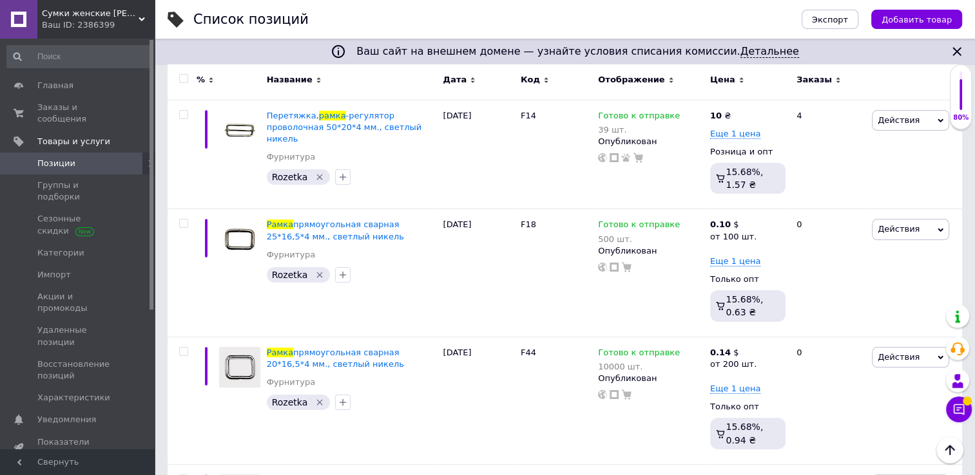
click at [716, 76] on span "Цена" at bounding box center [722, 80] width 25 height 12
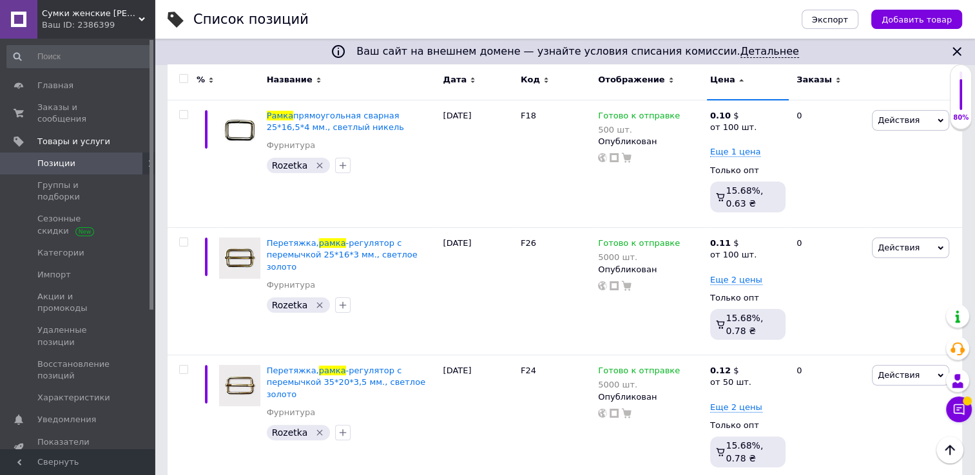
click at [715, 77] on span "Цена" at bounding box center [722, 80] width 25 height 12
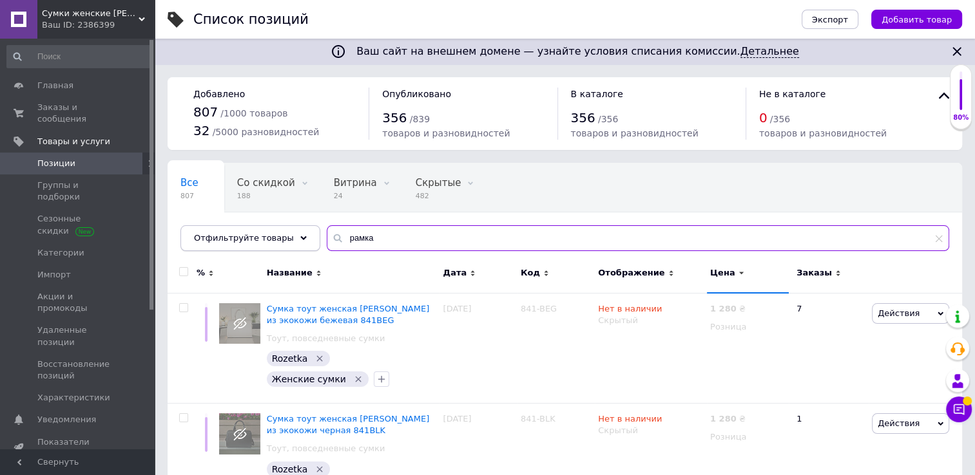
drag, startPoint x: 374, startPoint y: 240, endPoint x: 274, endPoint y: 237, distance: 99.9
click at [274, 240] on div "Отфильтруйте товары рамка" at bounding box center [564, 238] width 769 height 26
type input "рамка"
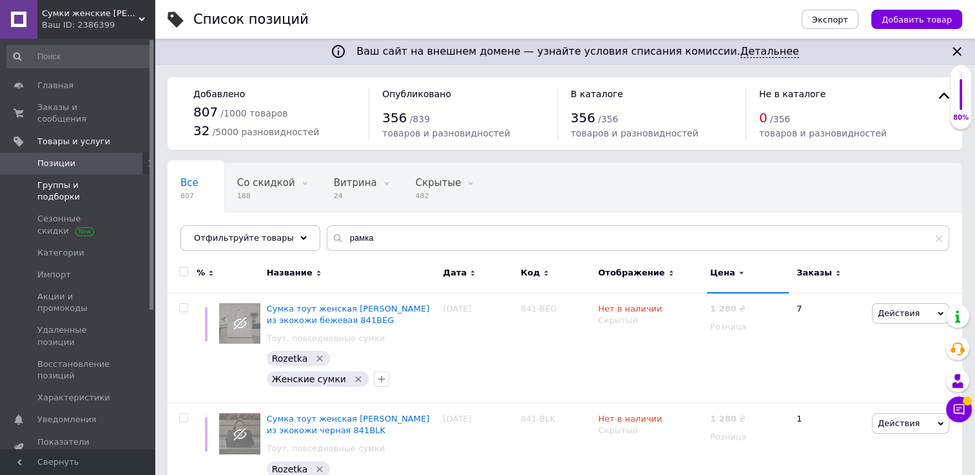
click at [64, 180] on span "Группы и подборки" at bounding box center [78, 191] width 82 height 23
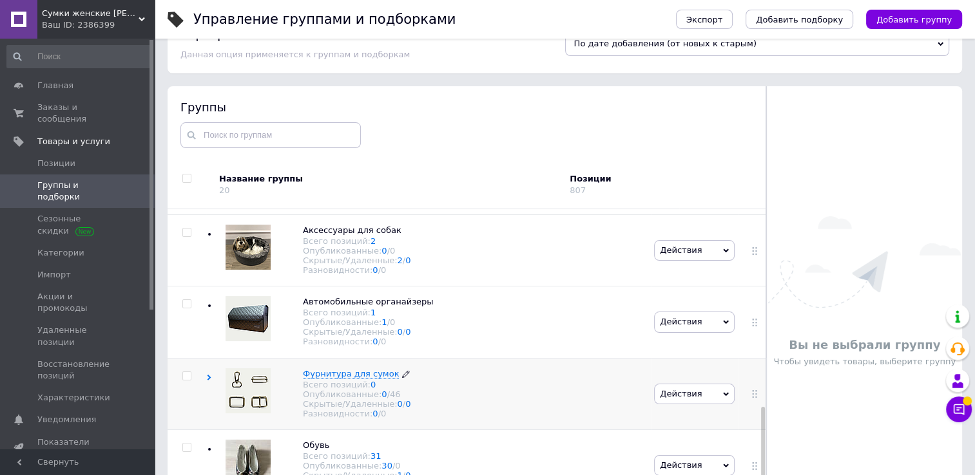
scroll to position [73, 0]
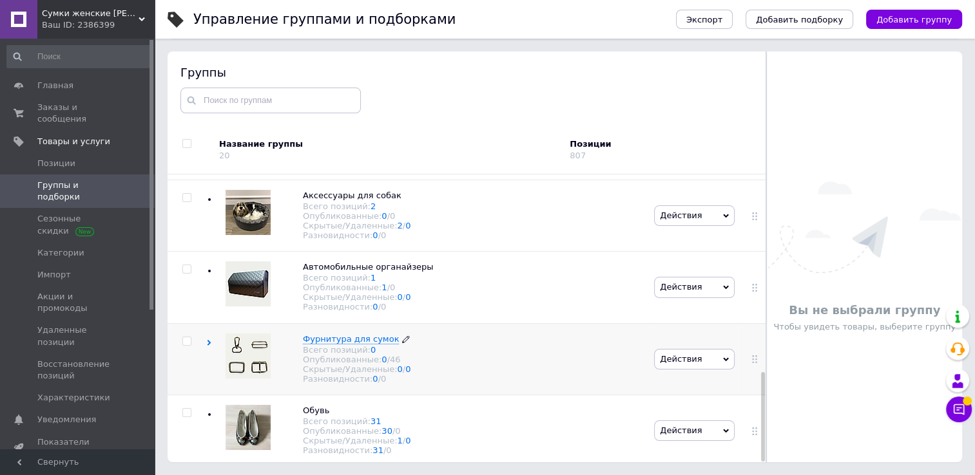
click at [309, 334] on span "Фурнитура для сумок" at bounding box center [351, 339] width 96 height 10
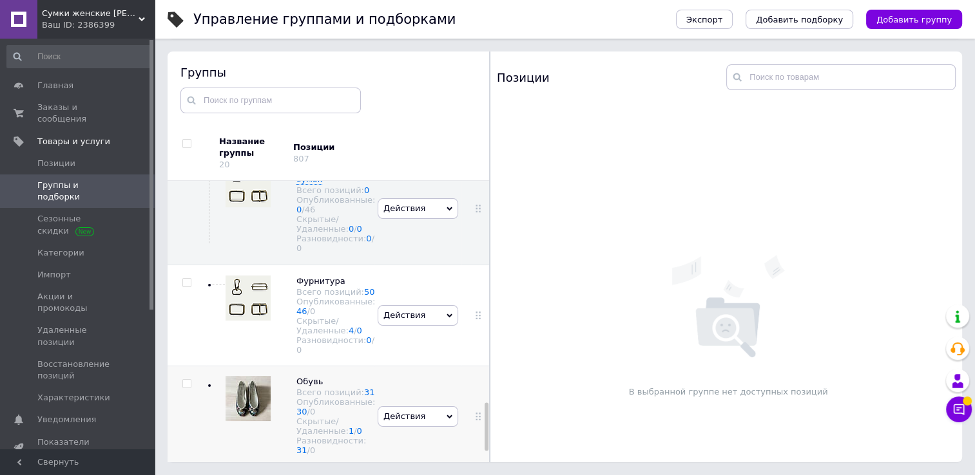
scroll to position [1306, 0]
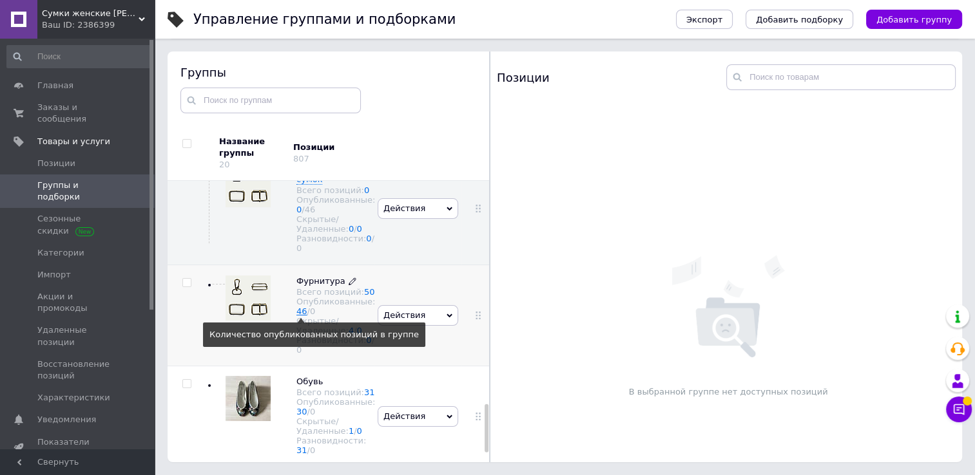
click at [301, 316] on link "46" at bounding box center [301, 312] width 11 height 10
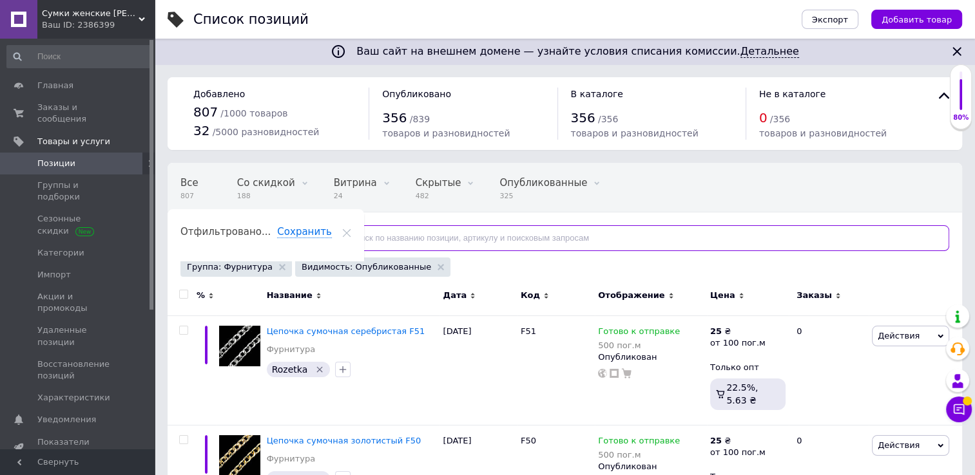
click at [341, 242] on input "text" at bounding box center [638, 238] width 622 height 26
type input "рамка"
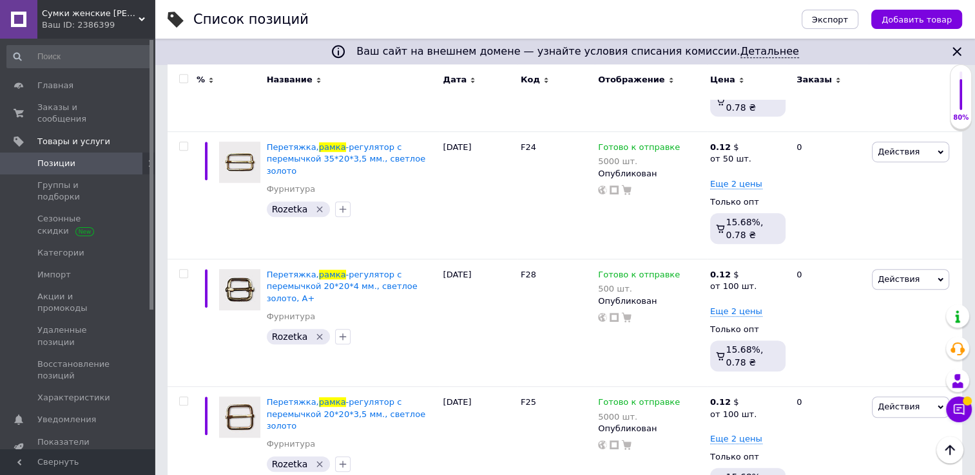
scroll to position [709, 0]
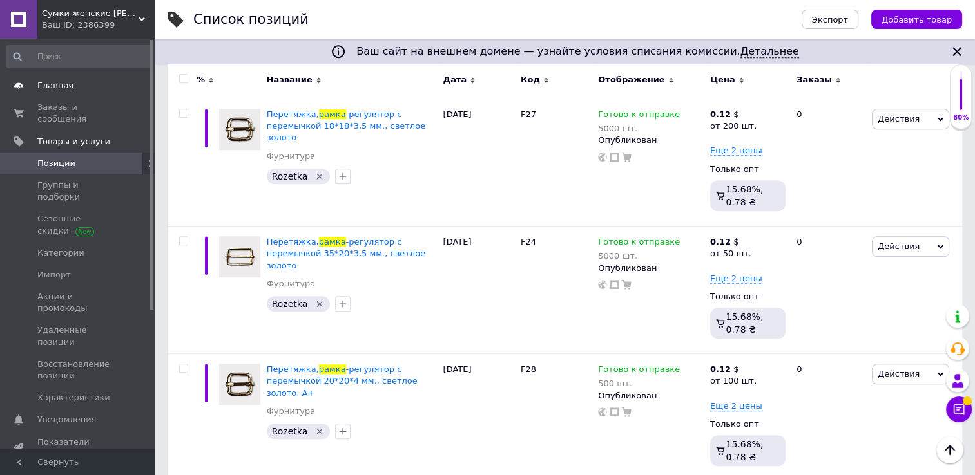
click at [42, 89] on span "Главная" at bounding box center [55, 86] width 36 height 12
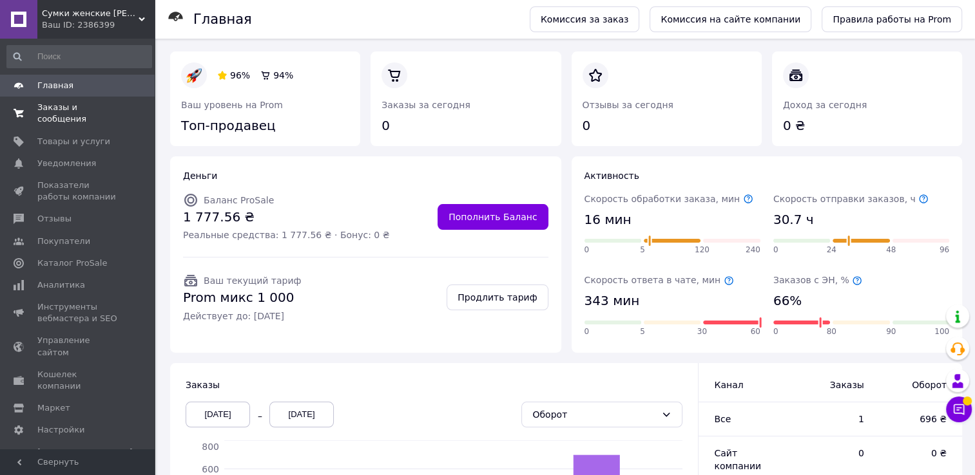
click at [46, 108] on span "Заказы и сообщения" at bounding box center [78, 113] width 82 height 23
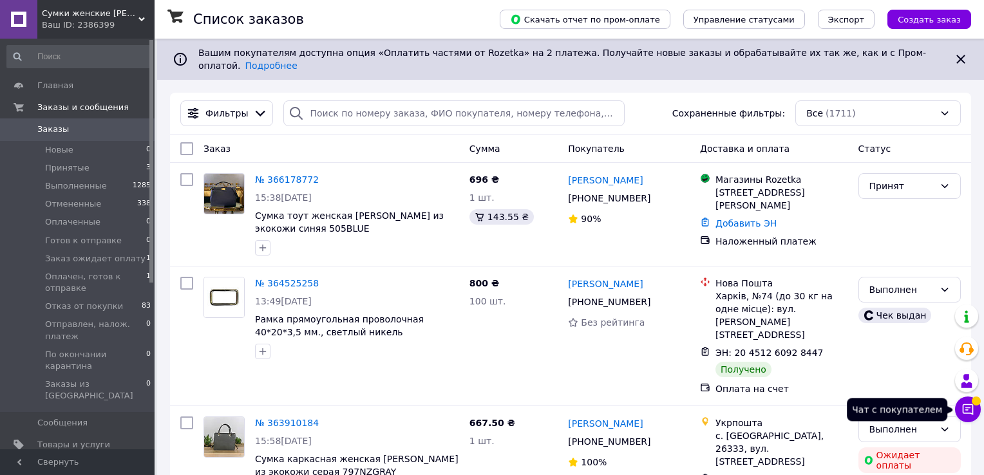
click at [962, 411] on icon at bounding box center [968, 409] width 13 height 13
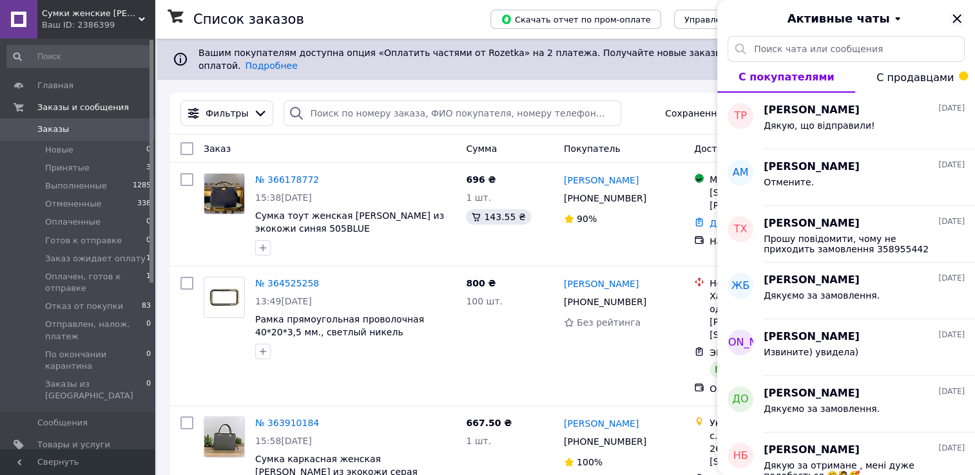
click at [951, 19] on icon "Закрыть" at bounding box center [956, 18] width 15 height 15
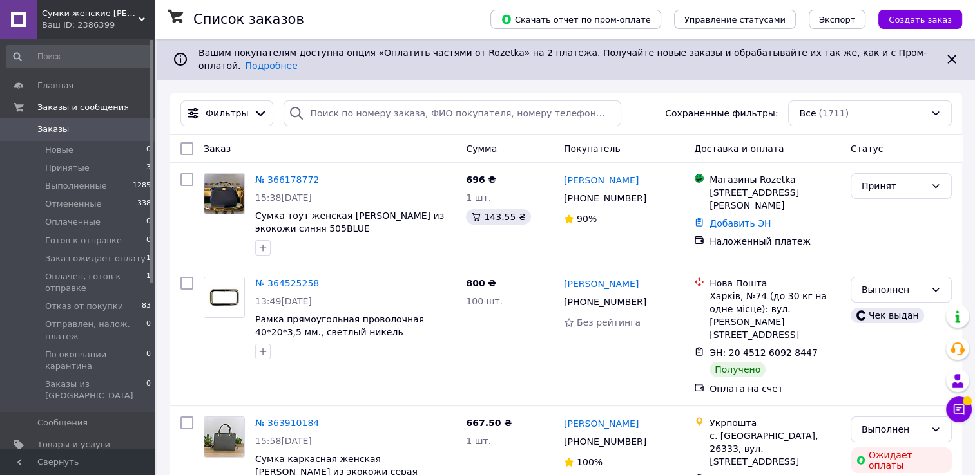
click at [44, 135] on span "Заказы" at bounding box center [53, 130] width 32 height 12
click at [44, 138] on link "Заказы 0" at bounding box center [79, 130] width 158 height 22
